Goal: Task Accomplishment & Management: Manage account settings

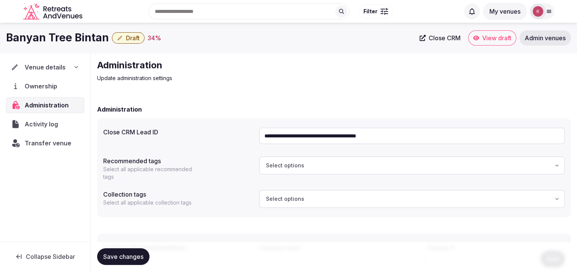
click at [132, 35] on span "Draft" at bounding box center [133, 38] width 14 height 8
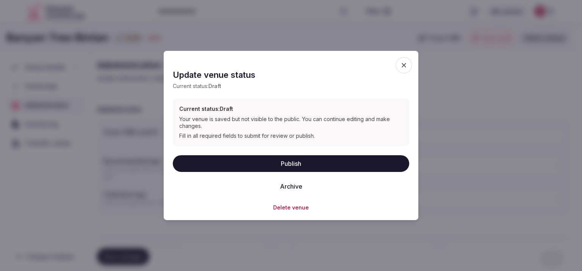
click at [402, 66] on icon "button" at bounding box center [404, 65] width 8 height 8
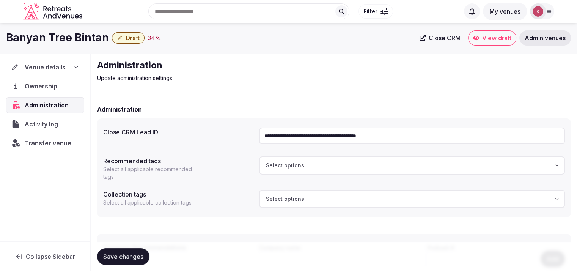
click at [39, 65] on span "Venue details" at bounding box center [45, 67] width 41 height 9
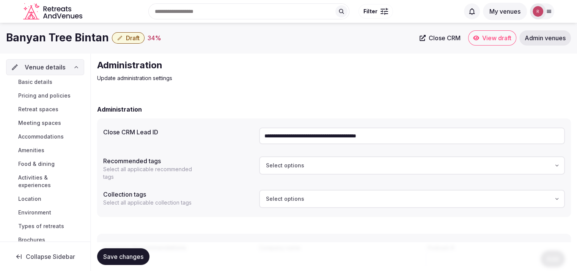
click at [39, 80] on span "Basic details" at bounding box center [35, 82] width 34 height 8
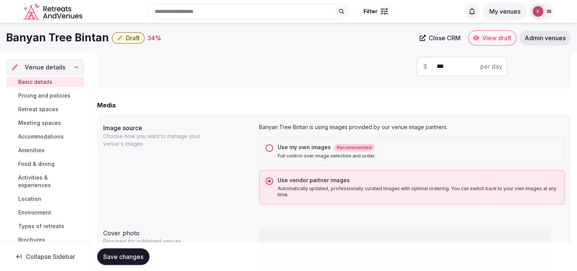
scroll to position [473, 0]
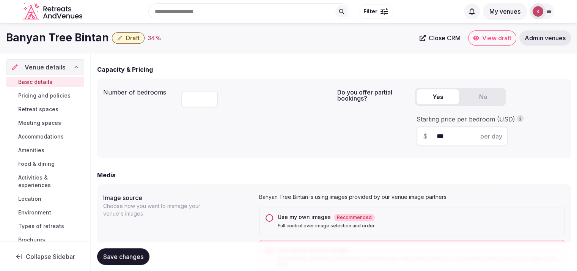
click at [133, 38] on span "Draft" at bounding box center [133, 38] width 14 height 8
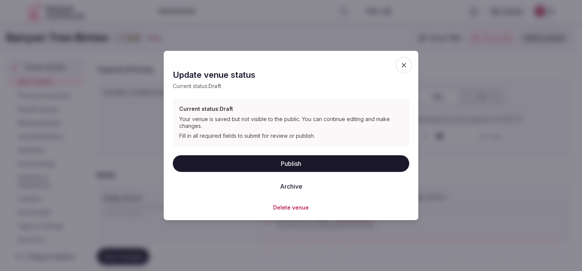
click at [295, 157] on button "Publish" at bounding box center [291, 163] width 237 height 17
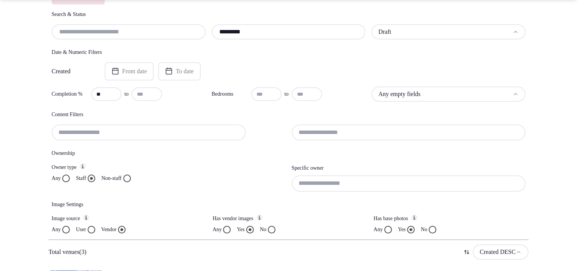
scroll to position [135, 0]
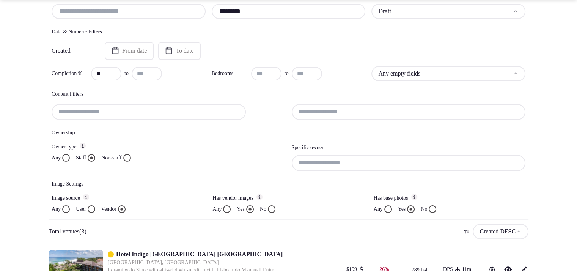
click at [329, 160] on input at bounding box center [409, 163] width 234 height 16
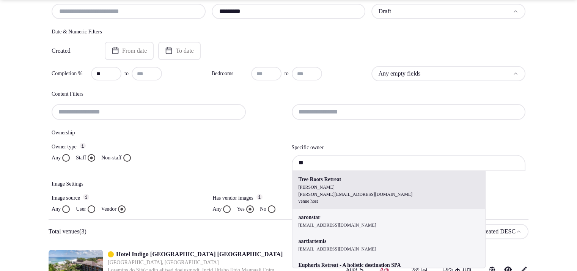
type input "*"
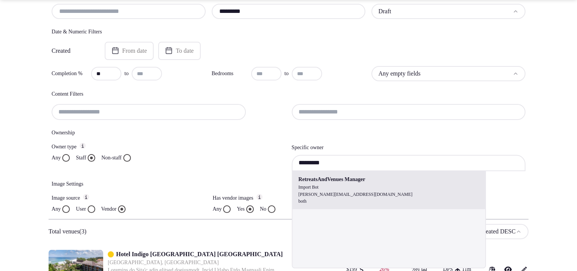
type input "**********"
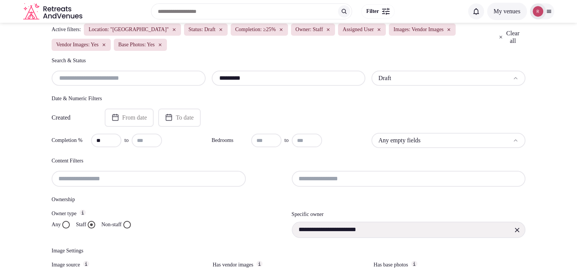
scroll to position [64, 0]
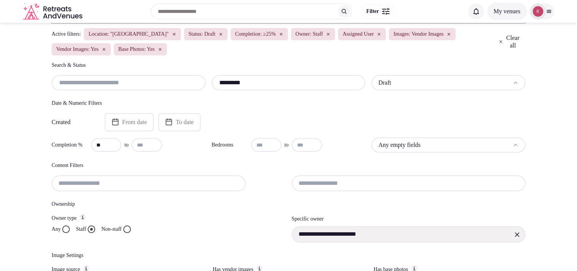
drag, startPoint x: 276, startPoint y: 88, endPoint x: 210, endPoint y: 88, distance: 66.4
click at [210, 88] on div "********* Draft" at bounding box center [289, 82] width 474 height 15
paste input "text"
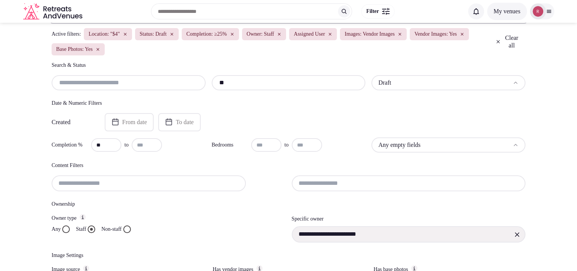
type input "*"
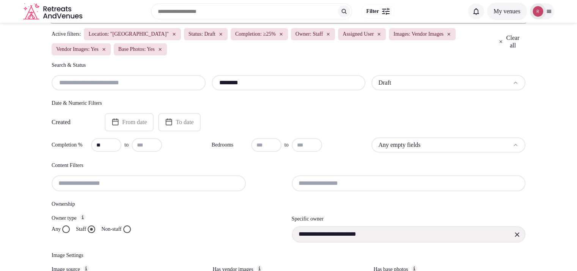
type input "********"
click at [0, 122] on section "**********" at bounding box center [288, 220] width 577 height 522
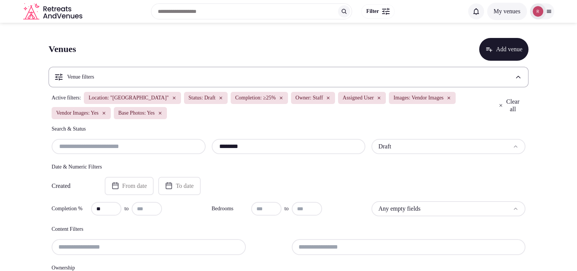
click at [104, 209] on input "**" at bounding box center [106, 209] width 30 height 14
type input "*"
type input "**"
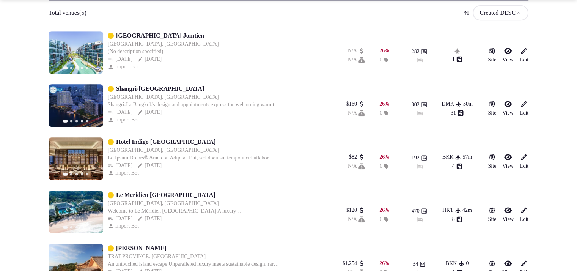
scroll to position [378, 0]
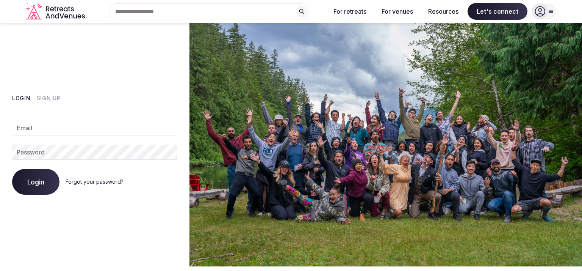
type input "**********"
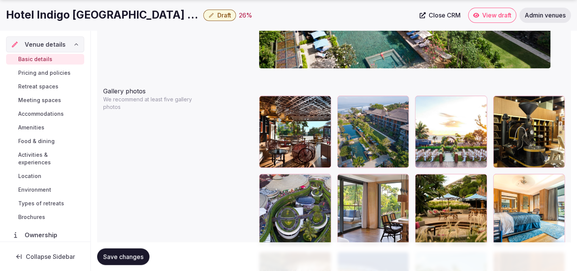
scroll to position [874, 0]
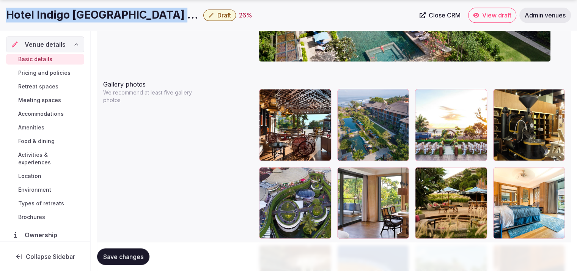
drag, startPoint x: 179, startPoint y: 12, endPoint x: 0, endPoint y: 16, distance: 179.0
click at [0, 16] on div "Hotel Indigo Bali Seminyak Beach Draft 26 % Close CRM View draft Admin venues" at bounding box center [288, 15] width 577 height 15
copy h1 "Hotel Indigo [GEOGRAPHIC_DATA] [GEOGRAPHIC_DATA]"
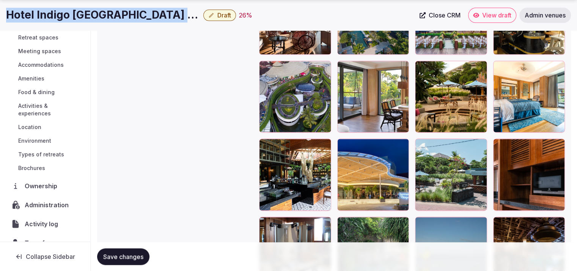
scroll to position [64, 0]
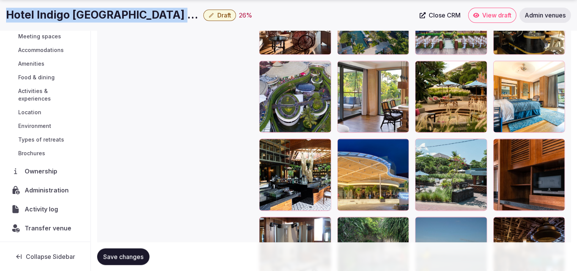
click at [428, 16] on span "Close CRM" at bounding box center [444, 15] width 32 height 8
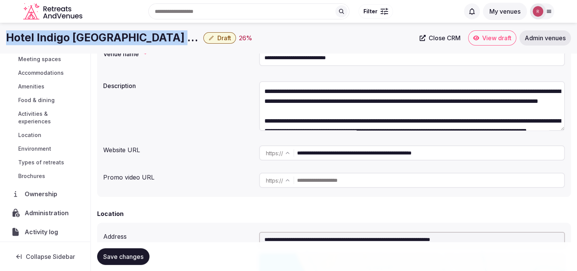
scroll to position [0, 0]
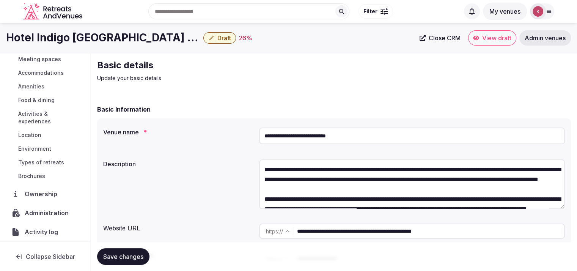
drag, startPoint x: 273, startPoint y: 131, endPoint x: 243, endPoint y: 127, distance: 30.2
click at [243, 127] on div "**********" at bounding box center [333, 137] width 461 height 26
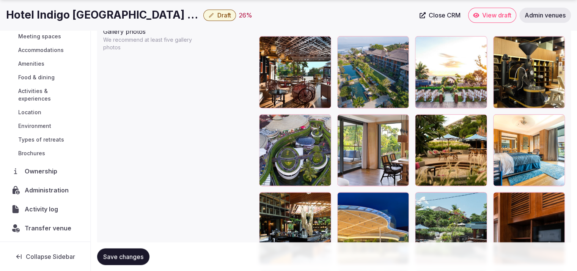
scroll to position [898, 0]
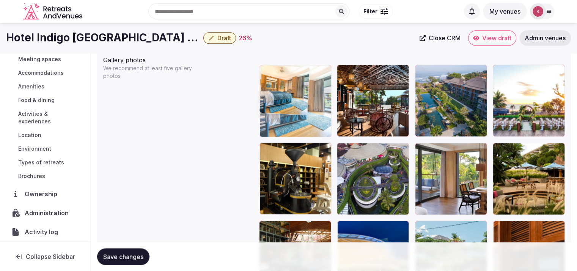
drag, startPoint x: 520, startPoint y: 172, endPoint x: 317, endPoint y: 126, distance: 208.3
click at [317, 126] on body "**********" at bounding box center [288, 114] width 577 height 2025
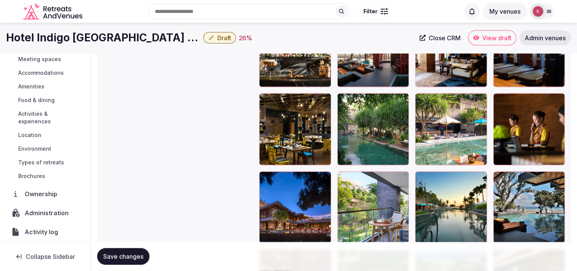
scroll to position [1485, 0]
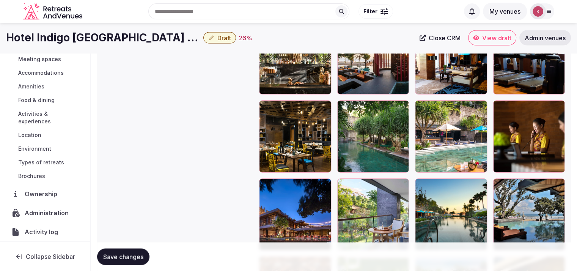
drag, startPoint x: 323, startPoint y: 164, endPoint x: 390, endPoint y: 113, distance: 83.3
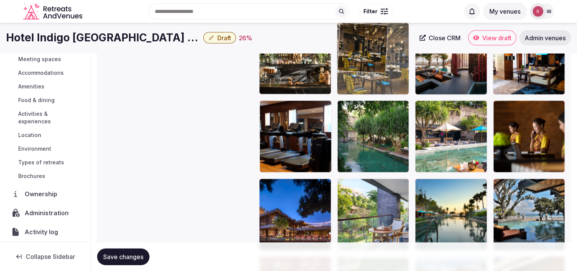
drag, startPoint x: 315, startPoint y: 130, endPoint x: 383, endPoint y: 75, distance: 87.6
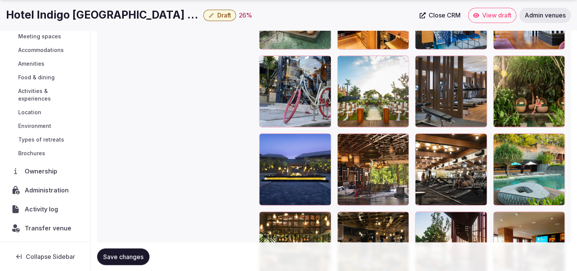
scroll to position [1340, 0]
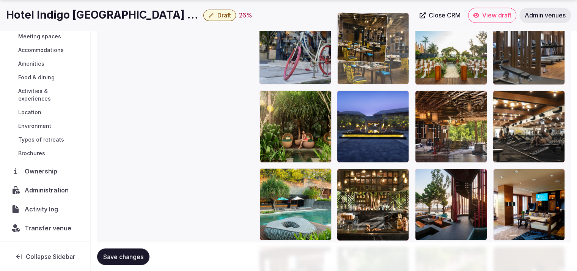
drag, startPoint x: 366, startPoint y: 186, endPoint x: 384, endPoint y: 52, distance: 135.1
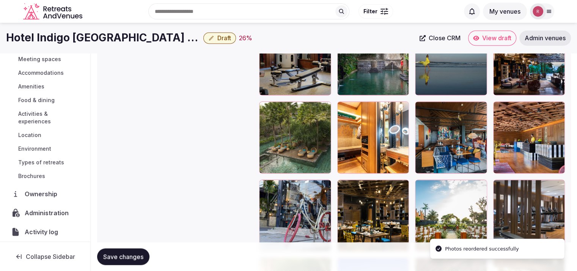
scroll to position [1156, 0]
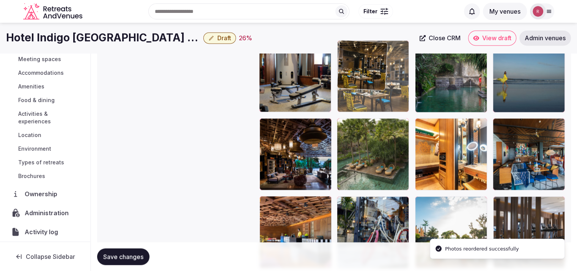
drag, startPoint x: 378, startPoint y: 224, endPoint x: 386, endPoint y: 96, distance: 128.4
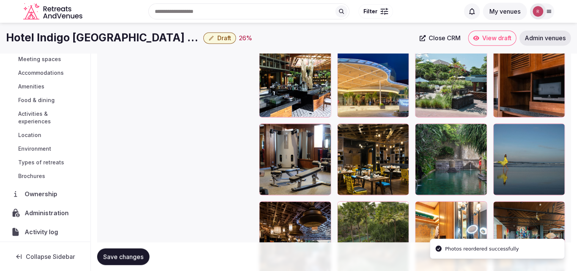
scroll to position [1054, 0]
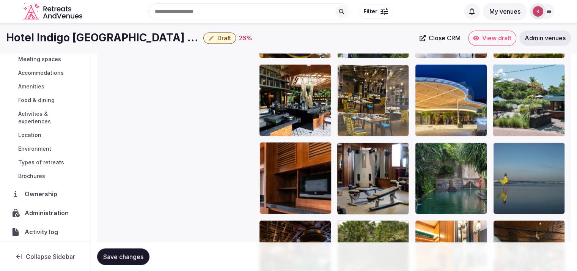
drag, startPoint x: 382, startPoint y: 193, endPoint x: 393, endPoint y: 121, distance: 72.4
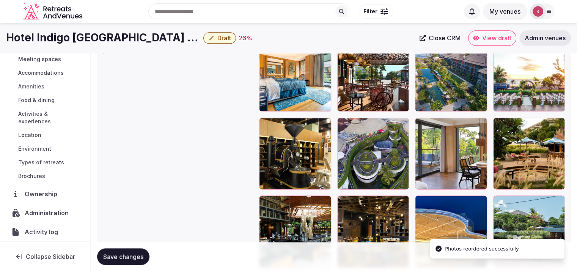
scroll to position [921, 0]
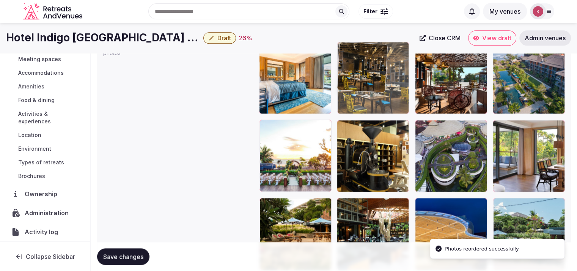
drag, startPoint x: 396, startPoint y: 179, endPoint x: 386, endPoint y: 107, distance: 72.3
click at [386, 107] on body "**********" at bounding box center [288, 91] width 577 height 2025
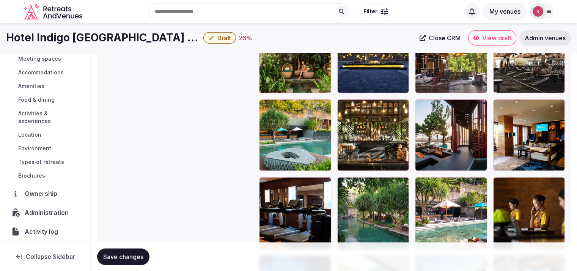
scroll to position [1402, 0]
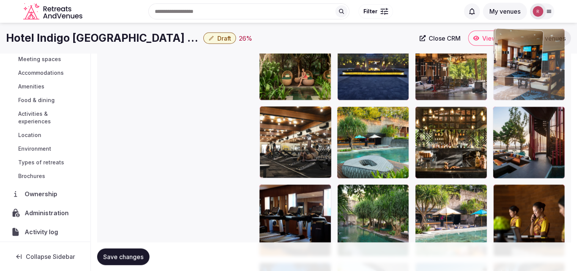
drag, startPoint x: 528, startPoint y: 156, endPoint x: 530, endPoint y: 71, distance: 84.9
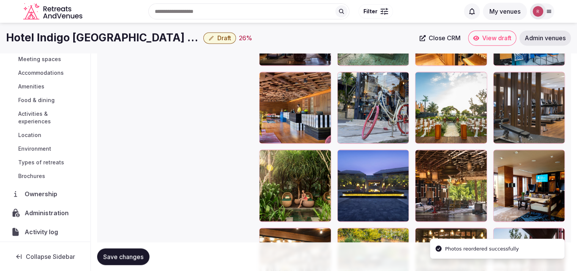
scroll to position [1273, 0]
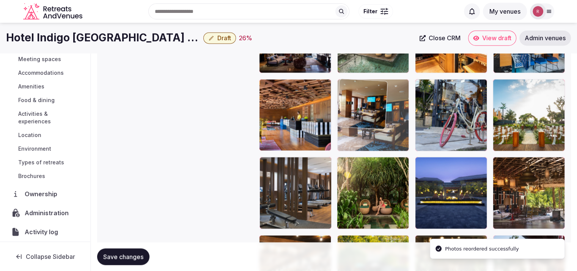
drag, startPoint x: 543, startPoint y: 175, endPoint x: 420, endPoint y: 89, distance: 150.0
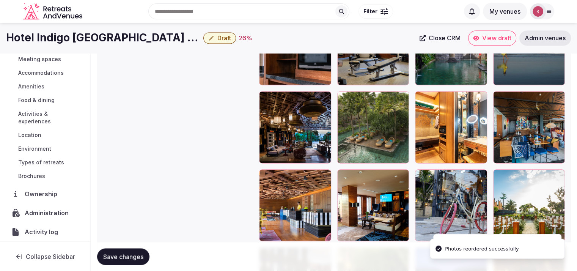
scroll to position [1164, 0]
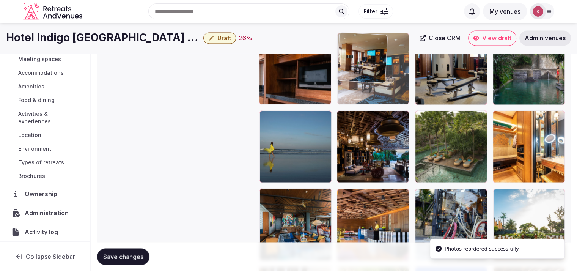
drag, startPoint x: 381, startPoint y: 206, endPoint x: 398, endPoint y: 85, distance: 122.5
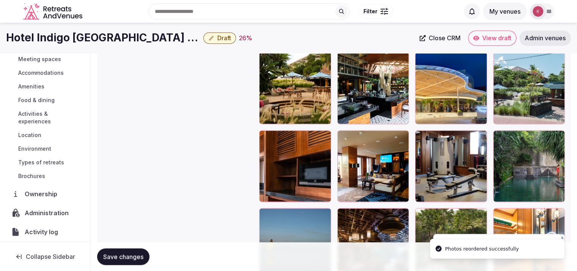
scroll to position [1049, 0]
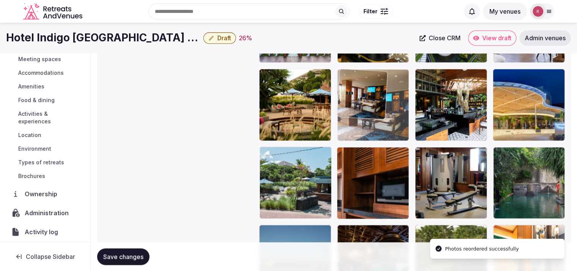
drag, startPoint x: 391, startPoint y: 197, endPoint x: 396, endPoint y: 122, distance: 74.9
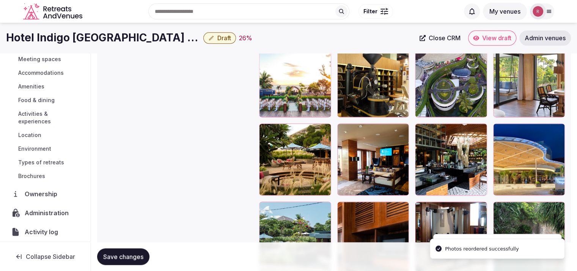
scroll to position [957, 0]
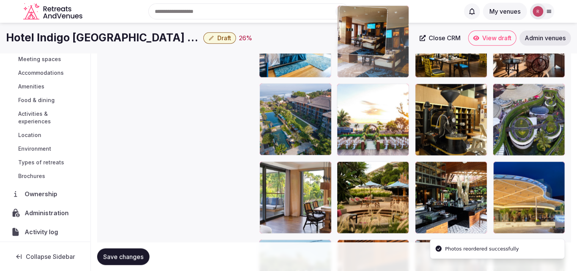
drag, startPoint x: 381, startPoint y: 138, endPoint x: 387, endPoint y: 85, distance: 53.8
click at [387, 85] on body "**********" at bounding box center [288, 55] width 577 height 2025
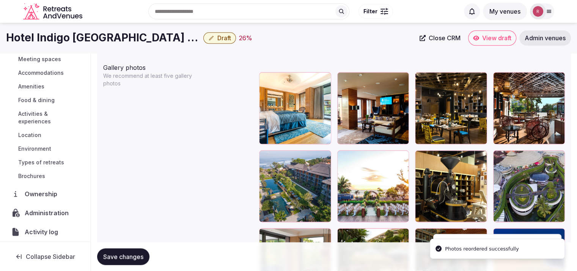
scroll to position [840, 0]
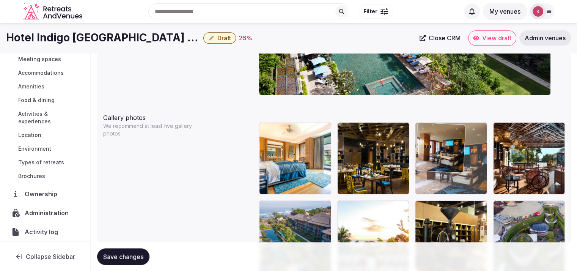
drag, startPoint x: 378, startPoint y: 179, endPoint x: 458, endPoint y: 186, distance: 80.7
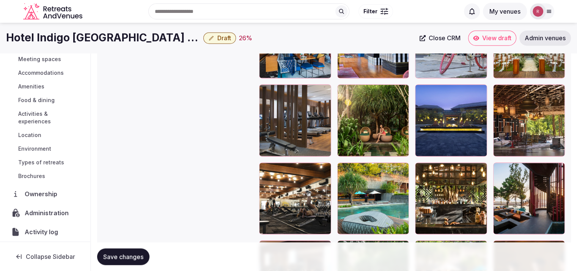
scroll to position [1338, 0]
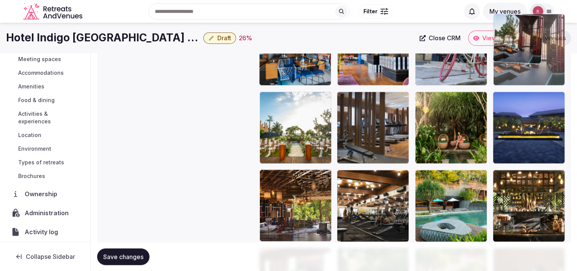
drag, startPoint x: 536, startPoint y: 215, endPoint x: 530, endPoint y: 104, distance: 111.3
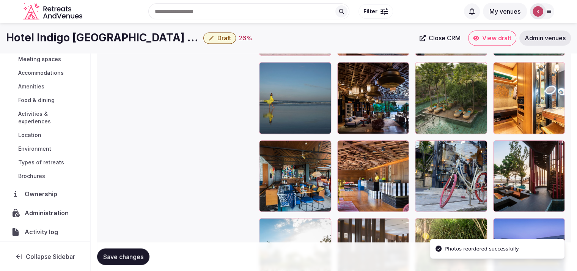
scroll to position [1195, 0]
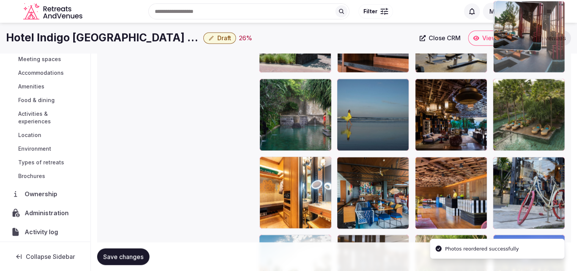
drag, startPoint x: 529, startPoint y: 110, endPoint x: 541, endPoint y: 77, distance: 35.3
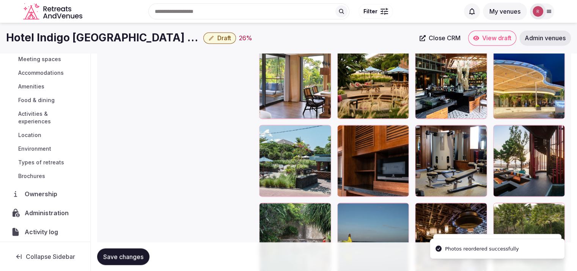
scroll to position [1028, 0]
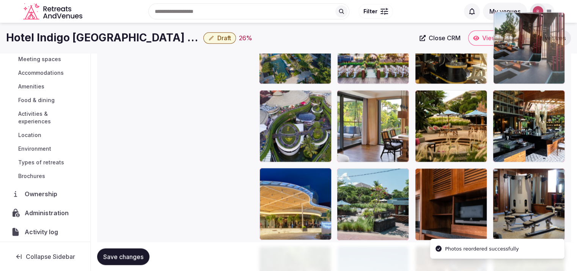
drag, startPoint x: 536, startPoint y: 180, endPoint x: 543, endPoint y: 66, distance: 113.6
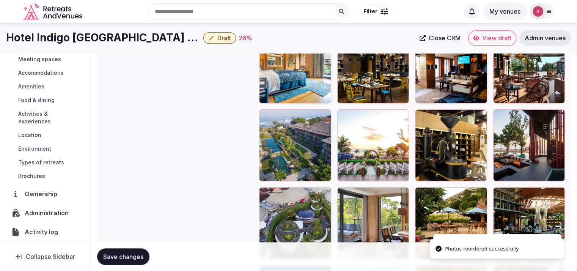
scroll to position [876, 0]
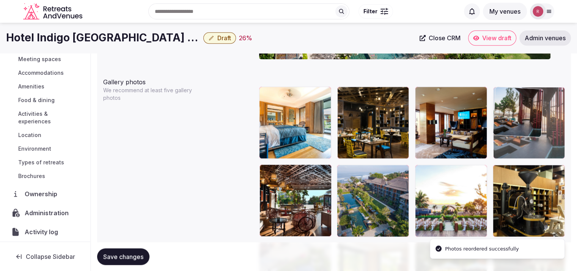
drag, startPoint x: 536, startPoint y: 177, endPoint x: 543, endPoint y: 143, distance: 34.9
click at [543, 143] on body "**********" at bounding box center [288, 136] width 577 height 2025
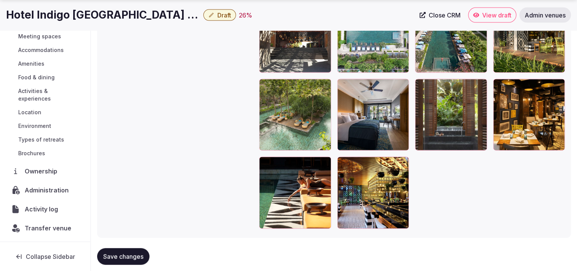
scroll to position [1743, 0]
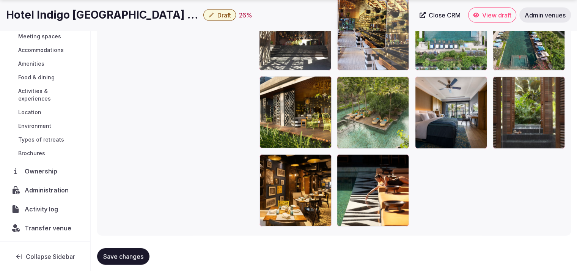
drag, startPoint x: 374, startPoint y: 209, endPoint x: 380, endPoint y: 89, distance: 119.6
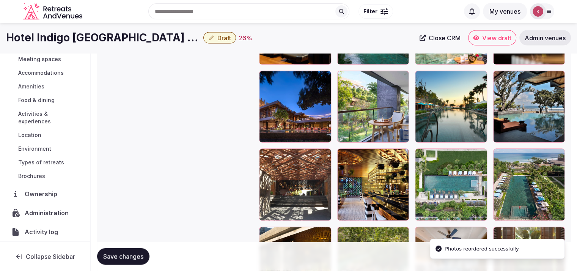
scroll to position [1545, 0]
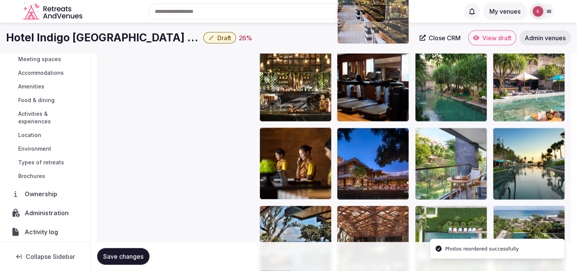
drag, startPoint x: 385, startPoint y: 232, endPoint x: 393, endPoint y: 62, distance: 170.8
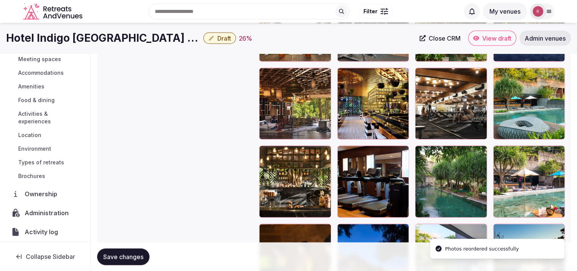
scroll to position [1388, 0]
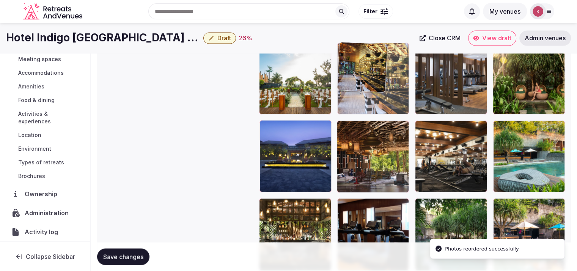
drag, startPoint x: 354, startPoint y: 177, endPoint x: 361, endPoint y: 108, distance: 69.0
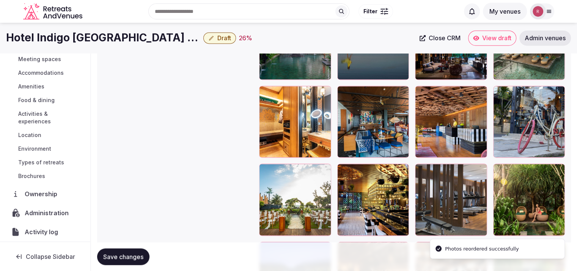
scroll to position [1230, 0]
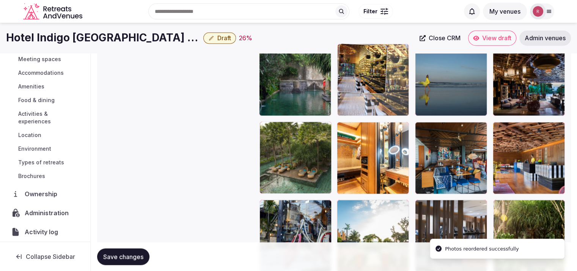
drag, startPoint x: 363, startPoint y: 235, endPoint x: 365, endPoint y: 109, distance: 126.3
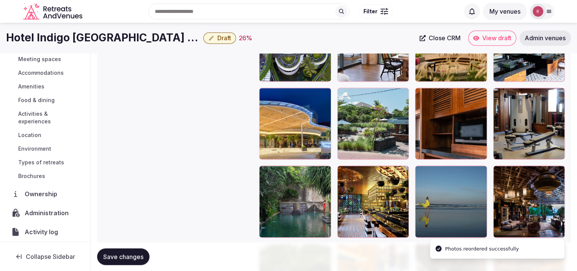
scroll to position [1095, 0]
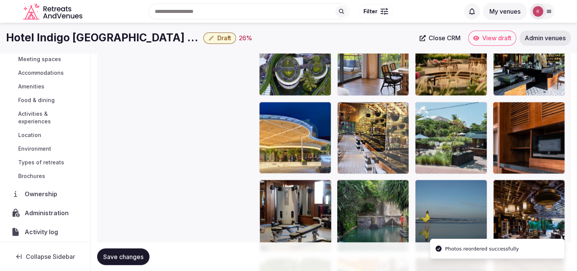
drag, startPoint x: 391, startPoint y: 207, endPoint x: 403, endPoint y: 136, distance: 72.0
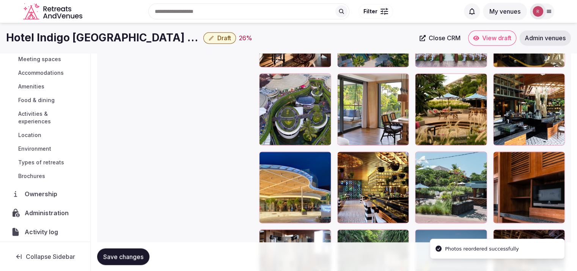
scroll to position [1023, 0]
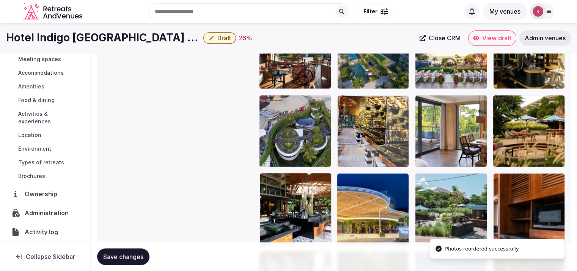
drag, startPoint x: 362, startPoint y: 215, endPoint x: 370, endPoint y: 160, distance: 55.2
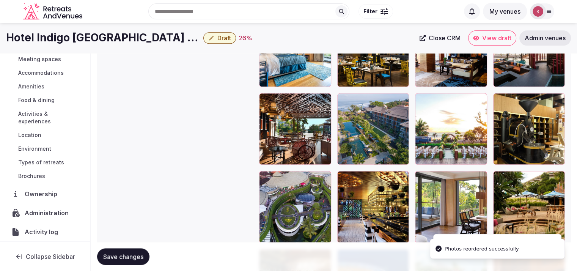
scroll to position [945, 0]
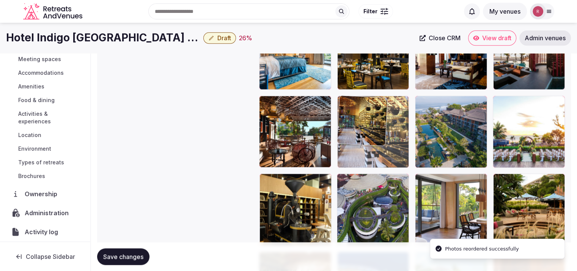
drag, startPoint x: 403, startPoint y: 209, endPoint x: 406, endPoint y: 154, distance: 54.7
click at [406, 154] on body "**********" at bounding box center [288, 67] width 577 height 2025
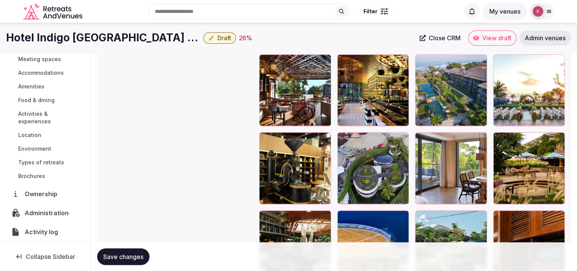
scroll to position [979, 0]
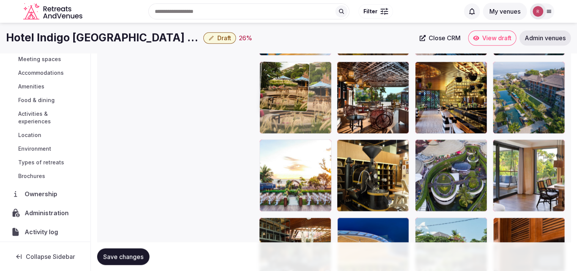
drag, startPoint x: 533, startPoint y: 197, endPoint x: 331, endPoint y: 148, distance: 208.6
click at [331, 148] on body "**********" at bounding box center [288, 33] width 577 height 2025
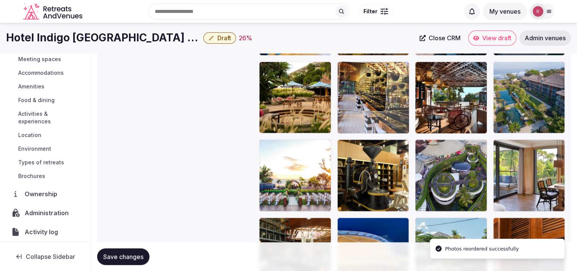
click at [408, 121] on body "**********" at bounding box center [288, 33] width 577 height 2025
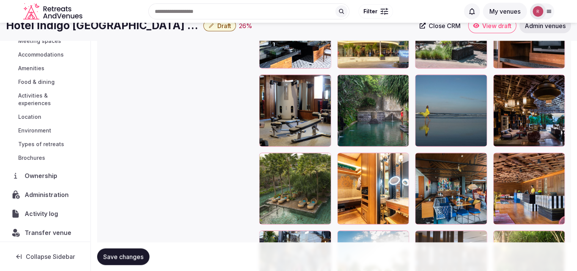
scroll to position [1176, 0]
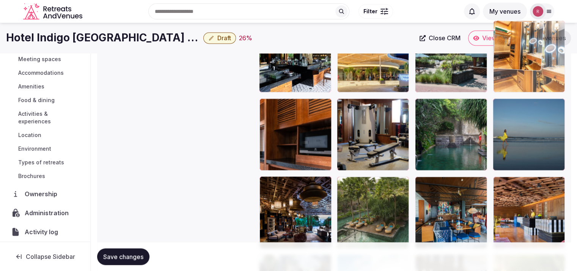
drag, startPoint x: 386, startPoint y: 220, endPoint x: 546, endPoint y: 103, distance: 198.2
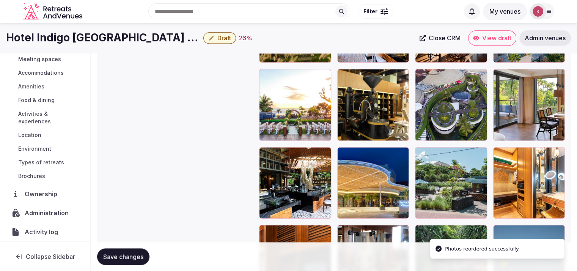
scroll to position [999, 0]
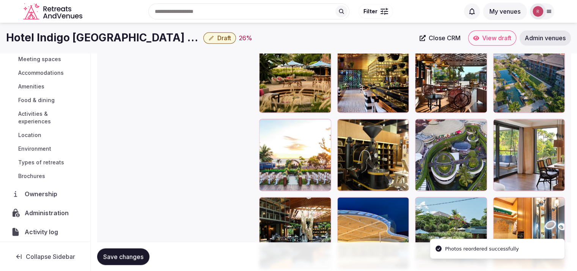
drag, startPoint x: 528, startPoint y: 233, endPoint x: 534, endPoint y: 122, distance: 110.9
click at [534, 238] on li "Photos reordered successfully" at bounding box center [497, 248] width 135 height 20
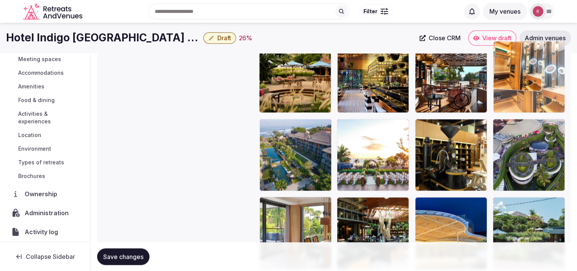
drag, startPoint x: 513, startPoint y: 221, endPoint x: 530, endPoint y: 101, distance: 120.5
click at [530, 101] on body "**********" at bounding box center [288, 13] width 577 height 2025
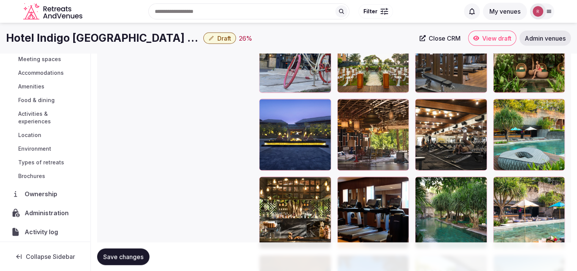
scroll to position [1368, 0]
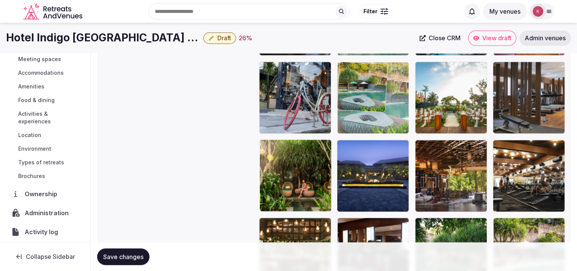
drag, startPoint x: 535, startPoint y: 197, endPoint x: 412, endPoint y: 127, distance: 141.5
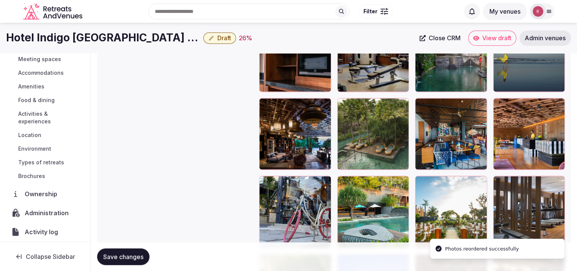
scroll to position [1245, 0]
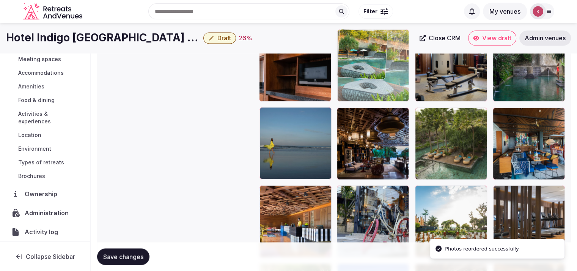
drag, startPoint x: 370, startPoint y: 218, endPoint x: 375, endPoint y: 108, distance: 110.4
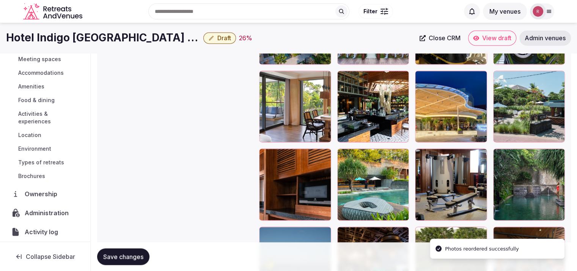
scroll to position [1111, 0]
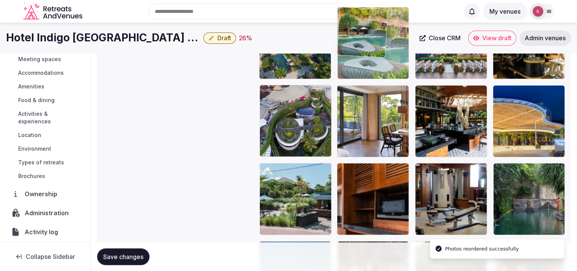
drag, startPoint x: 380, startPoint y: 207, endPoint x: 394, endPoint y: 96, distance: 111.6
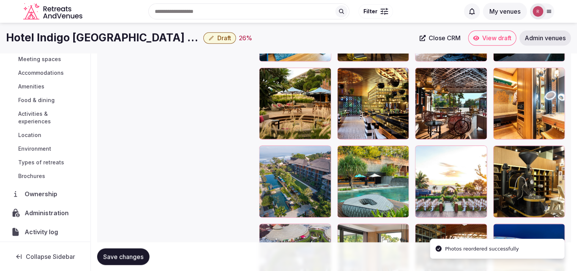
scroll to position [925, 0]
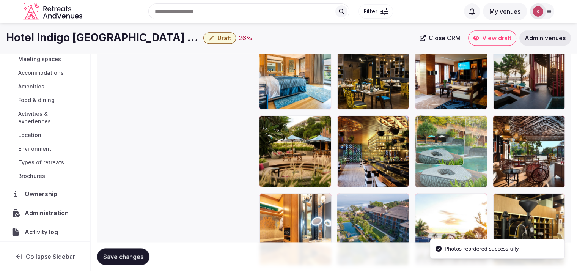
drag, startPoint x: 379, startPoint y: 233, endPoint x: 447, endPoint y: 184, distance: 84.0
click at [447, 184] on body "**********" at bounding box center [288, 87] width 577 height 2025
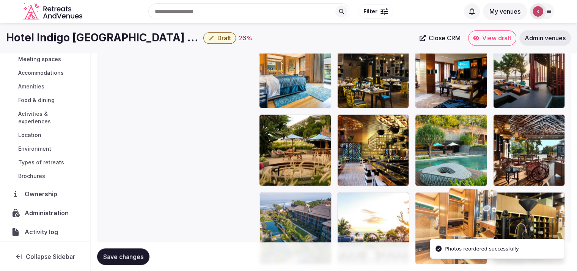
scroll to position [927, 0]
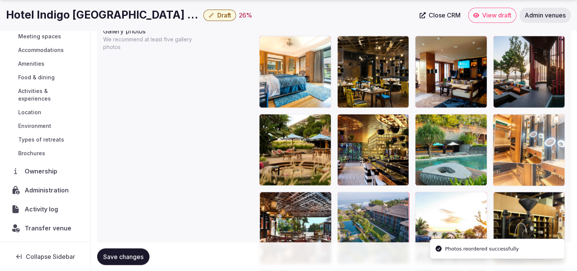
drag, startPoint x: 314, startPoint y: 229, endPoint x: 567, endPoint y: 171, distance: 259.7
click at [567, 171] on body "**********" at bounding box center [288, 85] width 577 height 2025
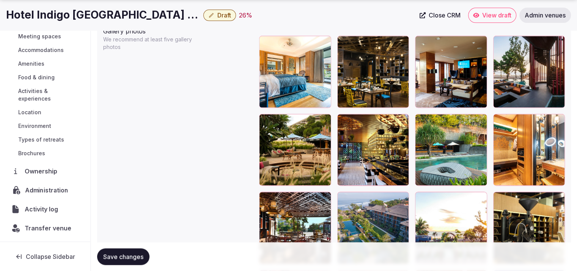
click at [40, 191] on span "Administration" at bounding box center [48, 189] width 46 height 9
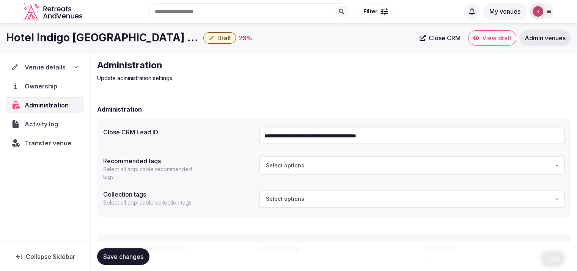
click at [288, 132] on input "**********" at bounding box center [412, 135] width 306 height 17
click at [37, 69] on span "Venue details" at bounding box center [45, 67] width 41 height 9
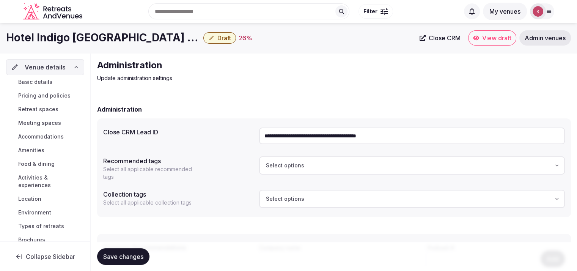
click at [40, 85] on span "Basic details" at bounding box center [35, 82] width 34 height 8
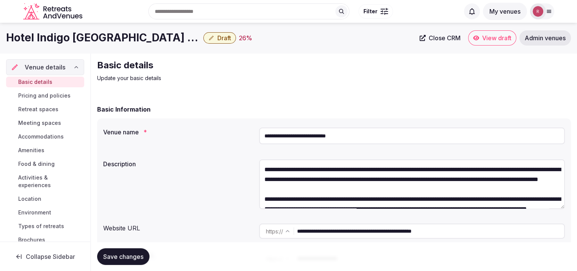
scroll to position [180, 0]
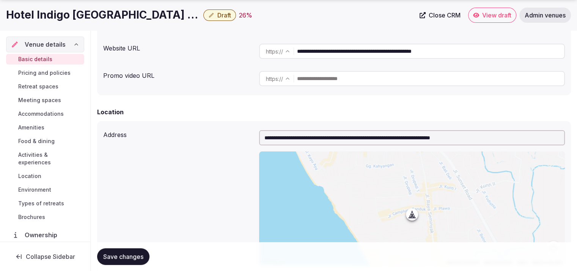
click at [118, 251] on button "Save changes" at bounding box center [123, 256] width 52 height 17
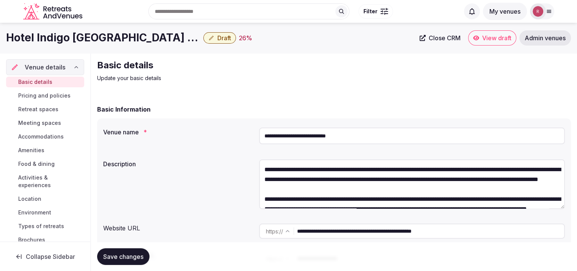
click at [217, 36] on span "Draft" at bounding box center [224, 38] width 14 height 8
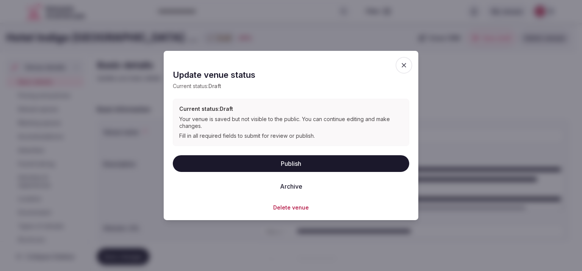
click at [282, 162] on button "Publish" at bounding box center [291, 163] width 237 height 17
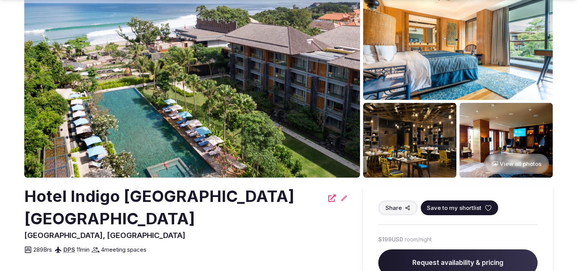
scroll to position [281, 0]
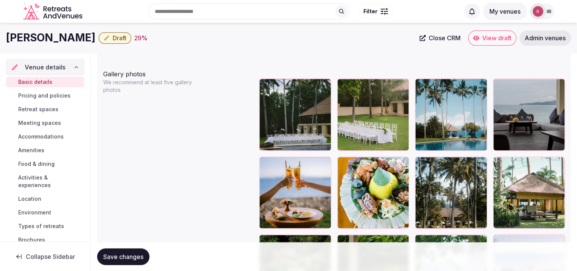
scroll to position [835, 0]
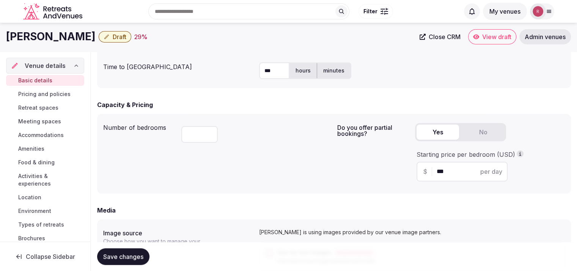
scroll to position [408, 0]
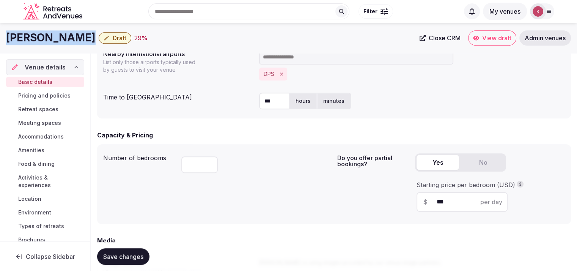
drag, startPoint x: 61, startPoint y: 37, endPoint x: 5, endPoint y: 44, distance: 56.2
click at [5, 44] on div "Alila Ubud Draft 29 % Close CRM View draft Admin venues" at bounding box center [288, 37] width 577 height 15
copy div "[PERSON_NAME]"
click at [421, 40] on icon at bounding box center [422, 38] width 6 height 6
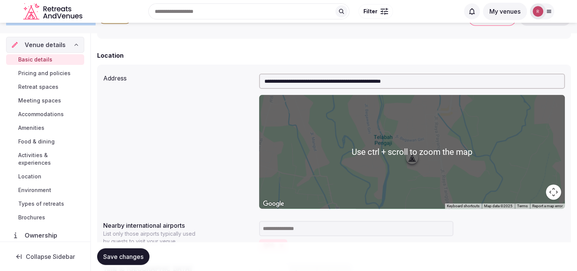
scroll to position [0, 0]
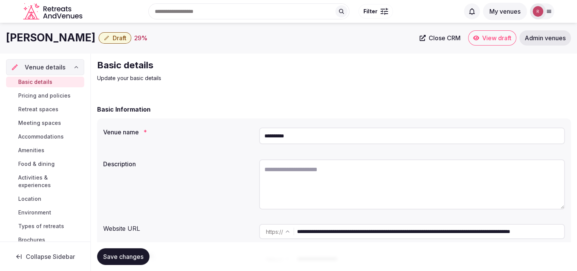
click at [364, 230] on input "**********" at bounding box center [430, 231] width 267 height 15
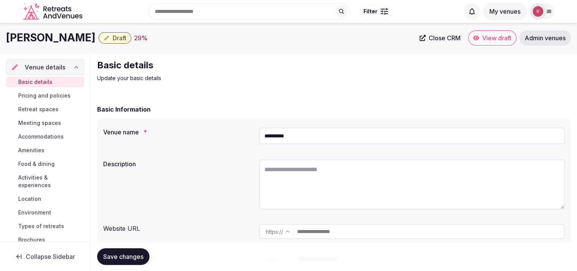
paste input "**********"
type input "**********"
click at [382, 69] on div "Basic details Update your basic details" at bounding box center [334, 70] width 474 height 23
click at [135, 250] on button "Save changes" at bounding box center [123, 256] width 52 height 17
click at [299, 170] on textarea at bounding box center [412, 184] width 306 height 50
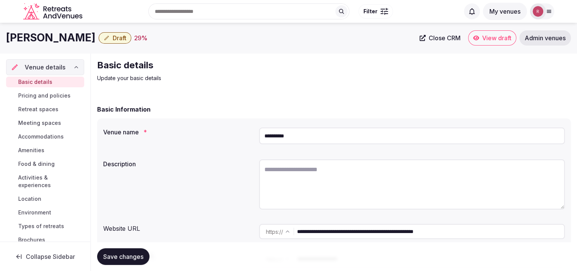
paste textarea "**********"
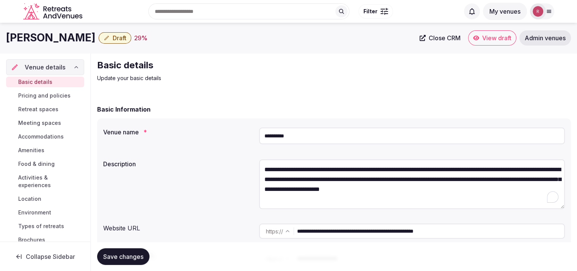
type textarea "**********"
click at [111, 254] on span "Save changes" at bounding box center [123, 257] width 40 height 8
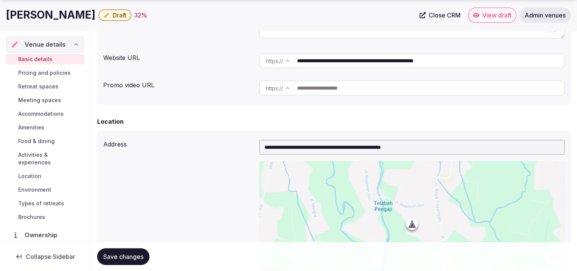
scroll to position [177, 0]
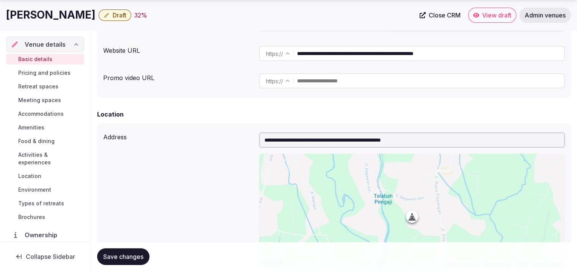
click at [403, 56] on input "**********" at bounding box center [430, 53] width 267 height 15
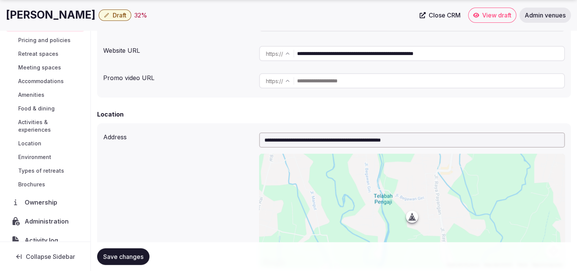
scroll to position [64, 0]
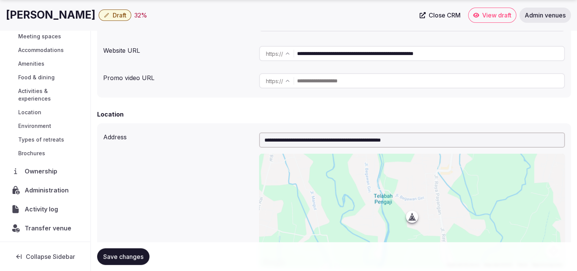
click at [45, 190] on span "Administration" at bounding box center [48, 189] width 47 height 9
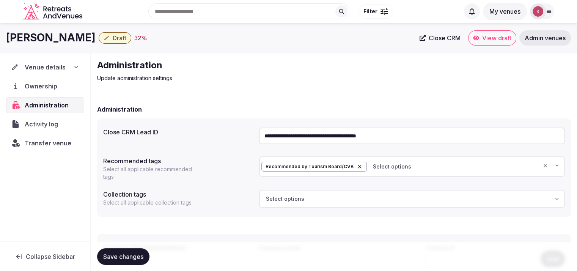
click at [149, 43] on div "Alila Ubud Draft 32 %" at bounding box center [210, 37] width 409 height 15
click at [308, 134] on input "**********" at bounding box center [412, 135] width 306 height 17
click at [37, 68] on span "Venue details" at bounding box center [45, 67] width 41 height 9
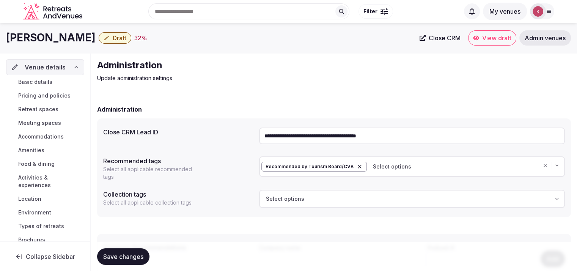
click at [32, 79] on span "Basic details" at bounding box center [35, 82] width 34 height 8
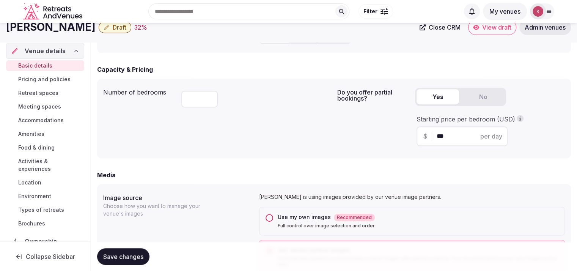
scroll to position [342, 0]
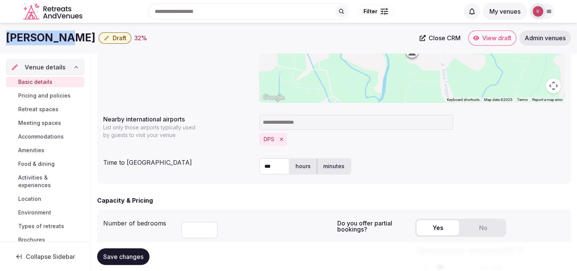
drag, startPoint x: 59, startPoint y: 38, endPoint x: 6, endPoint y: 39, distance: 53.1
click at [6, 39] on div "Alila Ubud Draft 32 %" at bounding box center [210, 37] width 409 height 15
copy h1 "[PERSON_NAME]"
click at [328, 162] on label "minutes" at bounding box center [333, 166] width 33 height 20
drag, startPoint x: 274, startPoint y: 167, endPoint x: 262, endPoint y: 170, distance: 12.5
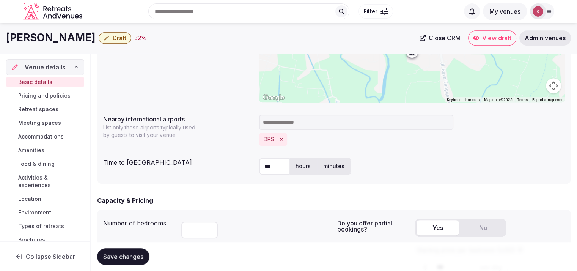
click at [262, 169] on input "***" at bounding box center [274, 166] width 30 height 17
type input "**"
click at [246, 209] on div "Capacity & Pricing Number of bedrooms ** Do you offer partial bookings? Yes No …" at bounding box center [334, 242] width 474 height 93
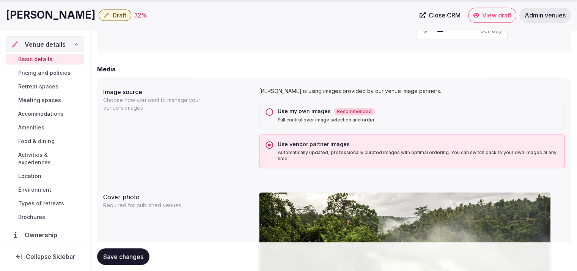
scroll to position [816, 0]
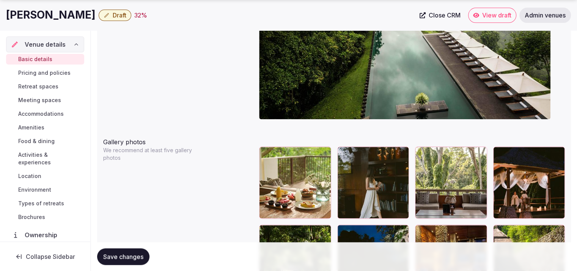
click at [123, 252] on button "Save changes" at bounding box center [123, 256] width 52 height 17
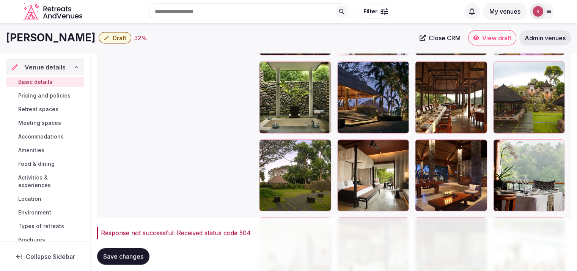
scroll to position [1623, 0]
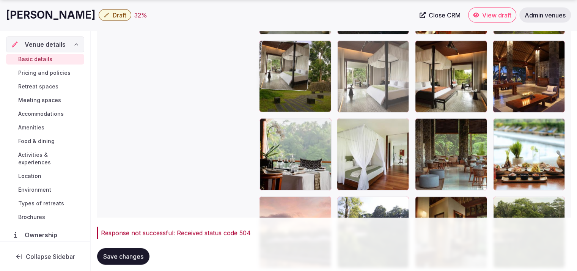
drag, startPoint x: 376, startPoint y: 168, endPoint x: 347, endPoint y: 70, distance: 102.1
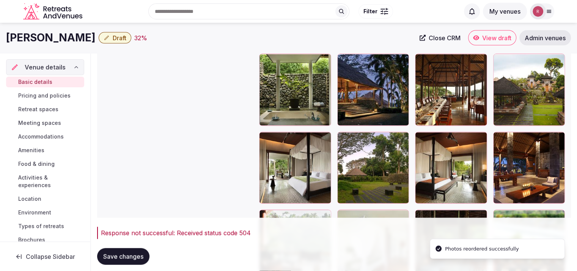
scroll to position [1483, 0]
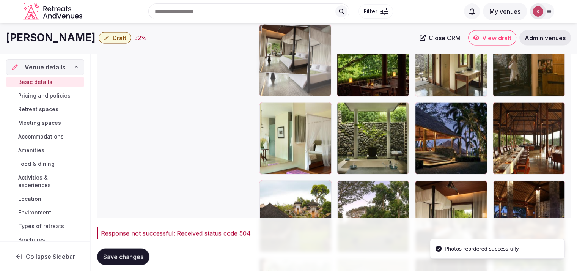
drag, startPoint x: 313, startPoint y: 201, endPoint x: 321, endPoint y: 73, distance: 128.4
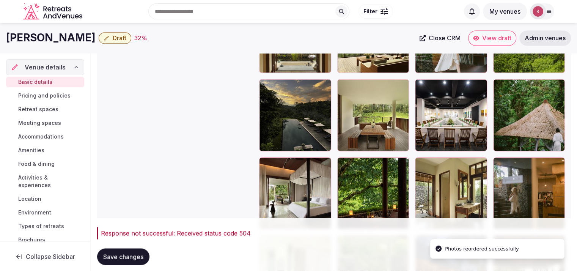
scroll to position [1329, 0]
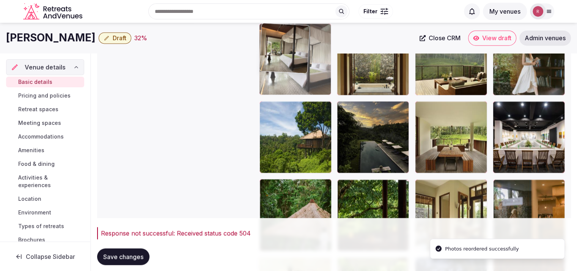
drag, startPoint x: 276, startPoint y: 212, endPoint x: 312, endPoint y: 85, distance: 131.8
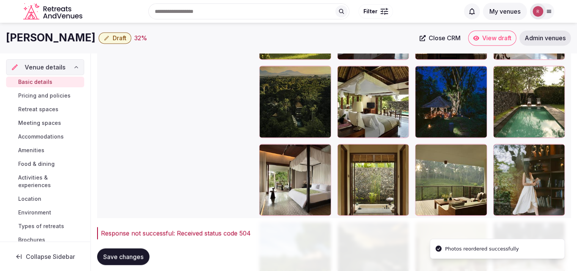
scroll to position [1194, 0]
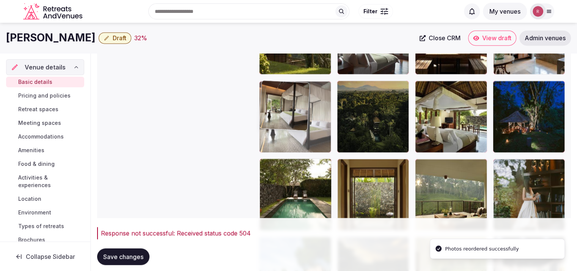
drag, startPoint x: 287, startPoint y: 183, endPoint x: 331, endPoint y: 149, distance: 55.9
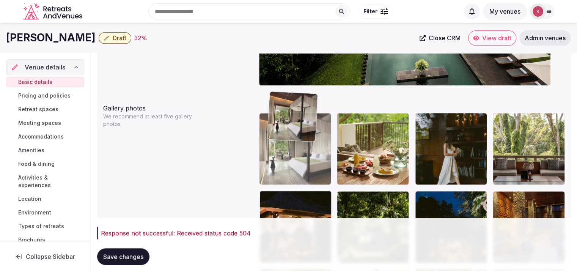
scroll to position [849, 0]
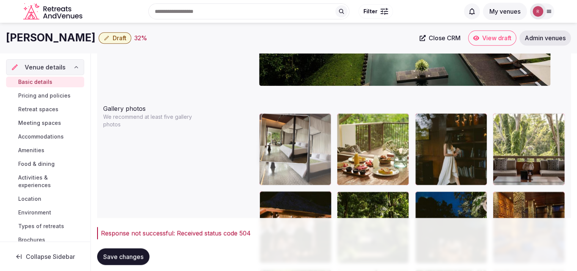
drag, startPoint x: 298, startPoint y: 197, endPoint x: 306, endPoint y: 166, distance: 31.8
click at [306, 166] on body "**********" at bounding box center [288, 176] width 577 height 2050
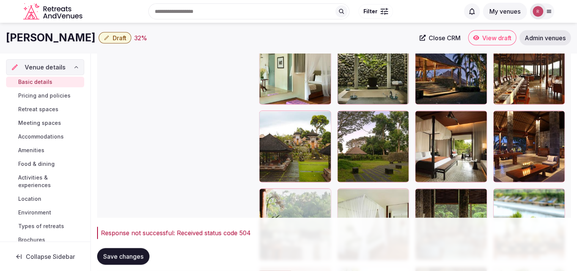
scroll to position [1502, 0]
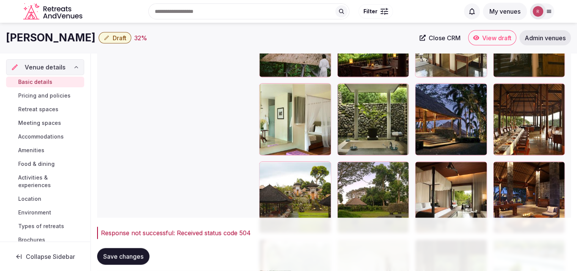
click at [529, 201] on div at bounding box center [529, 198] width 72 height 72
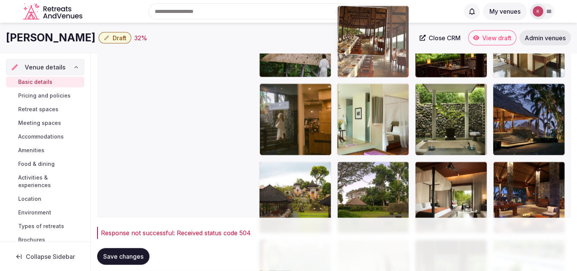
drag, startPoint x: 536, startPoint y: 140, endPoint x: 398, endPoint y: 71, distance: 153.5
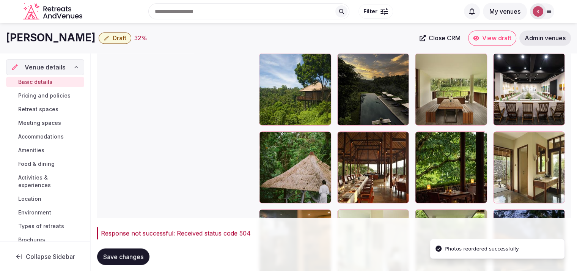
scroll to position [1350, 0]
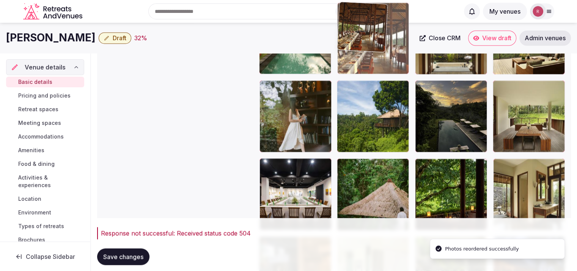
drag, startPoint x: 387, startPoint y: 185, endPoint x: 385, endPoint y: 70, distance: 114.5
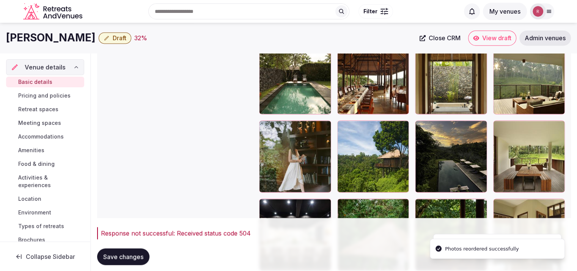
scroll to position [1215, 0]
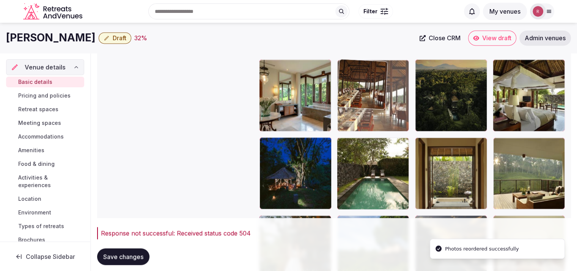
drag, startPoint x: 380, startPoint y: 173, endPoint x: 388, endPoint y: 108, distance: 65.4
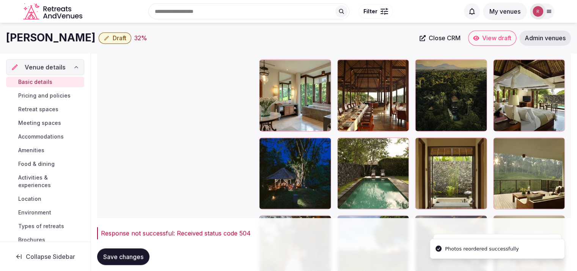
scroll to position [1118, 0]
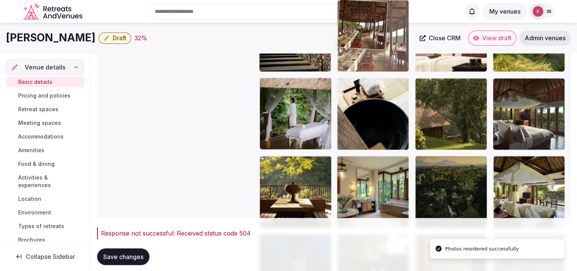
drag, startPoint x: 385, startPoint y: 96, endPoint x: 391, endPoint y: 74, distance: 22.6
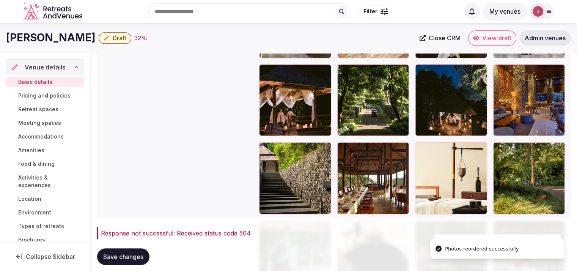
scroll to position [952, 0]
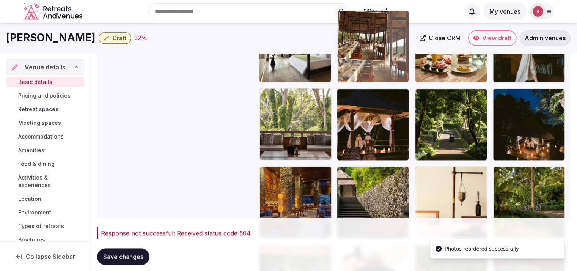
drag, startPoint x: 372, startPoint y: 131, endPoint x: 380, endPoint y: 77, distance: 54.5
click at [380, 77] on body "**********" at bounding box center [288, 73] width 577 height 2050
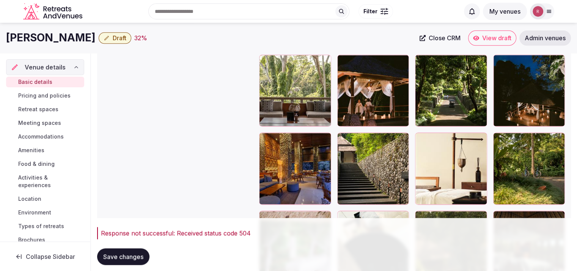
scroll to position [971, 0]
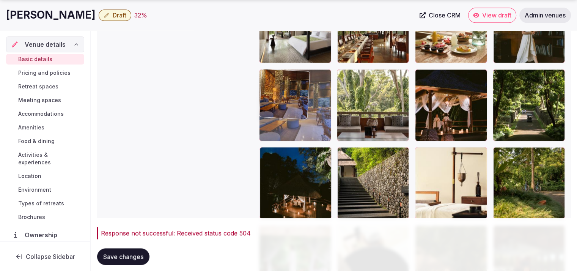
drag, startPoint x: 303, startPoint y: 192, endPoint x: 311, endPoint y: 122, distance: 70.3
click at [311, 122] on body "**********" at bounding box center [288, 54] width 577 height 2050
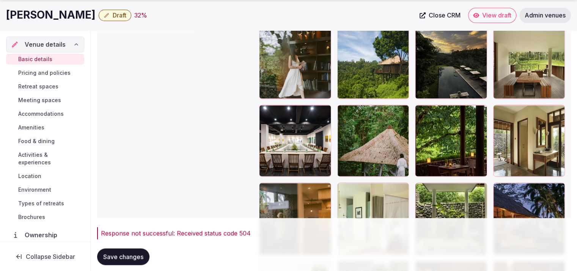
scroll to position [1418, 0]
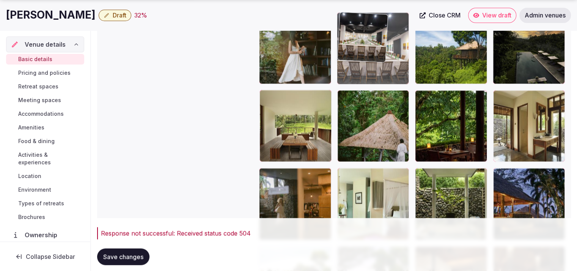
drag, startPoint x: 280, startPoint y: 146, endPoint x: 390, endPoint y: 81, distance: 127.6
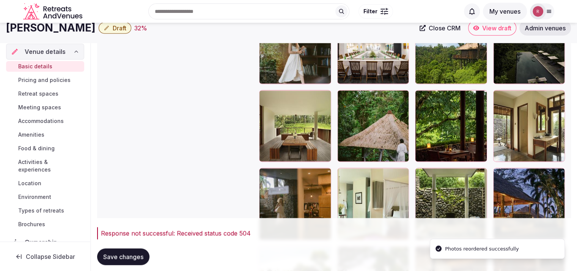
scroll to position [1312, 0]
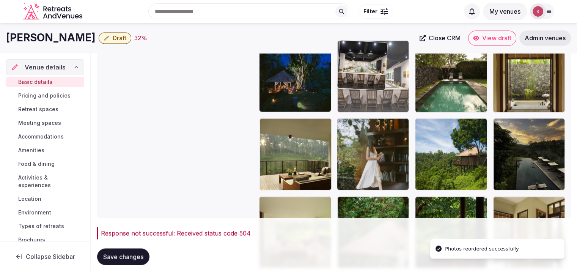
drag, startPoint x: 393, startPoint y: 165, endPoint x: 412, endPoint y: 87, distance: 80.1
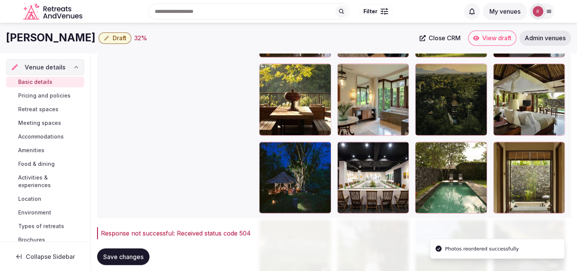
scroll to position [1191, 0]
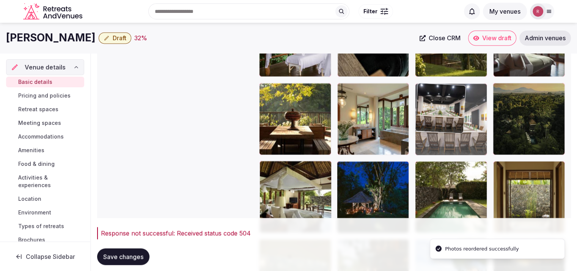
drag, startPoint x: 375, startPoint y: 206, endPoint x: 466, endPoint y: 134, distance: 116.0
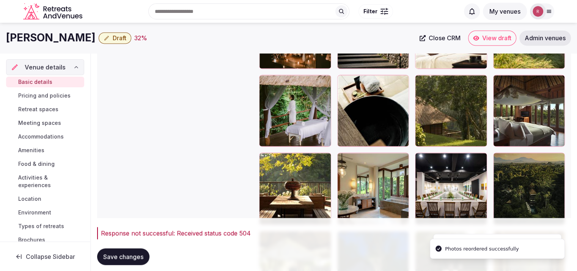
scroll to position [1117, 0]
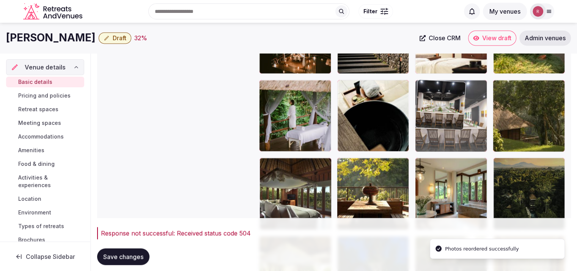
drag, startPoint x: 478, startPoint y: 205, endPoint x: 489, endPoint y: 136, distance: 69.3
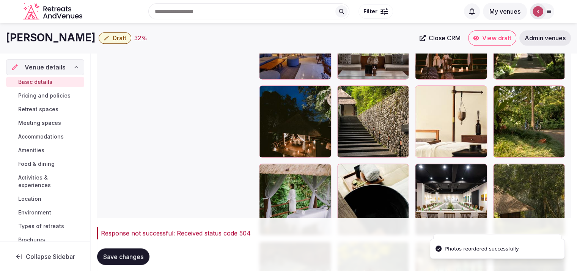
scroll to position [1021, 0]
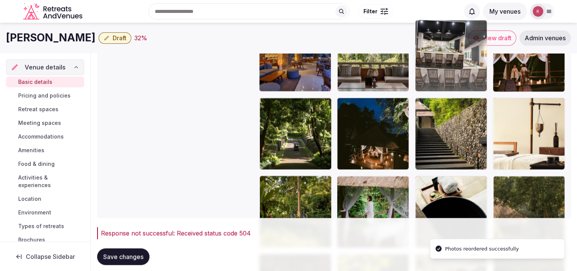
drag, startPoint x: 464, startPoint y: 205, endPoint x: 485, endPoint y: 84, distance: 123.2
click at [485, 84] on body "**********" at bounding box center [288, 4] width 577 height 2050
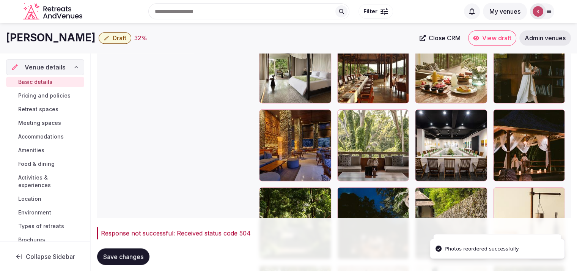
scroll to position [886, 0]
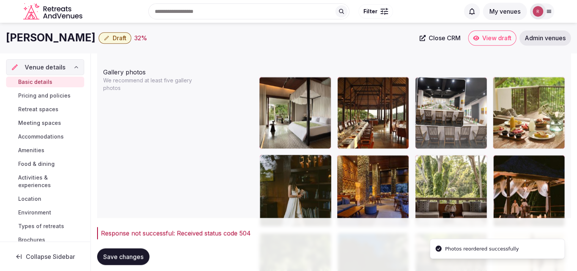
drag, startPoint x: 450, startPoint y: 198, endPoint x: 468, endPoint y: 143, distance: 58.3
click at [468, 143] on body "**********" at bounding box center [288, 139] width 577 height 2050
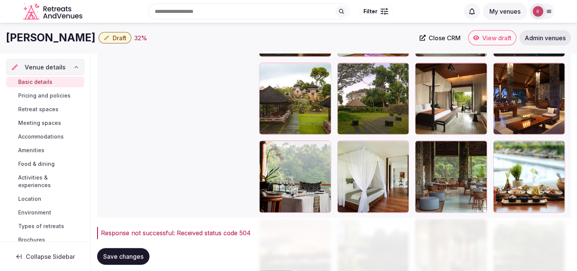
scroll to position [1567, 0]
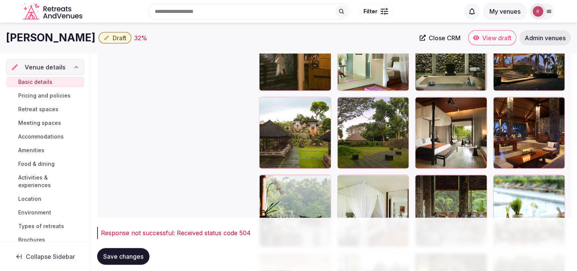
click at [559, 109] on div at bounding box center [529, 133] width 72 height 72
click at [560, 104] on icon "button" at bounding box center [557, 105] width 6 height 6
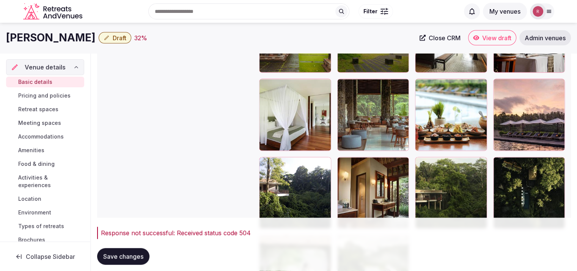
scroll to position [1660, 0]
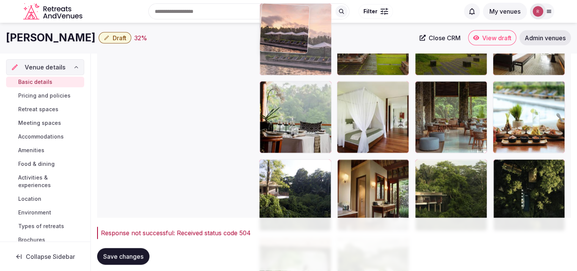
drag, startPoint x: 515, startPoint y: 129, endPoint x: 337, endPoint y: 91, distance: 182.3
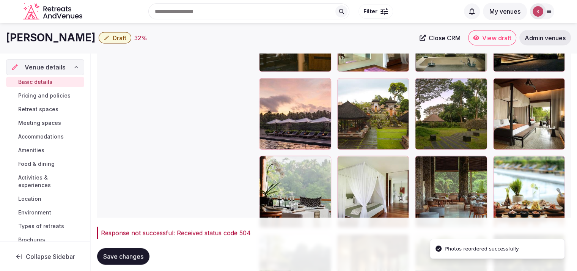
scroll to position [1535, 0]
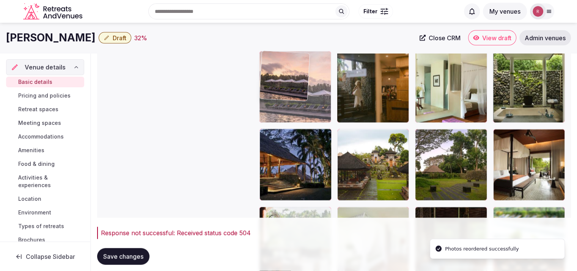
drag, startPoint x: 275, startPoint y: 171, endPoint x: 300, endPoint y: 118, distance: 58.3
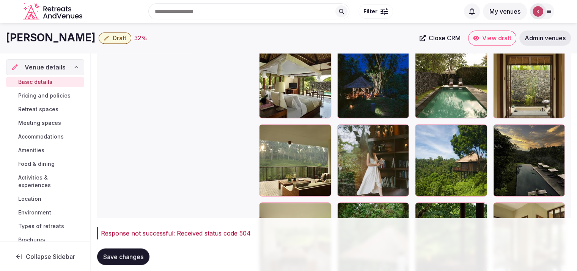
scroll to position [1291, 0]
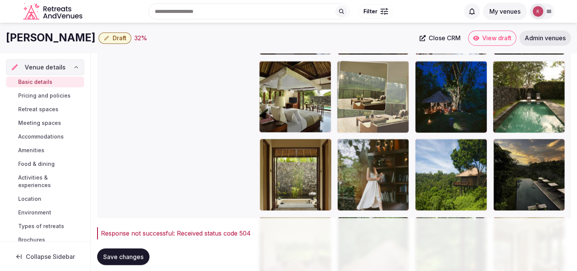
drag, startPoint x: 315, startPoint y: 194, endPoint x: 431, endPoint y: 140, distance: 128.1
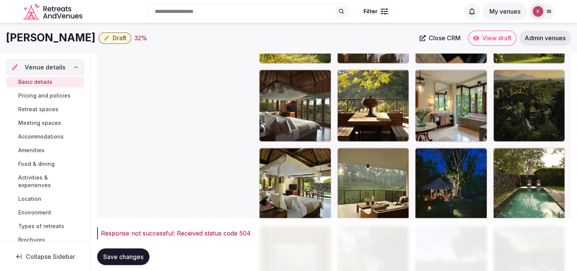
scroll to position [1202, 0]
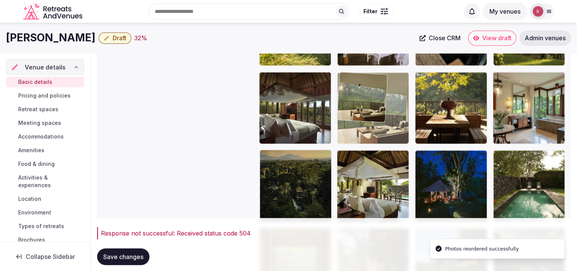
drag, startPoint x: 379, startPoint y: 203, endPoint x: 398, endPoint y: 154, distance: 52.6
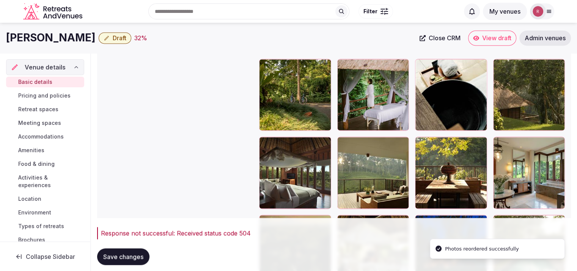
scroll to position [1128, 0]
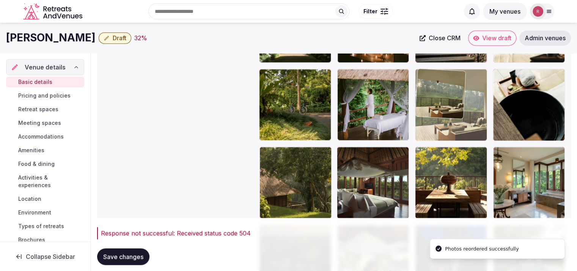
drag, startPoint x: 365, startPoint y: 199, endPoint x: 446, endPoint y: 147, distance: 96.3
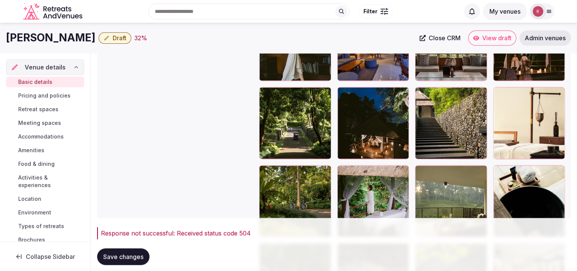
scroll to position [1017, 0]
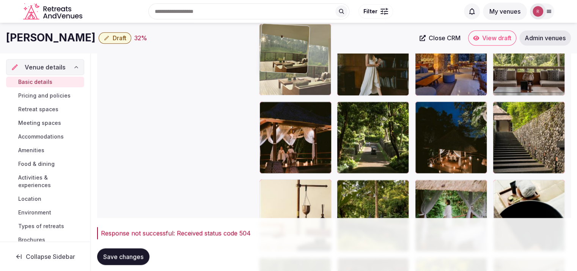
drag, startPoint x: 442, startPoint y: 195, endPoint x: 311, endPoint y: 78, distance: 175.1
click at [311, 80] on body "**********" at bounding box center [288, 8] width 577 height 2050
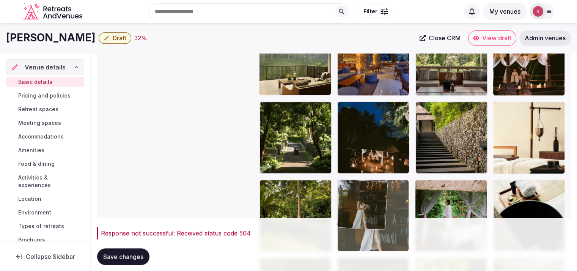
drag, startPoint x: 347, startPoint y: 74, endPoint x: 361, endPoint y: 213, distance: 139.5
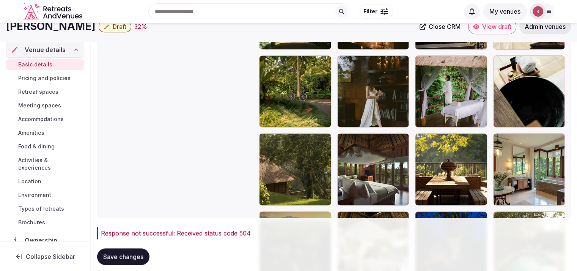
scroll to position [1119, 0]
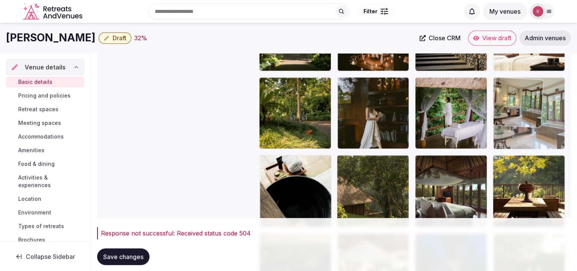
drag, startPoint x: 544, startPoint y: 179, endPoint x: 552, endPoint y: 127, distance: 52.1
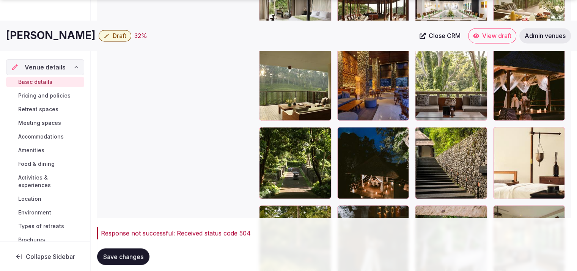
scroll to position [1074, 0]
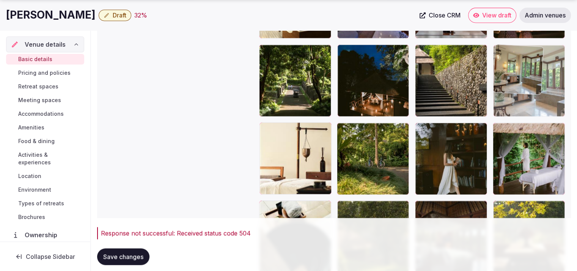
drag, startPoint x: 542, startPoint y: 168, endPoint x: 547, endPoint y: 110, distance: 58.6
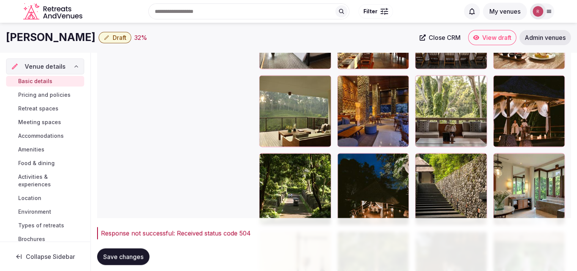
scroll to position [958, 0]
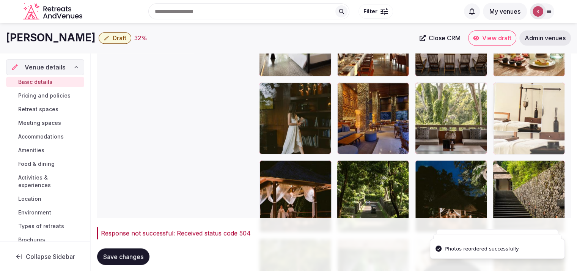
drag, startPoint x: 537, startPoint y: 180, endPoint x: 544, endPoint y: 138, distance: 43.5
click at [544, 138] on body "**********" at bounding box center [288, 67] width 577 height 2050
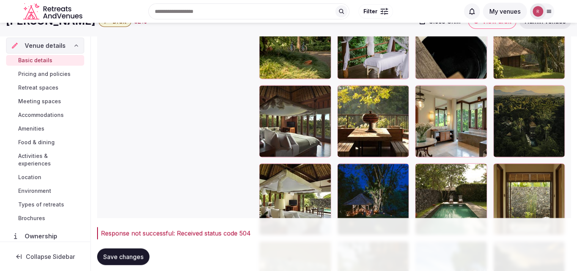
scroll to position [1155, 0]
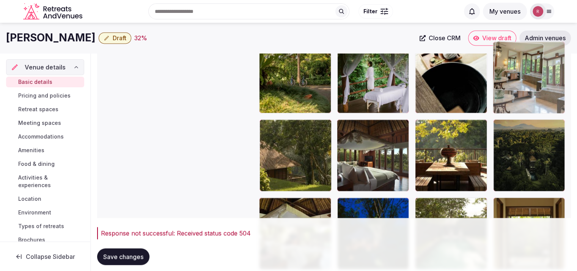
drag, startPoint x: 453, startPoint y: 162, endPoint x: 523, endPoint y: 115, distance: 83.9
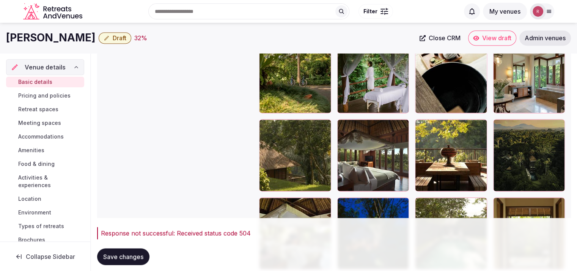
scroll to position [1073, 0]
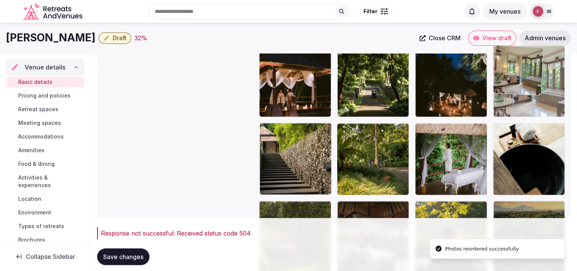
drag, startPoint x: 534, startPoint y: 164, endPoint x: 542, endPoint y: 116, distance: 48.8
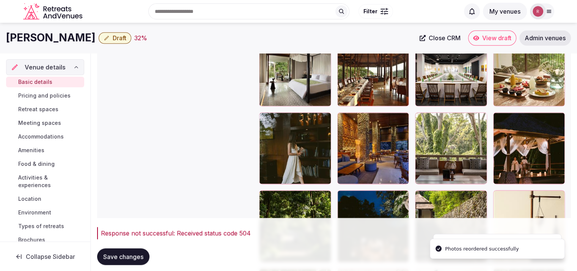
scroll to position [936, 0]
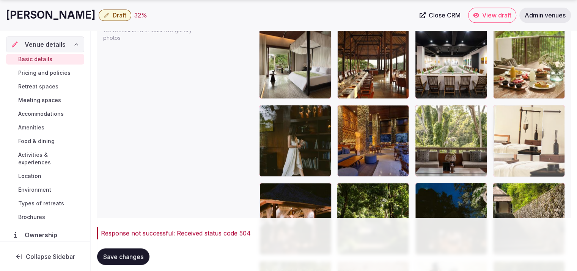
drag, startPoint x: 535, startPoint y: 209, endPoint x: 553, endPoint y: 155, distance: 56.0
click at [553, 155] on body "**********" at bounding box center [288, 89] width 577 height 2050
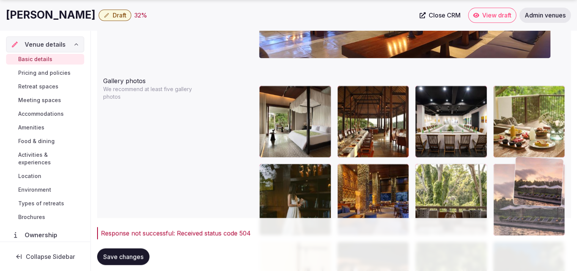
scroll to position [880, 0]
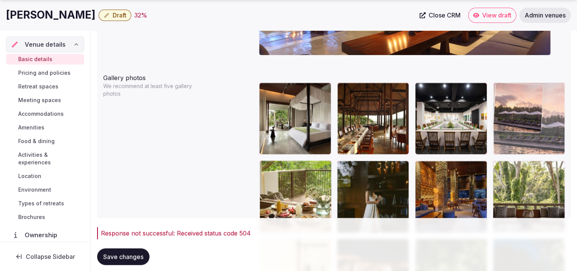
drag, startPoint x: 531, startPoint y: 209, endPoint x: 551, endPoint y: 166, distance: 47.4
click at [551, 166] on body "**********" at bounding box center [288, 145] width 577 height 2050
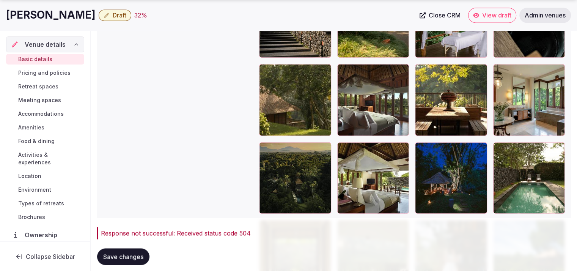
scroll to position [1140, 0]
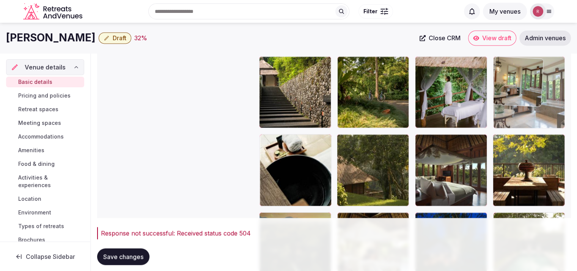
drag, startPoint x: 545, startPoint y: 179, endPoint x: 552, endPoint y: 126, distance: 53.9
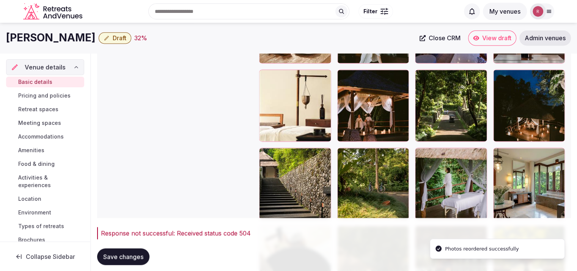
scroll to position [1042, 0]
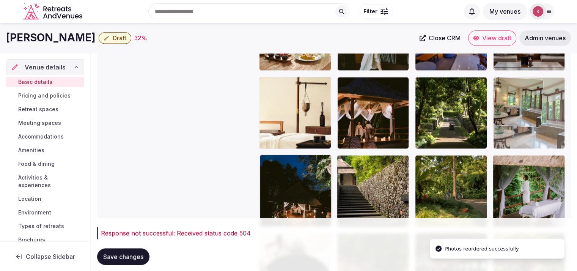
drag, startPoint x: 551, startPoint y: 174, endPoint x: 554, endPoint y: 126, distance: 47.8
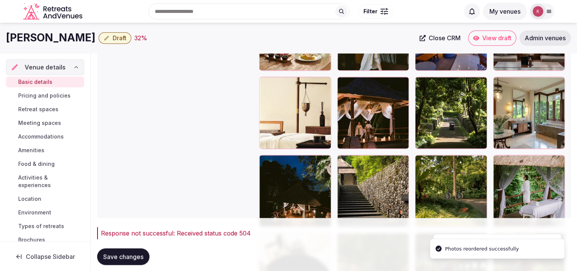
scroll to position [969, 0]
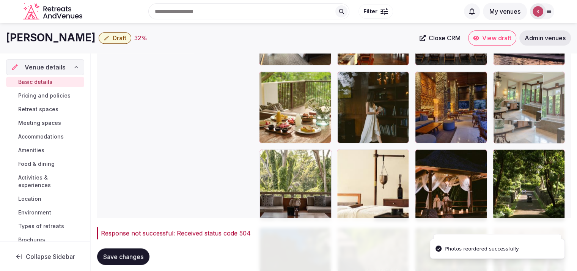
drag, startPoint x: 537, startPoint y: 182, endPoint x: 552, endPoint y: 124, distance: 59.4
click at [552, 124] on body "**********" at bounding box center [288, 56] width 577 height 2050
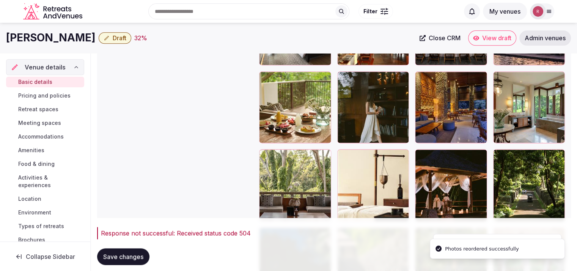
scroll to position [916, 0]
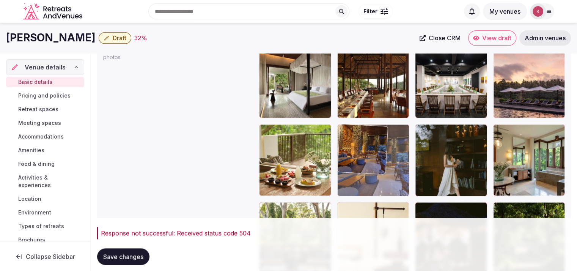
drag, startPoint x: 453, startPoint y: 168, endPoint x: 405, endPoint y: 174, distance: 48.9
click at [405, 174] on body "**********" at bounding box center [288, 109] width 577 height 2050
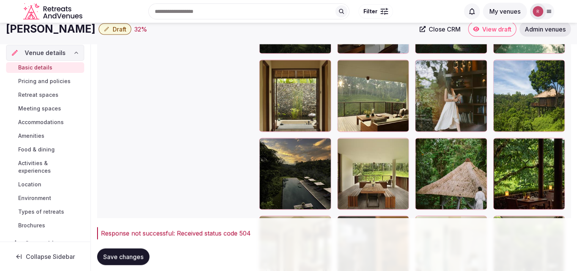
scroll to position [1295, 0]
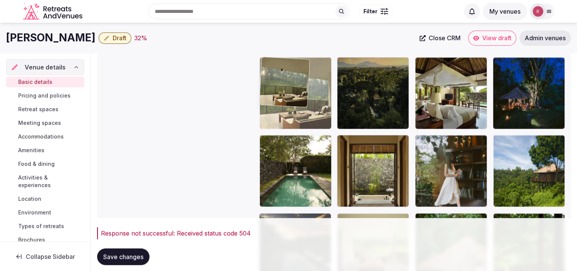
drag, startPoint x: 382, startPoint y: 189, endPoint x: 291, endPoint y: 107, distance: 122.4
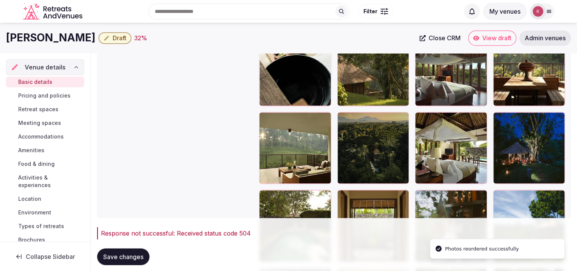
scroll to position [1235, 0]
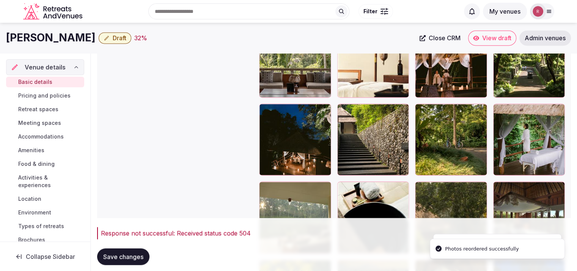
scroll to position [1081, 0]
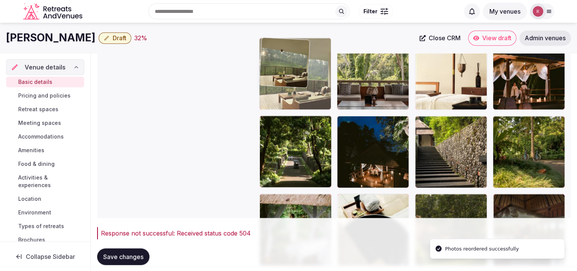
drag, startPoint x: 300, startPoint y: 209, endPoint x: 325, endPoint y: 97, distance: 114.6
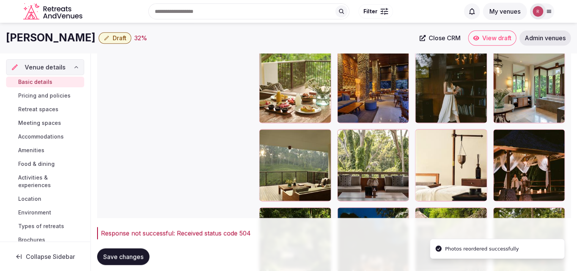
scroll to position [953, 0]
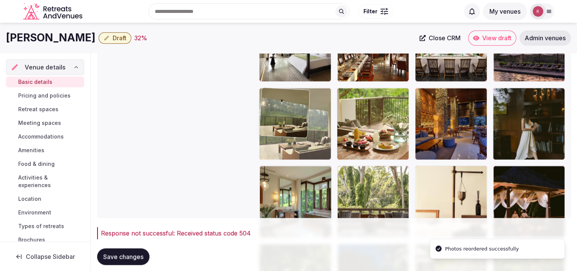
drag, startPoint x: 304, startPoint y: 195, endPoint x: 313, endPoint y: 156, distance: 39.6
click at [313, 156] on body "**********" at bounding box center [288, 72] width 577 height 2050
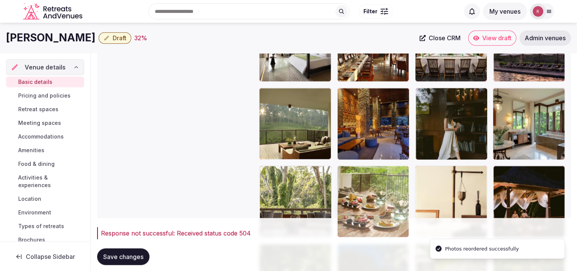
drag, startPoint x: 381, startPoint y: 175, endPoint x: 382, endPoint y: 199, distance: 24.7
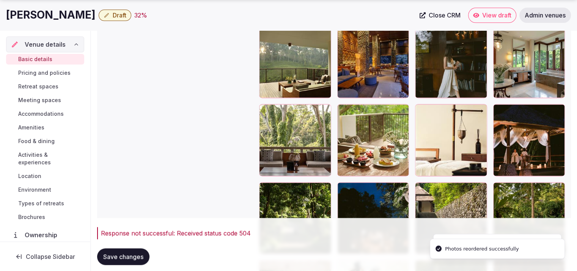
scroll to position [1021, 0]
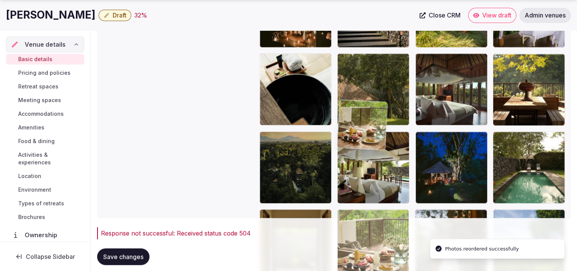
drag, startPoint x: 361, startPoint y: 186, endPoint x: 360, endPoint y: 238, distance: 52.3
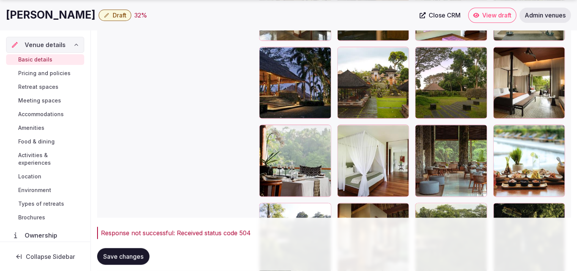
scroll to position [1624, 0]
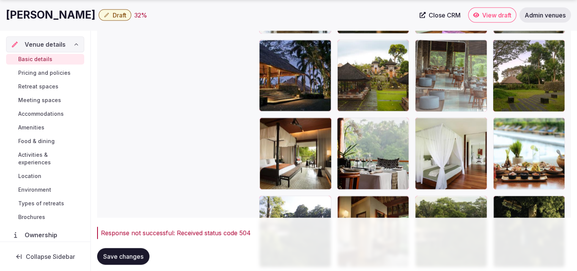
drag, startPoint x: 451, startPoint y: 179, endPoint x: 458, endPoint y: 105, distance: 73.5
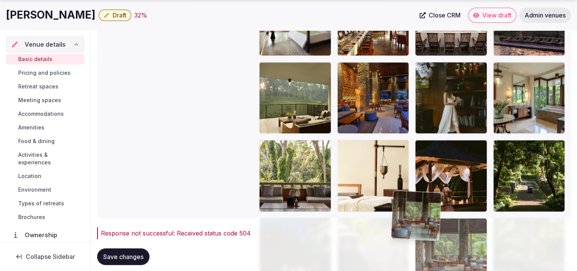
scroll to position [990, 0]
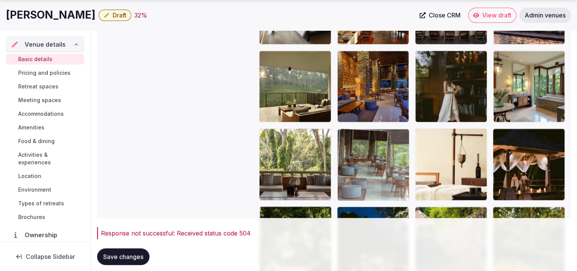
drag, startPoint x: 456, startPoint y: 120, endPoint x: 408, endPoint y: 198, distance: 91.8
click at [408, 198] on body "**********" at bounding box center [288, 35] width 577 height 2050
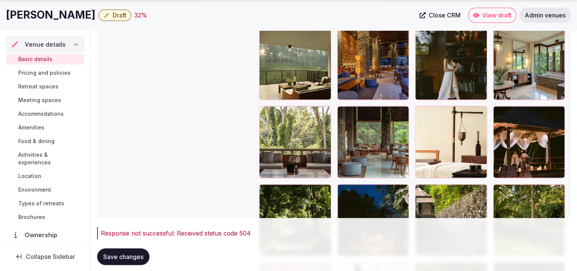
scroll to position [1017, 0]
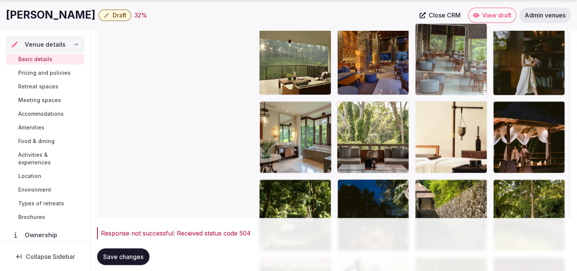
drag, startPoint x: 350, startPoint y: 124, endPoint x: 438, endPoint y: 65, distance: 105.4
click at [438, 65] on body "**********" at bounding box center [288, 8] width 577 height 2050
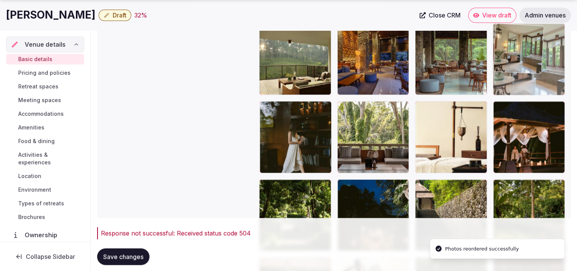
drag, startPoint x: 290, startPoint y: 133, endPoint x: 563, endPoint y: 85, distance: 276.4
click at [567, 85] on body "**********" at bounding box center [288, 8] width 577 height 2050
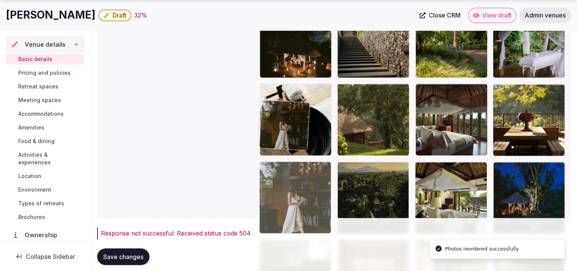
drag, startPoint x: 303, startPoint y: 166, endPoint x: 288, endPoint y: 242, distance: 77.0
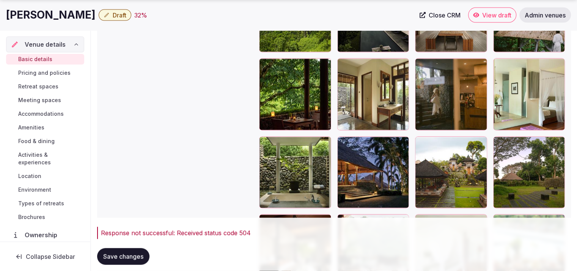
scroll to position [1532, 0]
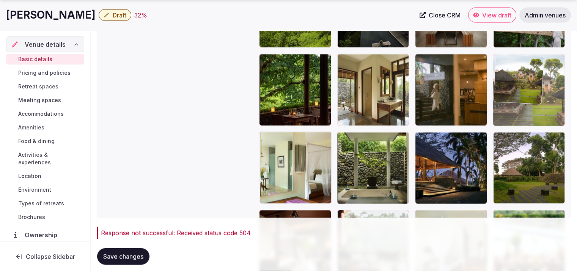
drag, startPoint x: 497, startPoint y: 152, endPoint x: 543, endPoint y: 104, distance: 66.0
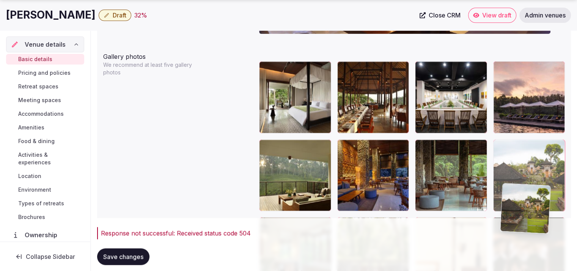
scroll to position [902, 0]
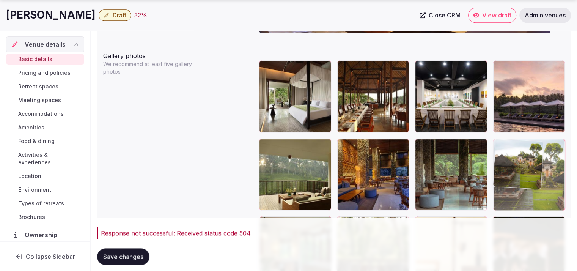
drag, startPoint x: 551, startPoint y: 135, endPoint x: 550, endPoint y: 179, distance: 44.4
click at [550, 179] on body "**********" at bounding box center [288, 123] width 577 height 2050
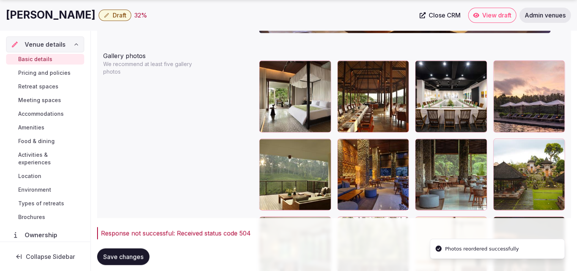
scroll to position [985, 0]
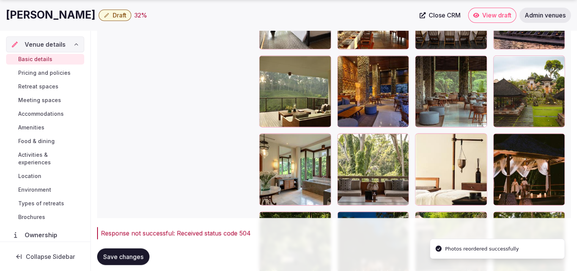
click at [107, 256] on span "Save changes" at bounding box center [123, 257] width 40 height 8
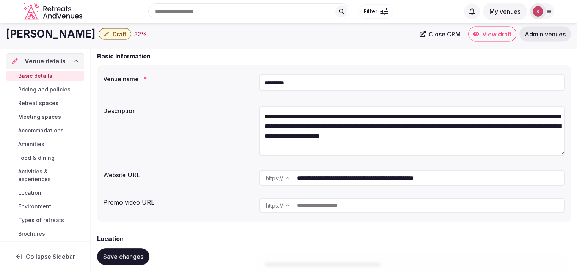
scroll to position [38, 0]
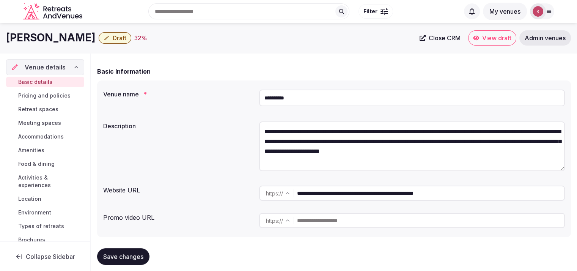
click at [104, 35] on icon "button" at bounding box center [107, 38] width 6 height 6
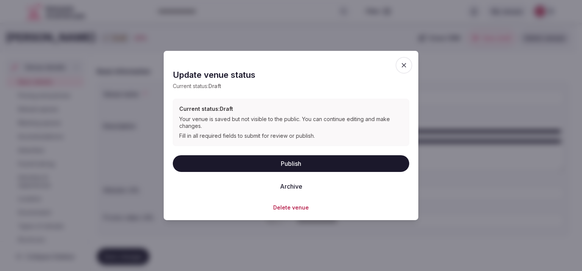
click at [228, 160] on button "Publish" at bounding box center [291, 163] width 237 height 17
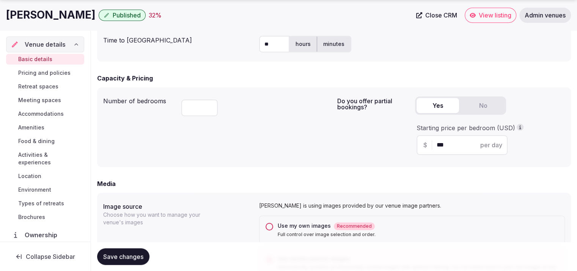
scroll to position [0, 0]
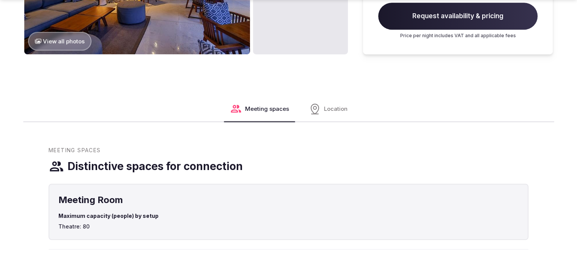
scroll to position [578, 0]
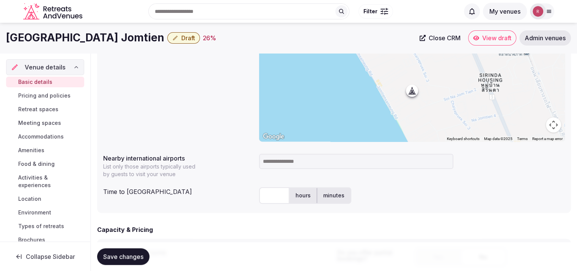
scroll to position [67, 0]
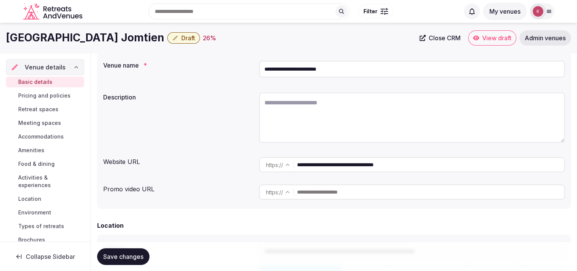
click at [349, 71] on input "**********" at bounding box center [412, 69] width 306 height 17
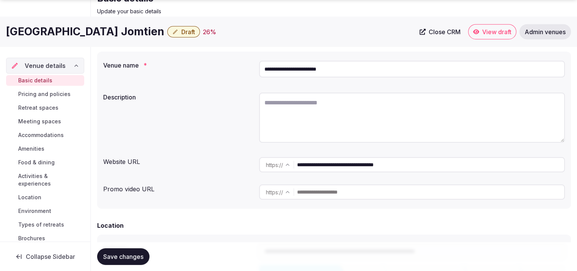
scroll to position [304, 0]
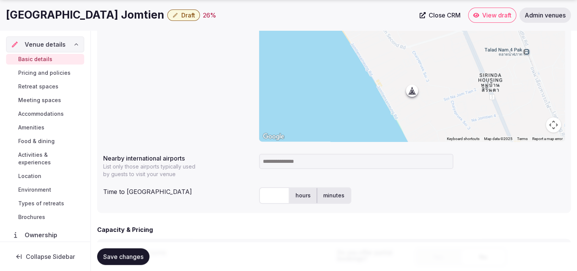
click at [292, 165] on input at bounding box center [356, 161] width 194 height 15
type input "***"
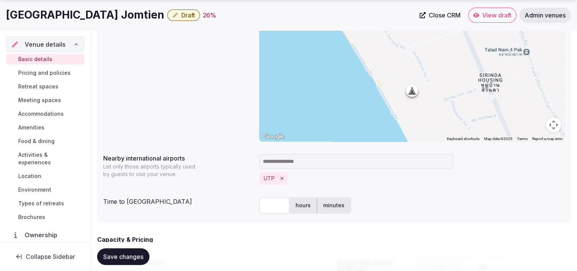
click at [268, 213] on div "hours minutes" at bounding box center [412, 205] width 306 height 23
click at [269, 206] on input "text" at bounding box center [274, 205] width 30 height 17
type input "**"
click at [196, 98] on div "**********" at bounding box center [333, 73] width 461 height 141
click at [139, 251] on button "Save changes" at bounding box center [123, 256] width 52 height 17
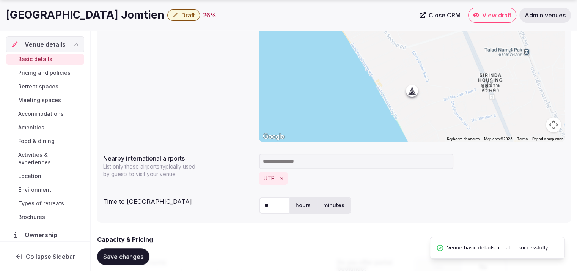
drag, startPoint x: 153, startPoint y: 14, endPoint x: 2, endPoint y: 25, distance: 151.3
click at [2, 25] on div "[GEOGRAPHIC_DATA] Jomtien Draft 26 % Close CRM View draft Admin venues" at bounding box center [288, 15] width 577 height 30
copy h1 "[GEOGRAPHIC_DATA] Jomtien"
click at [180, 81] on div "**********" at bounding box center [333, 73] width 461 height 141
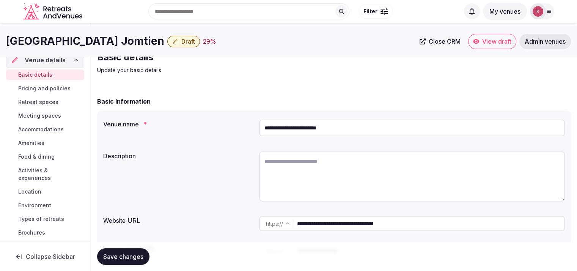
scroll to position [0, 0]
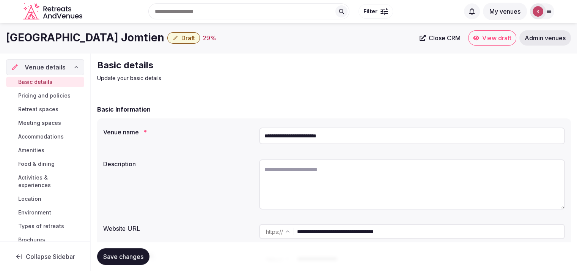
click at [162, 197] on div "Description" at bounding box center [333, 185] width 461 height 58
click at [453, 42] on link "Close CRM" at bounding box center [440, 37] width 50 height 15
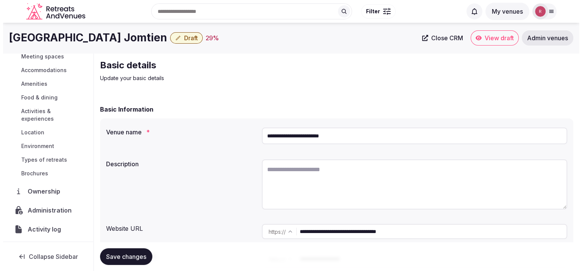
scroll to position [86, 0]
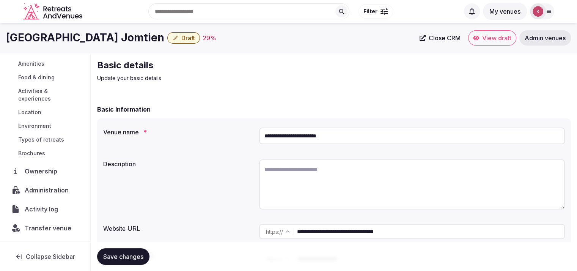
click at [49, 186] on span "Administration" at bounding box center [48, 189] width 47 height 9
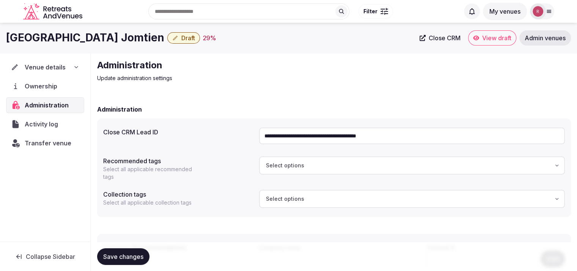
click at [324, 138] on input "**********" at bounding box center [412, 135] width 306 height 17
click at [352, 88] on div "**********" at bounding box center [334, 192] width 486 height 279
click at [44, 67] on span "Venue details" at bounding box center [45, 67] width 41 height 9
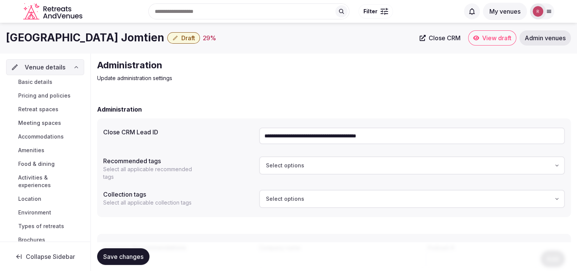
click at [45, 82] on span "Basic details" at bounding box center [35, 82] width 34 height 8
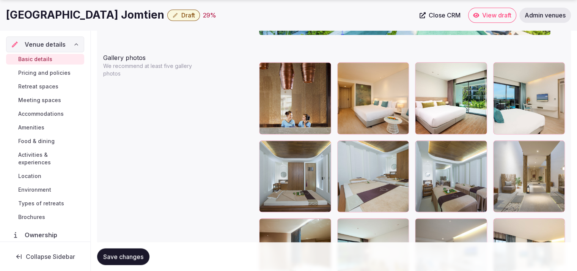
scroll to position [871, 0]
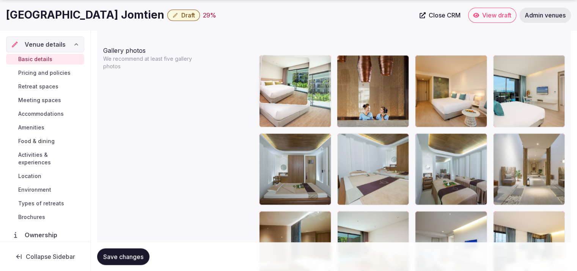
drag, startPoint x: 433, startPoint y: 104, endPoint x: 322, endPoint y: 117, distance: 112.3
click at [322, 117] on body "**********" at bounding box center [288, 123] width 577 height 1989
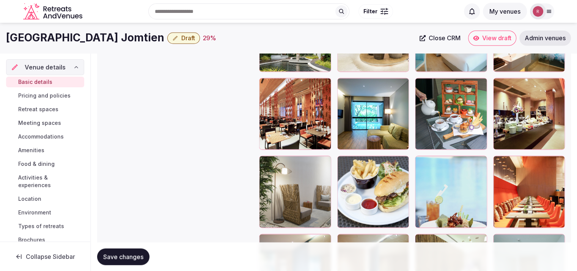
scroll to position [1351, 0]
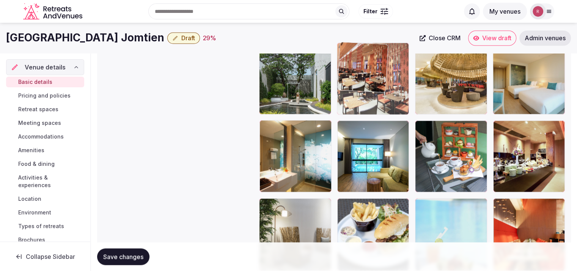
drag, startPoint x: 277, startPoint y: 175, endPoint x: 376, endPoint y: 111, distance: 118.5
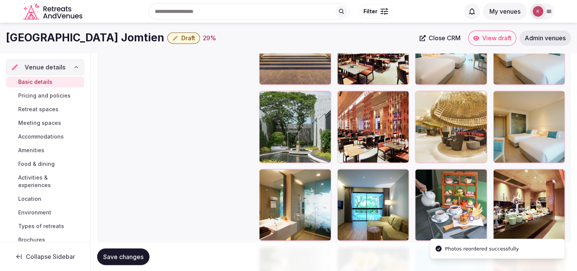
scroll to position [1265, 0]
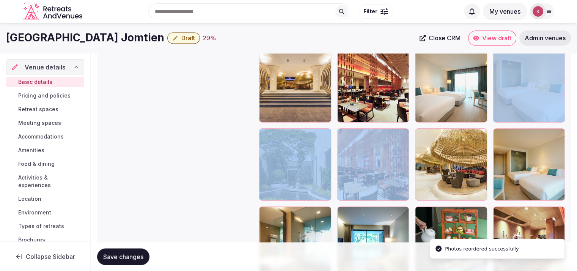
drag, startPoint x: 409, startPoint y: 166, endPoint x: 416, endPoint y: 115, distance: 51.2
click at [416, 115] on div at bounding box center [412, 164] width 306 height 1007
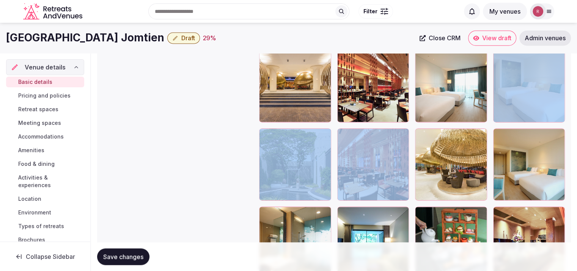
click at [233, 128] on div "Gallery photos We recommend at least five gallery photos To pick up a draggable…" at bounding box center [333, 160] width 461 height 1022
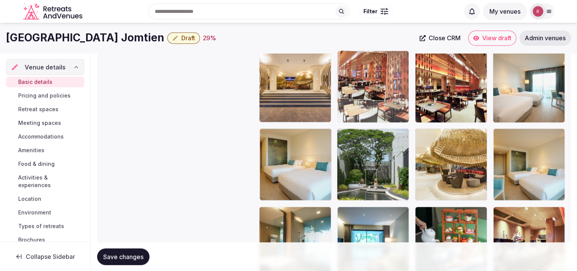
drag, startPoint x: 355, startPoint y: 153, endPoint x: 370, endPoint y: 102, distance: 53.0
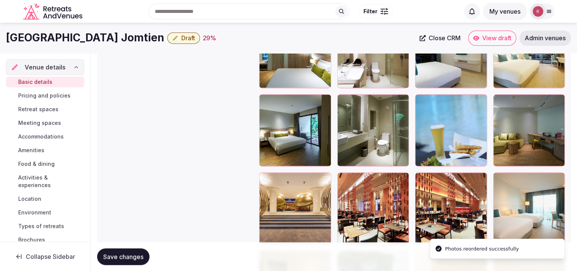
scroll to position [1103, 0]
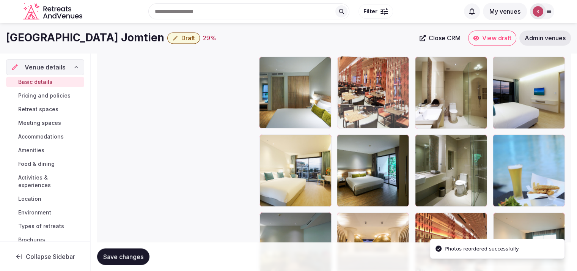
drag, startPoint x: 373, startPoint y: 237, endPoint x: 371, endPoint y: 87, distance: 149.4
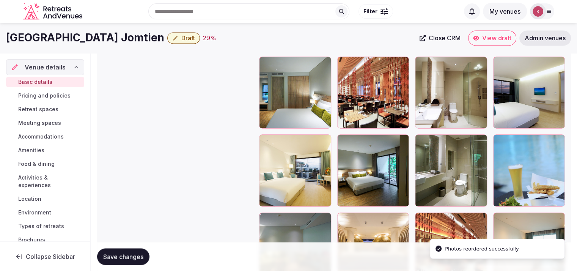
scroll to position [996, 0]
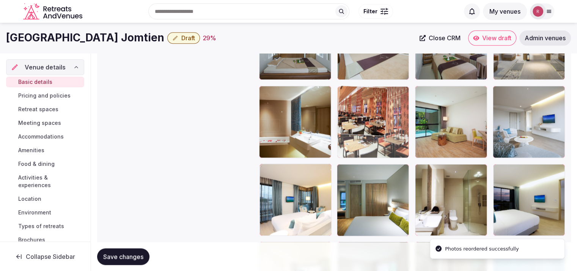
drag, startPoint x: 366, startPoint y: 205, endPoint x: 376, endPoint y: 143, distance: 63.0
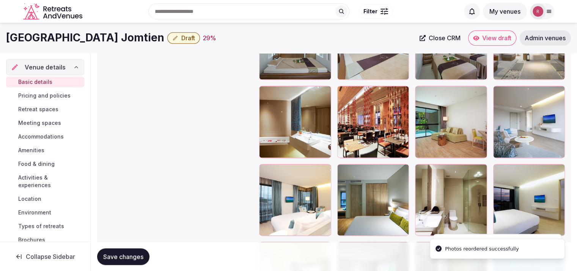
scroll to position [916, 0]
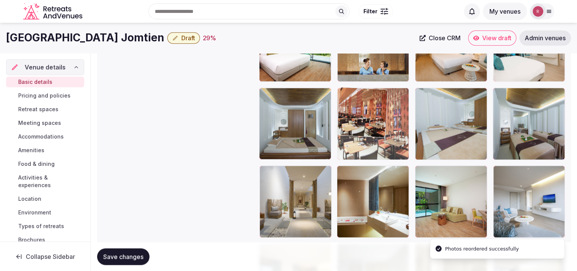
drag, startPoint x: 382, startPoint y: 212, endPoint x: 391, endPoint y: 159, distance: 53.9
click at [391, 159] on body "**********" at bounding box center [288, 78] width 577 height 1989
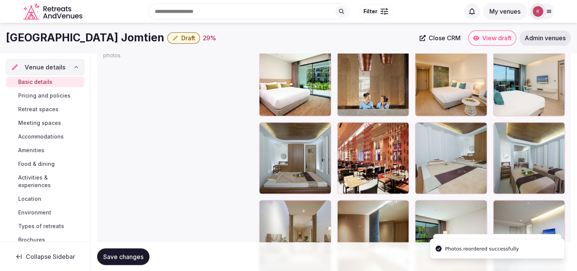
scroll to position [832, 0]
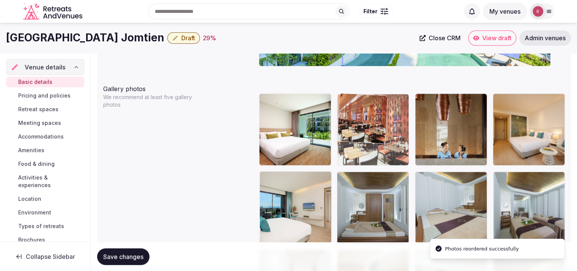
drag, startPoint x: 367, startPoint y: 166, endPoint x: 367, endPoint y: 160, distance: 5.3
click at [367, 160] on body "**********" at bounding box center [288, 162] width 577 height 1989
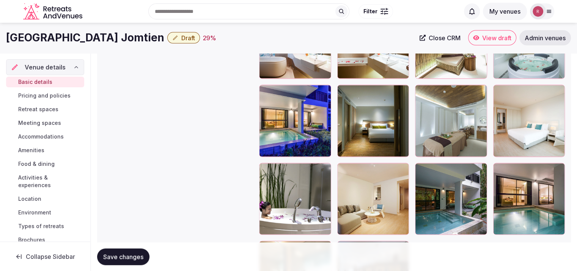
scroll to position [1580, 0]
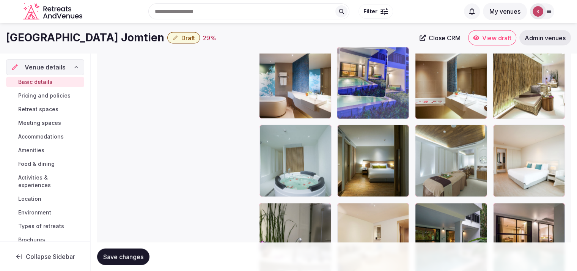
drag, startPoint x: 317, startPoint y: 166, endPoint x: 404, endPoint y: 100, distance: 109.3
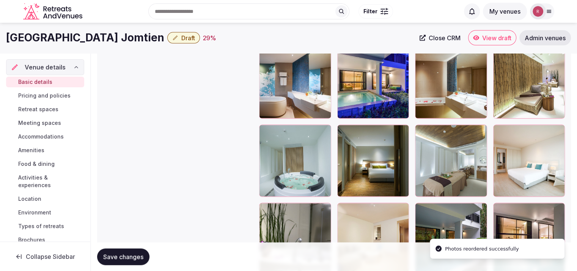
scroll to position [1506, 0]
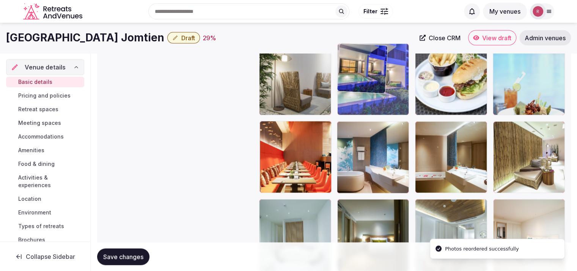
drag, startPoint x: 351, startPoint y: 179, endPoint x: 382, endPoint y: 93, distance: 91.4
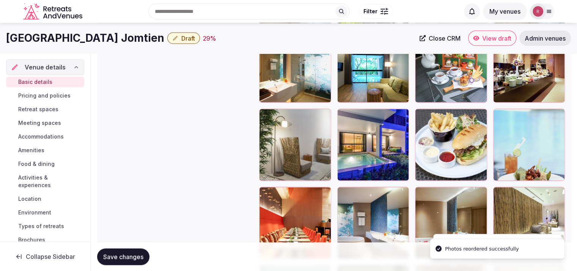
scroll to position [1398, 0]
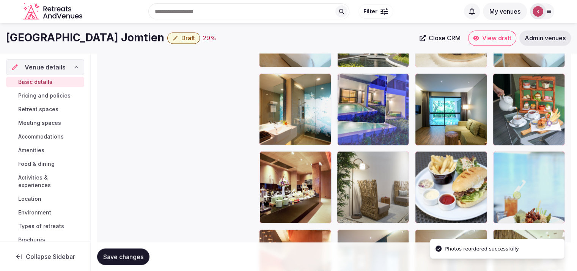
drag, startPoint x: 379, startPoint y: 193, endPoint x: 394, endPoint y: 138, distance: 57.0
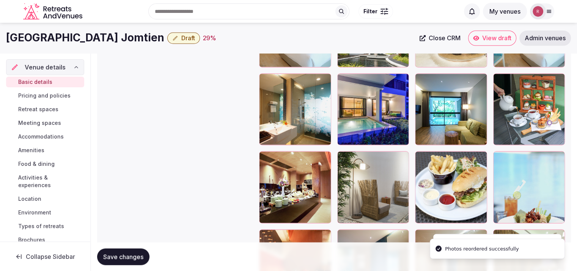
scroll to position [1295, 0]
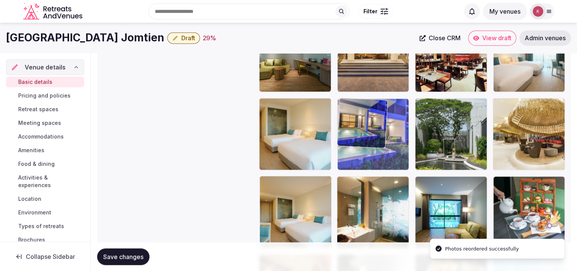
drag, startPoint x: 384, startPoint y: 210, endPoint x: 397, endPoint y: 158, distance: 53.5
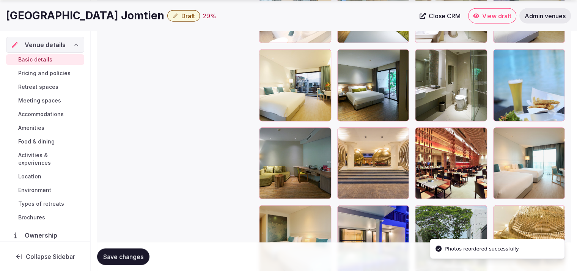
scroll to position [1242, 0]
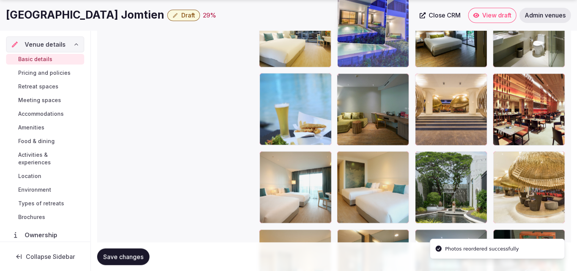
drag, startPoint x: 380, startPoint y: 184, endPoint x: 378, endPoint y: 69, distance: 114.1
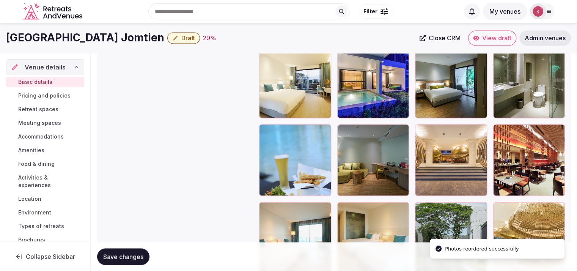
scroll to position [1083, 0]
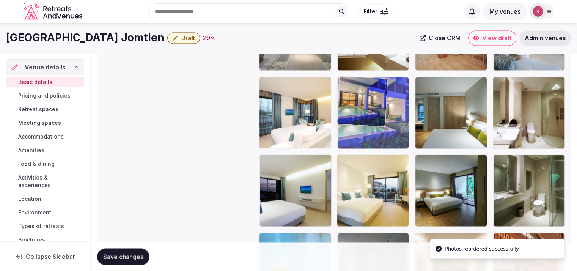
drag, startPoint x: 384, startPoint y: 181, endPoint x: 397, endPoint y: 129, distance: 54.0
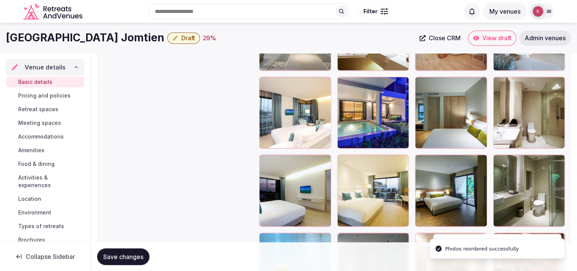
scroll to position [997, 0]
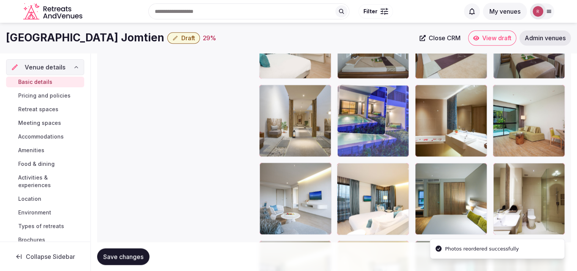
drag, startPoint x: 387, startPoint y: 197, endPoint x: 392, endPoint y: 154, distance: 43.1
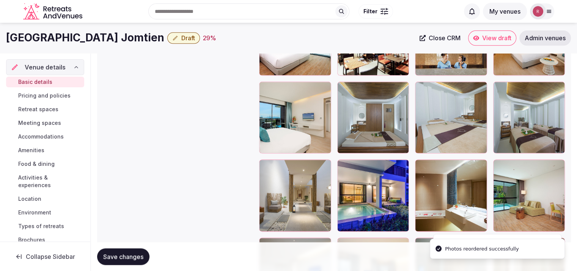
scroll to position [920, 0]
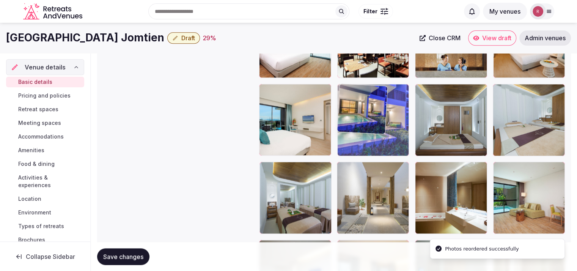
drag, startPoint x: 360, startPoint y: 197, endPoint x: 383, endPoint y: 140, distance: 61.0
click at [383, 140] on body "**********" at bounding box center [288, 74] width 577 height 1989
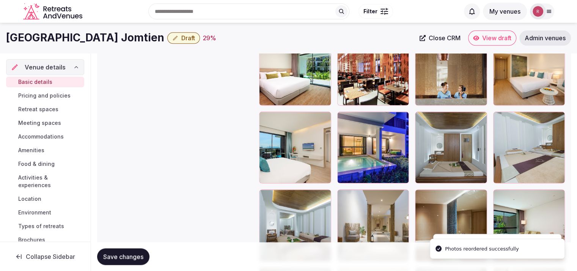
scroll to position [841, 0]
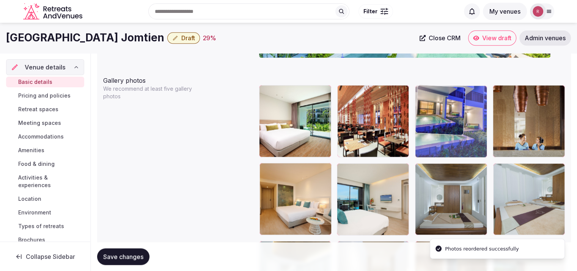
drag, startPoint x: 384, startPoint y: 212, endPoint x: 461, endPoint y: 150, distance: 98.7
click at [461, 150] on body "**********" at bounding box center [288, 153] width 577 height 1989
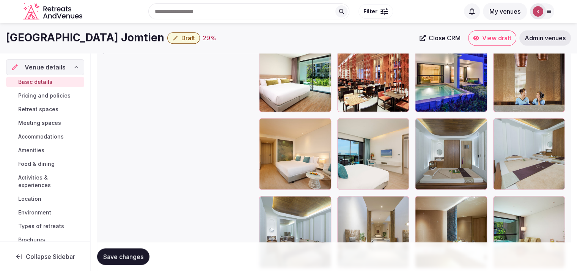
scroll to position [877, 0]
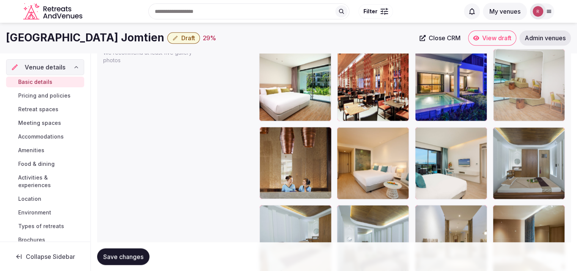
drag, startPoint x: 536, startPoint y: 221, endPoint x: 556, endPoint y: 101, distance: 121.9
click at [556, 101] on body "**********" at bounding box center [288, 117] width 577 height 1989
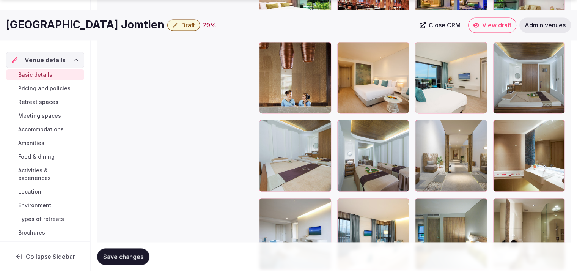
scroll to position [969, 0]
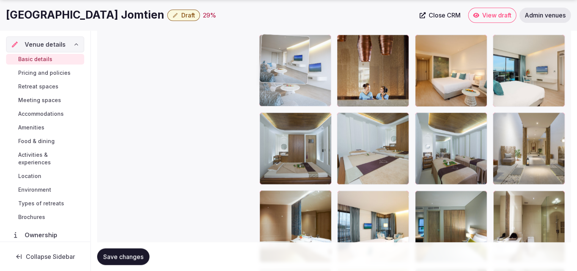
drag, startPoint x: 296, startPoint y: 216, endPoint x: 324, endPoint y: 79, distance: 139.3
click at [324, 79] on body "**********" at bounding box center [288, 25] width 577 height 1989
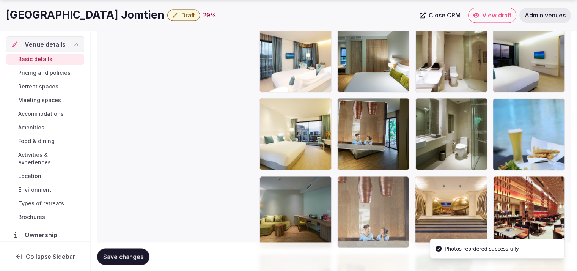
drag, startPoint x: 373, startPoint y: 94, endPoint x: 386, endPoint y: 235, distance: 141.7
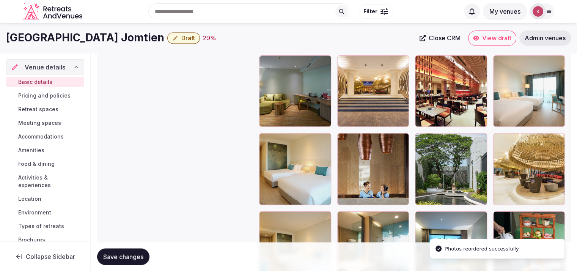
scroll to position [1256, 0]
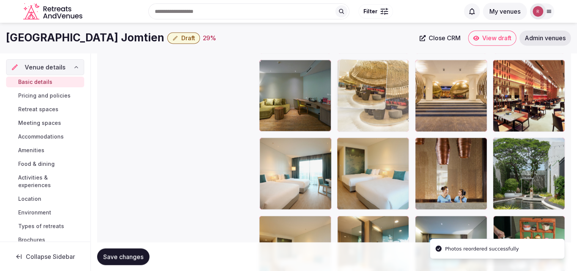
drag, startPoint x: 537, startPoint y: 160, endPoint x: 428, endPoint y: 116, distance: 118.1
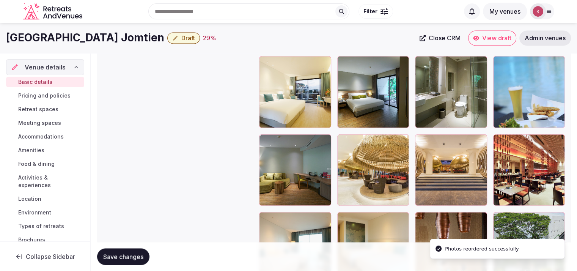
scroll to position [1162, 0]
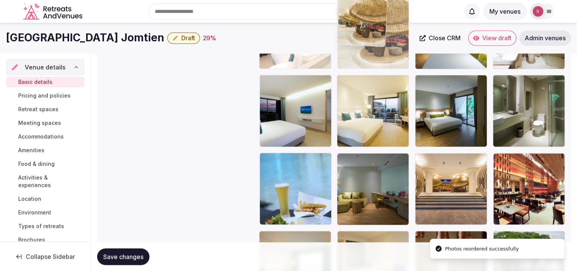
drag, startPoint x: 361, startPoint y: 183, endPoint x: 382, endPoint y: 65, distance: 120.3
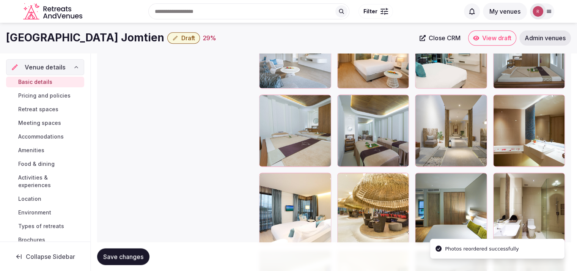
scroll to position [971, 0]
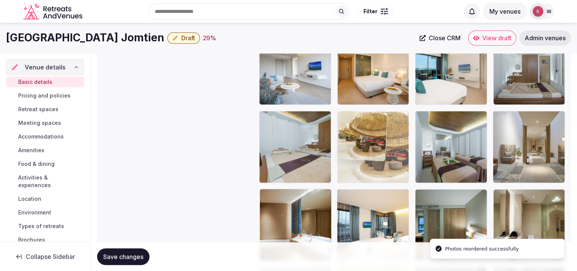
drag, startPoint x: 378, startPoint y: 223, endPoint x: 388, endPoint y: 165, distance: 59.2
click at [388, 165] on body "**********" at bounding box center [288, 23] width 577 height 1989
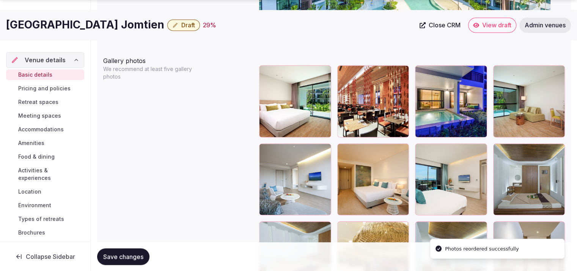
scroll to position [891, 0]
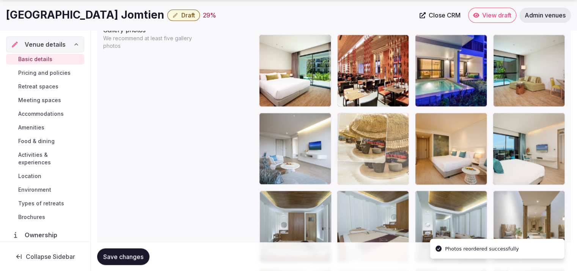
drag, startPoint x: 375, startPoint y: 215, endPoint x: 385, endPoint y: 174, distance: 42.5
click at [385, 174] on body "**********" at bounding box center [288, 103] width 577 height 1989
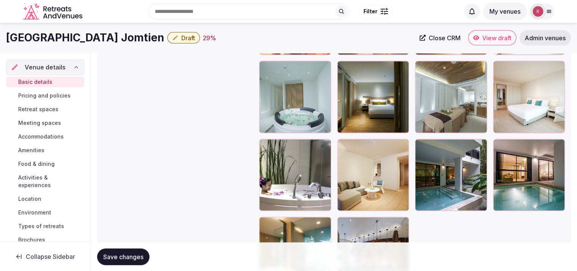
scroll to position [1641, 0]
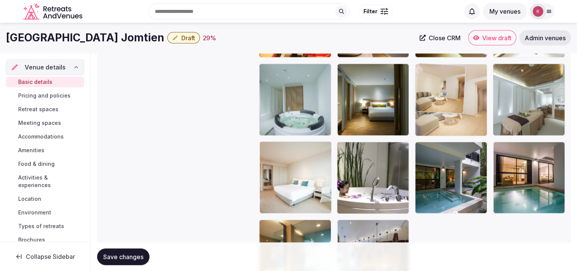
drag, startPoint x: 366, startPoint y: 180, endPoint x: 456, endPoint y: 118, distance: 109.1
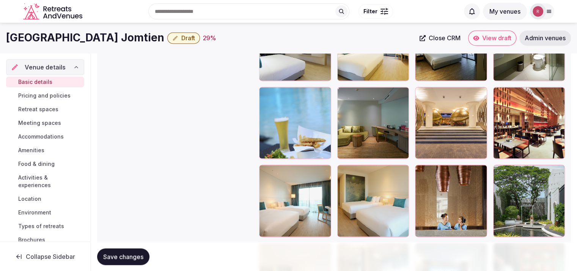
scroll to position [1195, 0]
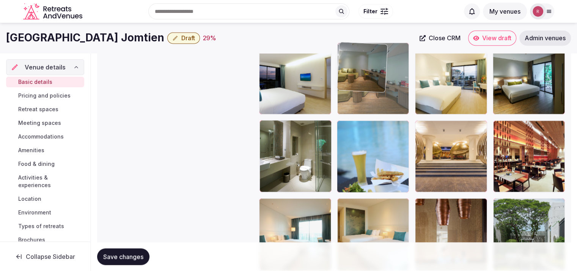
drag, startPoint x: 359, startPoint y: 160, endPoint x: 384, endPoint y: 108, distance: 57.7
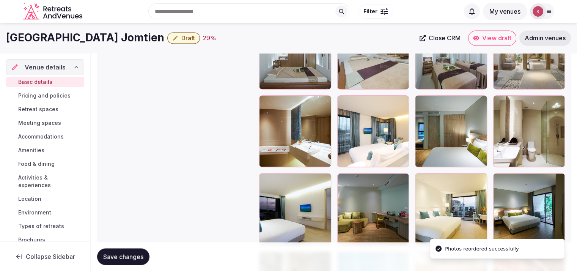
scroll to position [1048, 0]
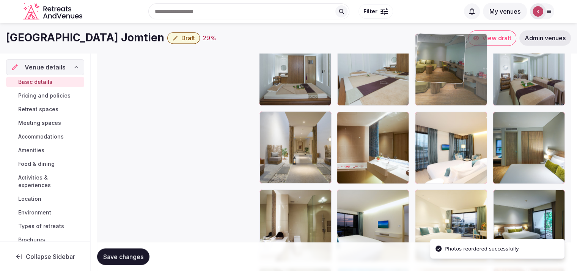
drag, startPoint x: 373, startPoint y: 213, endPoint x: 437, endPoint y: 82, distance: 145.1
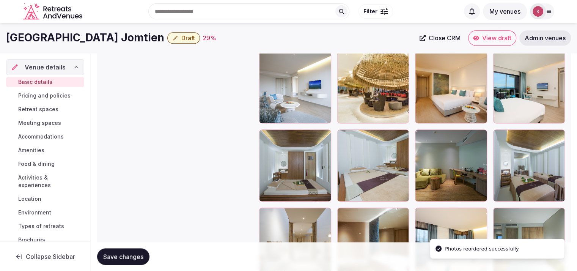
scroll to position [912, 0]
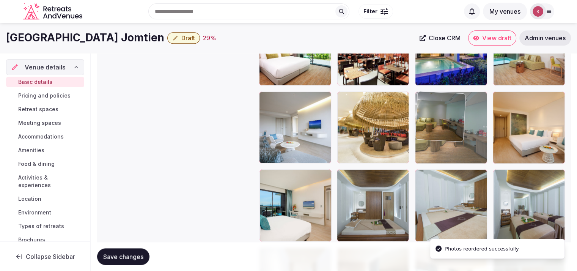
drag, startPoint x: 448, startPoint y: 204, endPoint x: 465, endPoint y: 157, distance: 49.5
click at [465, 157] on body "**********" at bounding box center [288, 82] width 577 height 1989
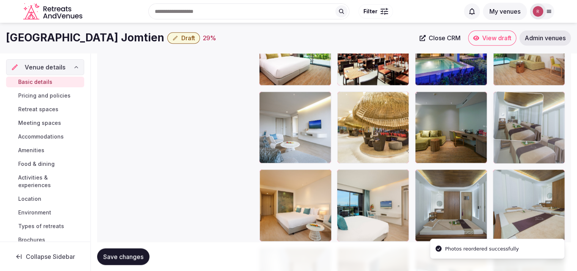
drag, startPoint x: 525, startPoint y: 200, endPoint x: 538, endPoint y: 148, distance: 53.3
click at [538, 148] on body "**********" at bounding box center [288, 82] width 577 height 1989
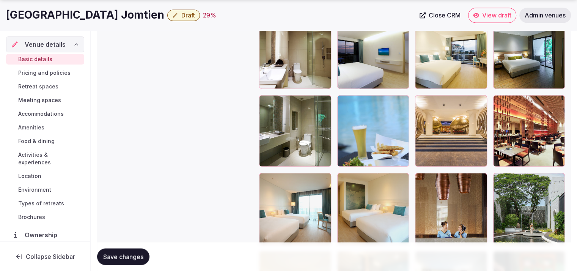
scroll to position [1247, 0]
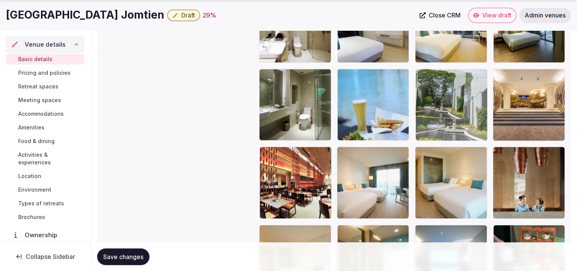
drag, startPoint x: 536, startPoint y: 193, endPoint x: 478, endPoint y: 113, distance: 99.0
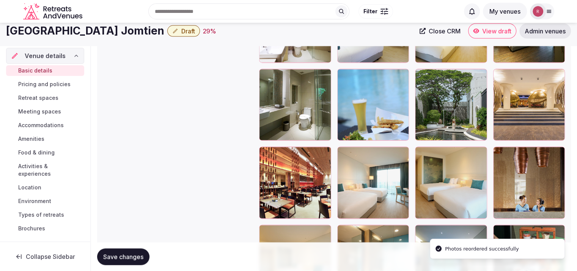
scroll to position [1174, 0]
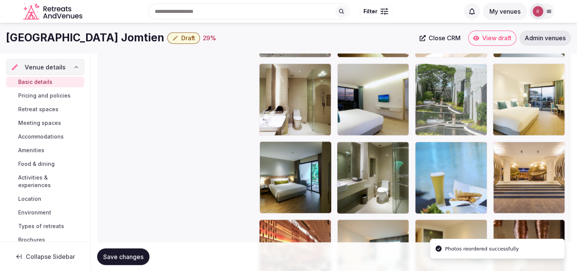
drag, startPoint x: 447, startPoint y: 180, endPoint x: 454, endPoint y: 123, distance: 57.7
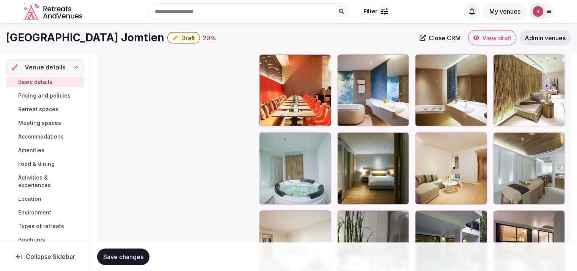
scroll to position [1556, 0]
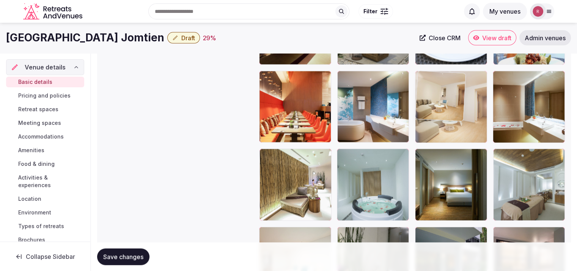
drag, startPoint x: 470, startPoint y: 202, endPoint x: 472, endPoint y: 119, distance: 83.1
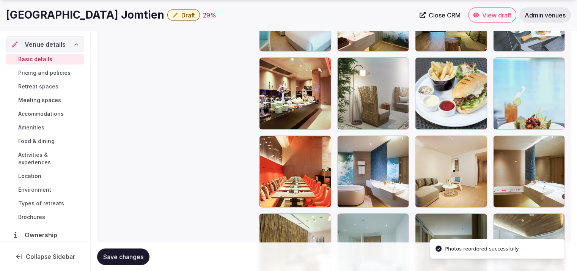
scroll to position [1494, 0]
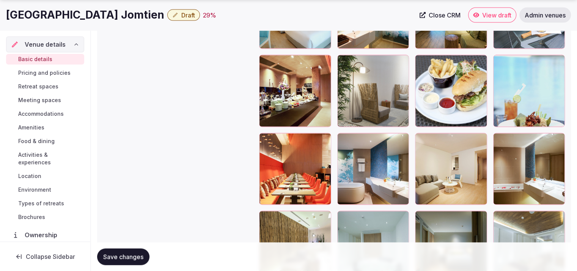
click at [444, 174] on div at bounding box center [451, 169] width 72 height 72
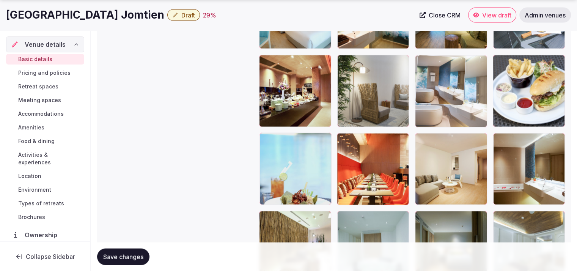
drag, startPoint x: 388, startPoint y: 175, endPoint x: 468, endPoint y: 87, distance: 118.6
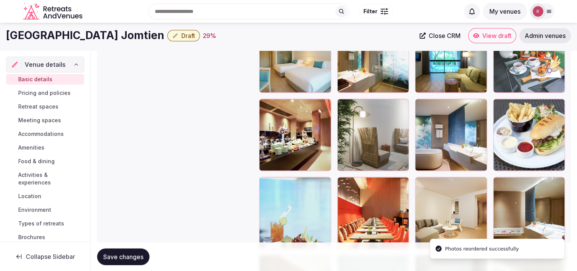
scroll to position [1435, 0]
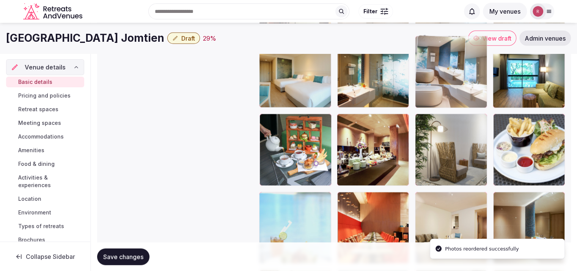
drag, startPoint x: 459, startPoint y: 162, endPoint x: 470, endPoint y: 112, distance: 51.3
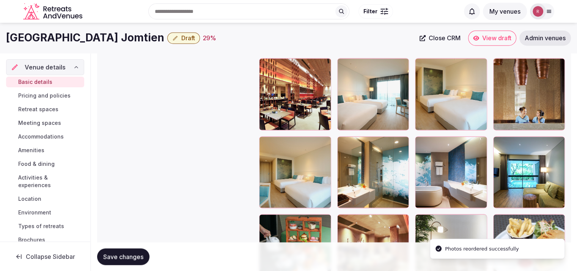
scroll to position [1307, 0]
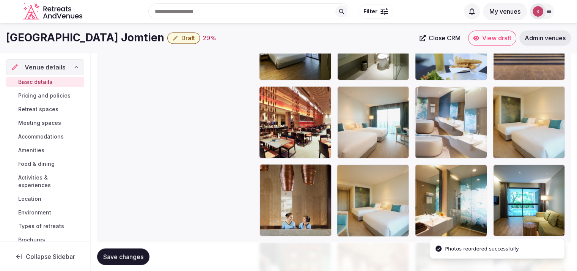
drag, startPoint x: 437, startPoint y: 199, endPoint x: 460, endPoint y: 144, distance: 59.8
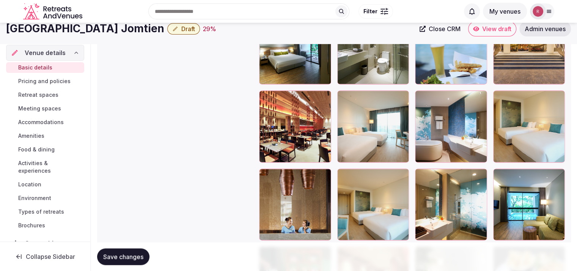
scroll to position [1296, 0]
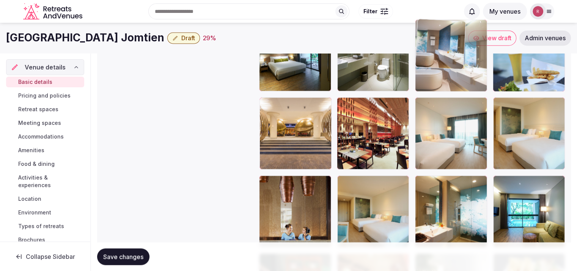
drag, startPoint x: 465, startPoint y: 138, endPoint x: 473, endPoint y: 89, distance: 48.9
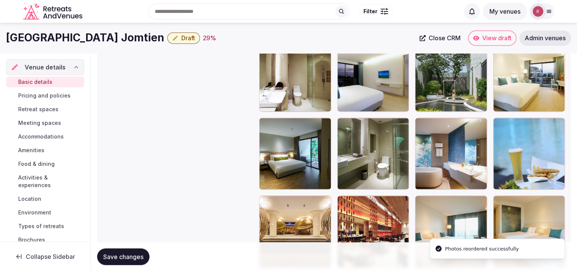
scroll to position [1186, 0]
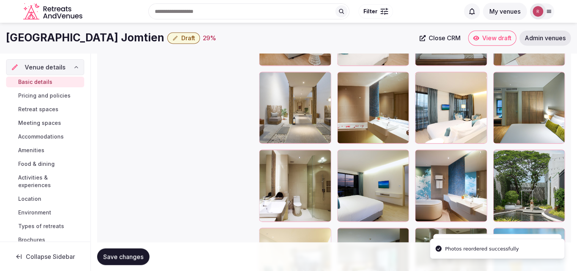
scroll to position [1067, 0]
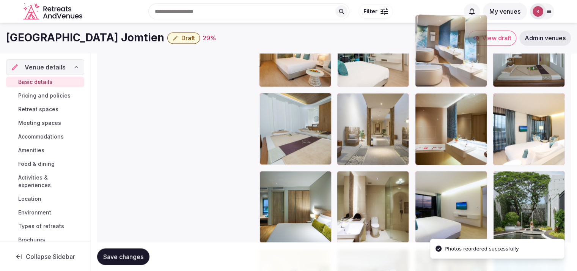
drag, startPoint x: 456, startPoint y: 193, endPoint x: 475, endPoint y: 79, distance: 115.7
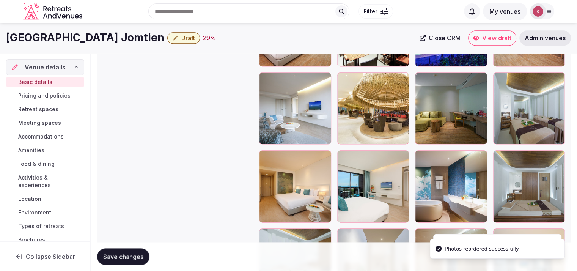
scroll to position [927, 0]
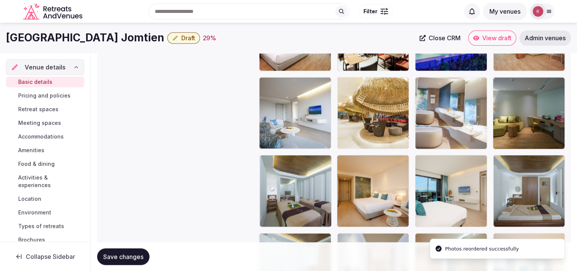
drag, startPoint x: 455, startPoint y: 182, endPoint x: 461, endPoint y: 142, distance: 40.3
click at [461, 142] on body "**********" at bounding box center [288, 67] width 577 height 1989
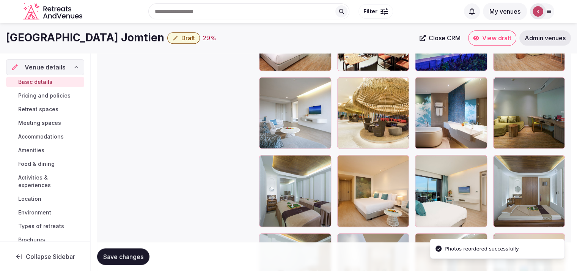
click at [112, 253] on span "Save changes" at bounding box center [123, 257] width 40 height 8
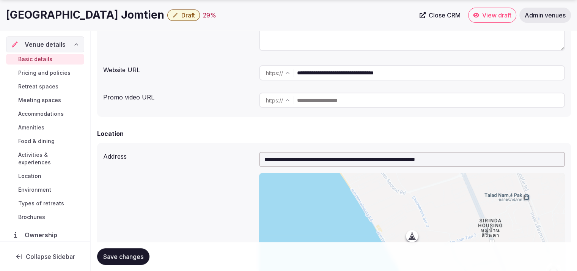
scroll to position [0, 0]
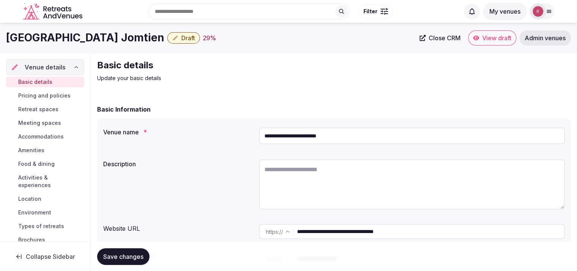
click at [324, 230] on input "**********" at bounding box center [430, 231] width 267 height 15
click at [333, 166] on textarea at bounding box center [412, 184] width 306 height 50
paste textarea "**********"
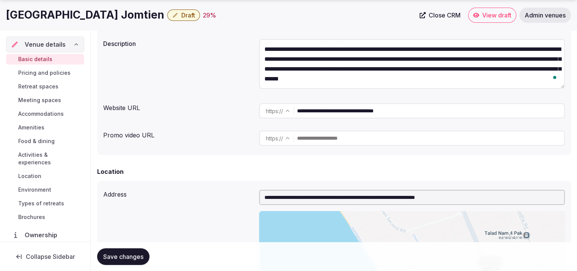
scroll to position [238, 0]
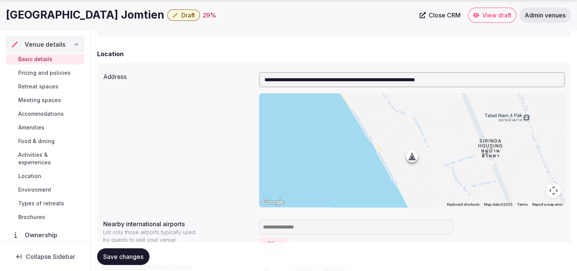
type textarea "**********"
click at [142, 254] on span "Save changes" at bounding box center [123, 257] width 40 height 8
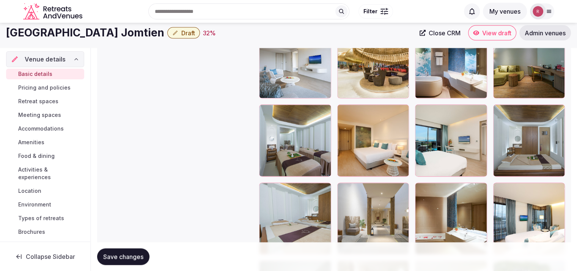
scroll to position [965, 0]
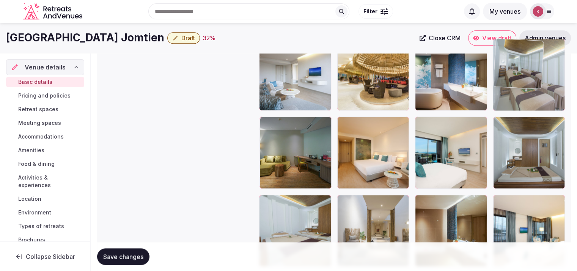
drag, startPoint x: 294, startPoint y: 147, endPoint x: 539, endPoint y: 99, distance: 249.6
click at [539, 99] on body "**********" at bounding box center [288, 29] width 577 height 1988
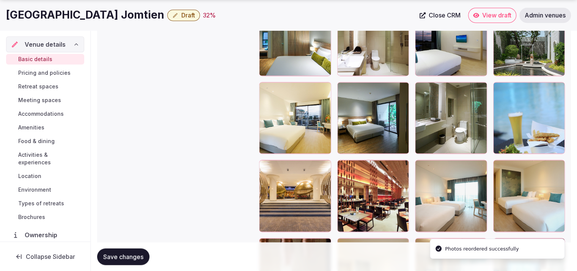
scroll to position [1241, 0]
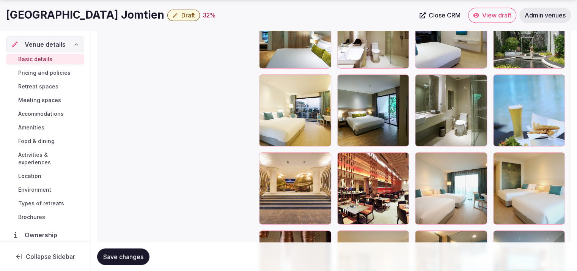
click at [132, 252] on button "Save changes" at bounding box center [123, 256] width 52 height 17
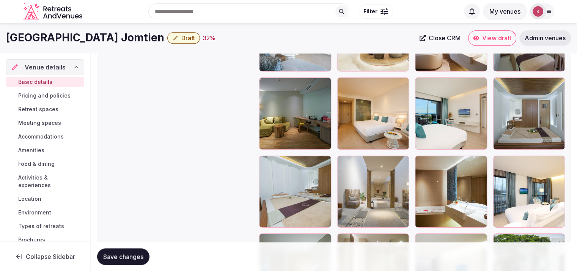
scroll to position [767, 0]
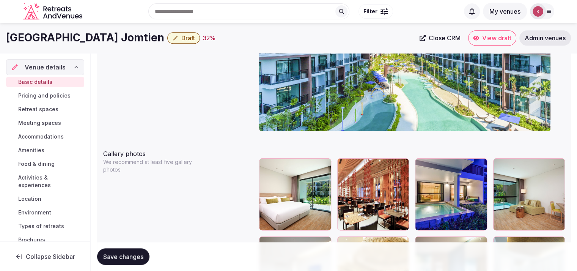
click at [181, 38] on span "Draft" at bounding box center [188, 38] width 14 height 8
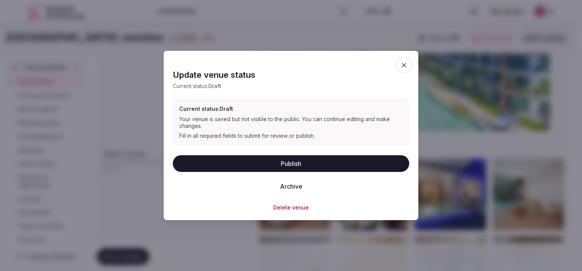
click at [306, 168] on button "Publish" at bounding box center [291, 163] width 237 height 17
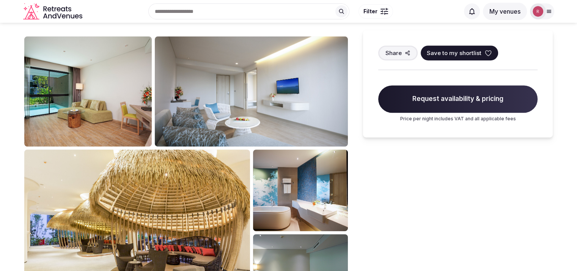
scroll to position [307, 0]
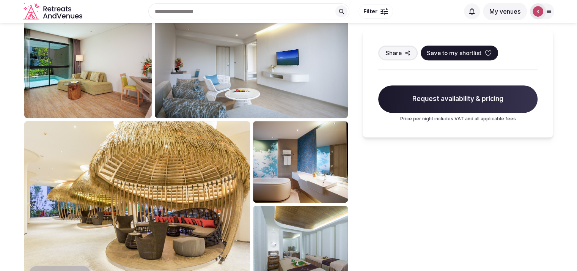
scroll to position [295, 0]
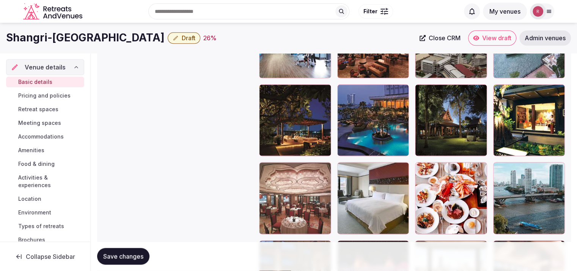
scroll to position [931, 0]
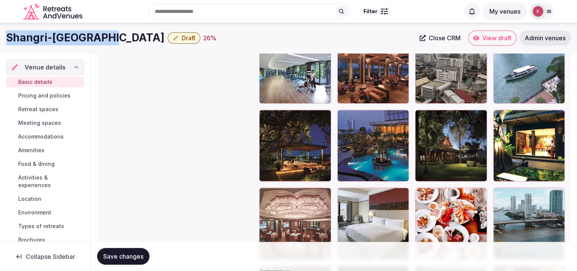
drag, startPoint x: 110, startPoint y: 35, endPoint x: 1, endPoint y: 35, distance: 108.4
click at [1, 35] on div "Shangri-La Bangkok Draft 26 % Close CRM View draft Admin venues" at bounding box center [288, 37] width 577 height 15
copy h1 "Shangri-[GEOGRAPHIC_DATA]"
click at [436, 37] on span "Close CRM" at bounding box center [444, 38] width 32 height 8
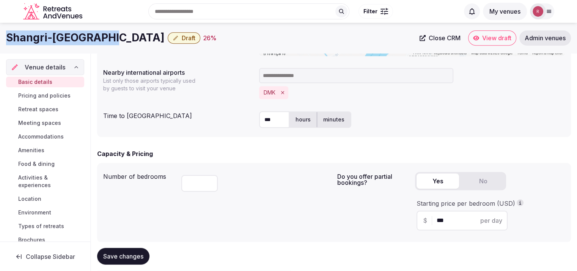
scroll to position [387, 0]
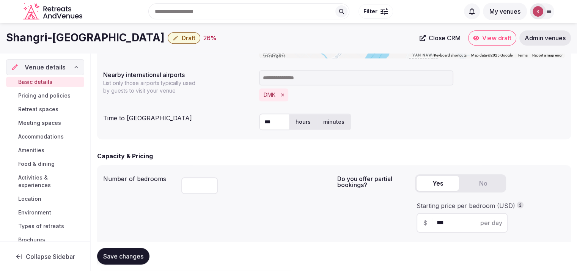
click at [329, 119] on label "minutes" at bounding box center [333, 122] width 33 height 20
click at [278, 122] on input "***" at bounding box center [274, 121] width 30 height 17
type input "*"
type input "**"
click at [108, 256] on span "Save changes" at bounding box center [123, 257] width 40 height 8
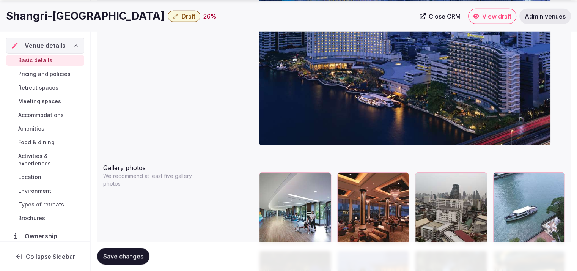
scroll to position [806, 0]
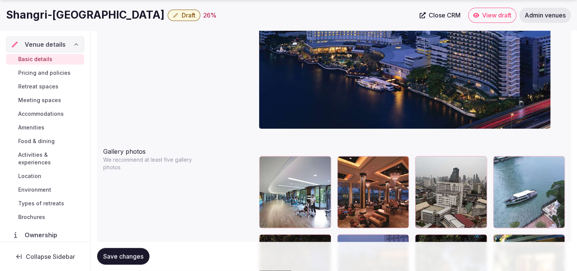
drag, startPoint x: 3, startPoint y: 22, endPoint x: 7, endPoint y: 13, distance: 9.7
click at [7, 13] on h1 "Shangri-[GEOGRAPHIC_DATA]" at bounding box center [85, 15] width 158 height 15
drag, startPoint x: 7, startPoint y: 13, endPoint x: 105, endPoint y: 14, distance: 97.8
click at [105, 14] on h1 "Shangri-[GEOGRAPHIC_DATA]" at bounding box center [85, 15] width 158 height 15
copy h1 "Shangri-[GEOGRAPHIC_DATA]"
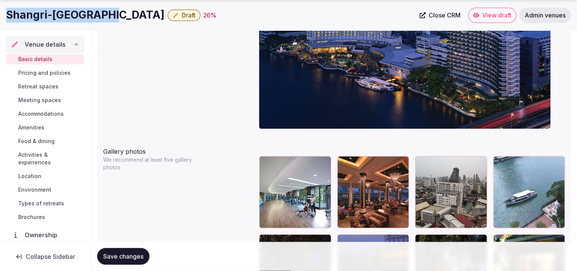
click at [431, 14] on span "Close CRM" at bounding box center [444, 15] width 32 height 8
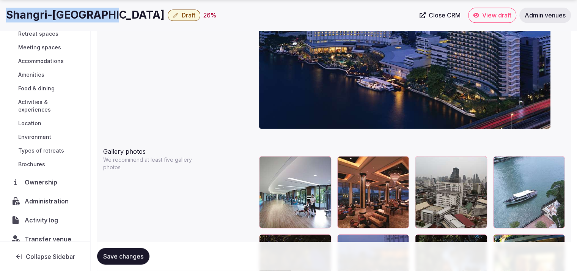
scroll to position [64, 0]
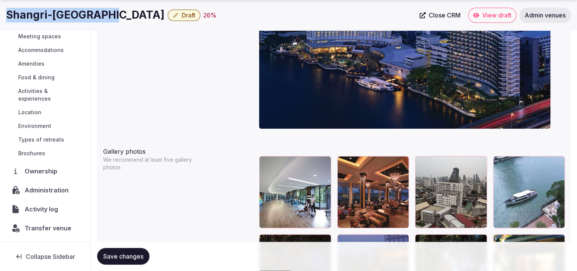
click at [46, 191] on span "Administration" at bounding box center [48, 189] width 47 height 9
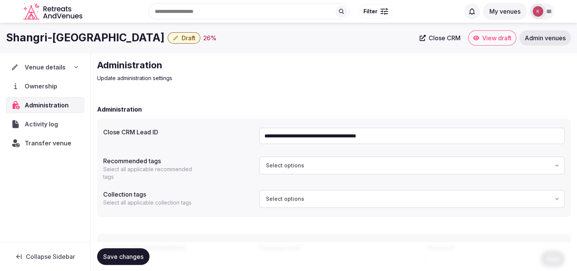
click at [42, 65] on span "Venue details" at bounding box center [45, 67] width 41 height 9
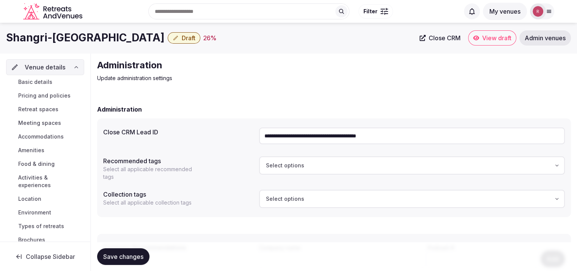
click at [41, 85] on span "Basic details" at bounding box center [35, 82] width 34 height 8
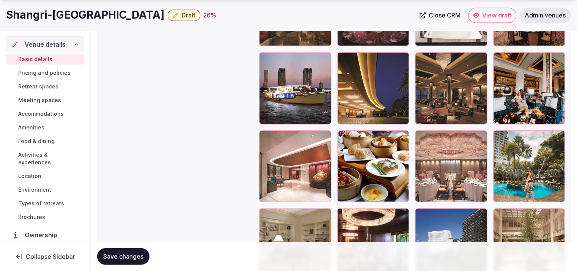
scroll to position [1271, 0]
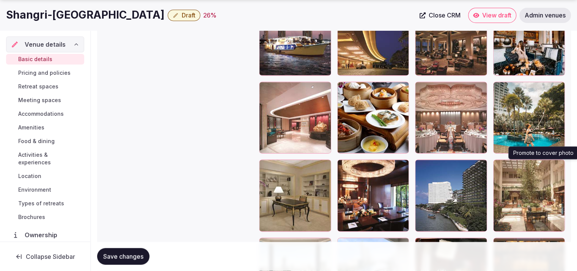
click at [558, 168] on button "button" at bounding box center [556, 166] width 9 height 9
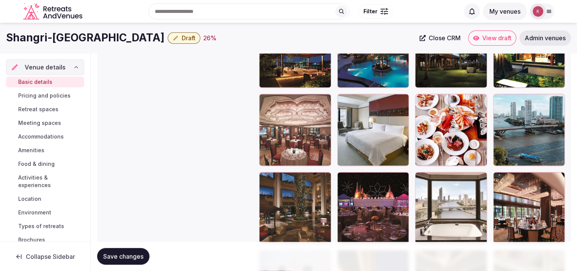
scroll to position [997, 0]
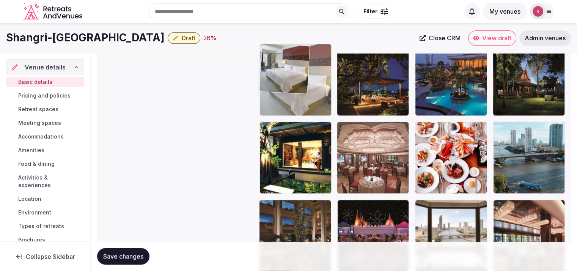
drag, startPoint x: 387, startPoint y: 157, endPoint x: 327, endPoint y: 106, distance: 79.4
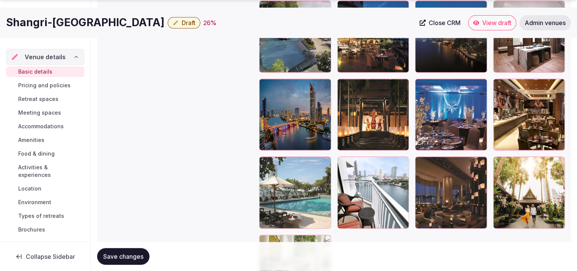
scroll to position [1676, 0]
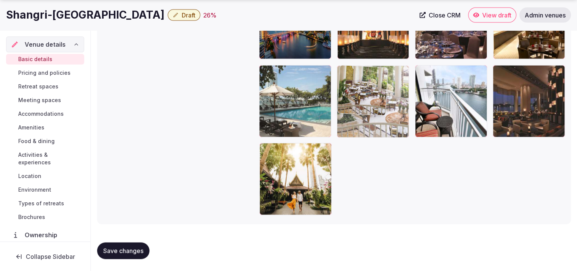
drag, startPoint x: 303, startPoint y: 192, endPoint x: 394, endPoint y: 130, distance: 110.0
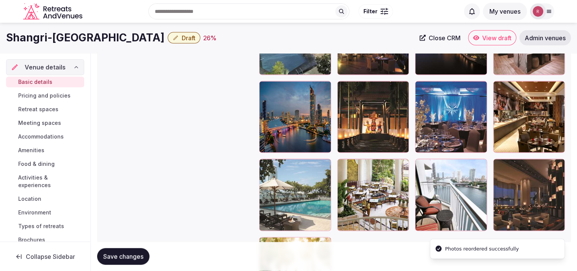
scroll to position [1576, 0]
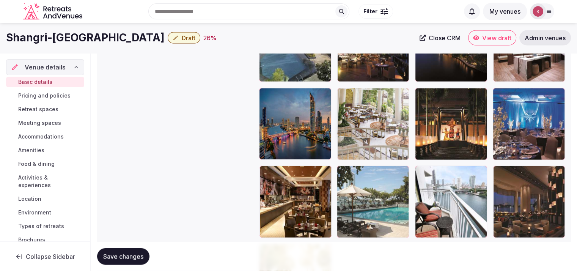
drag, startPoint x: 376, startPoint y: 197, endPoint x: 397, endPoint y: 100, distance: 98.9
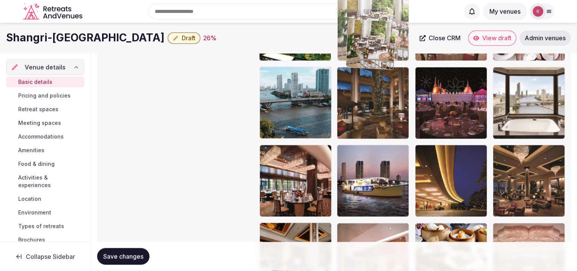
scroll to position [1128, 0]
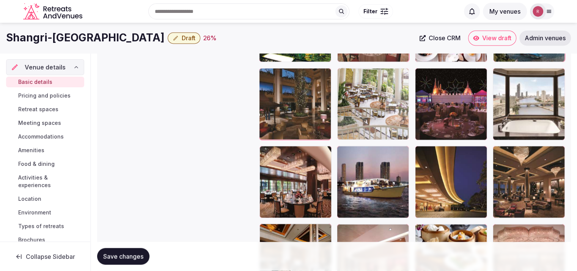
drag, startPoint x: 381, startPoint y: 116, endPoint x: 383, endPoint y: 98, distance: 17.5
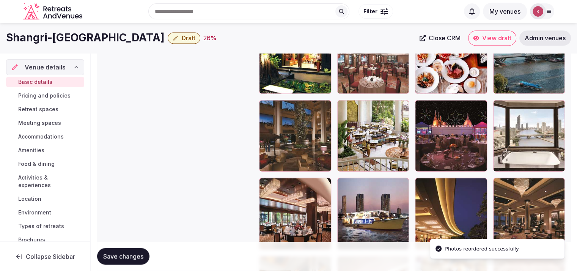
scroll to position [1046, 0]
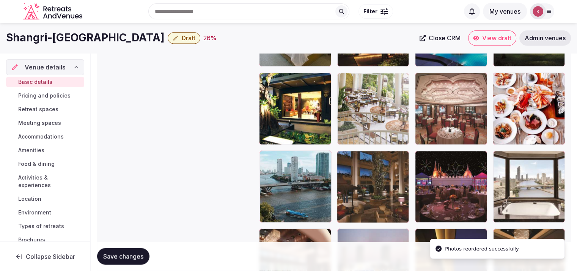
drag, startPoint x: 390, startPoint y: 184, endPoint x: 400, endPoint y: 126, distance: 58.6
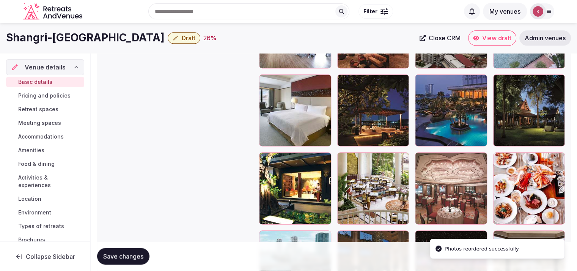
scroll to position [945, 0]
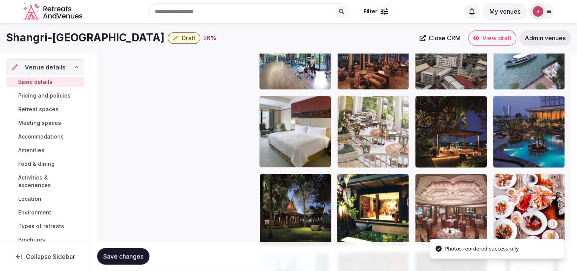
drag, startPoint x: 375, startPoint y: 207, endPoint x: 391, endPoint y: 149, distance: 59.9
click at [391, 149] on body "**********" at bounding box center [288, 28] width 577 height 1947
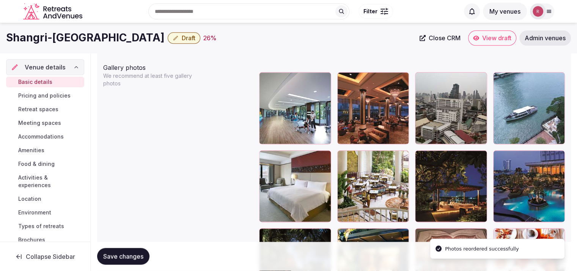
scroll to position [881, 0]
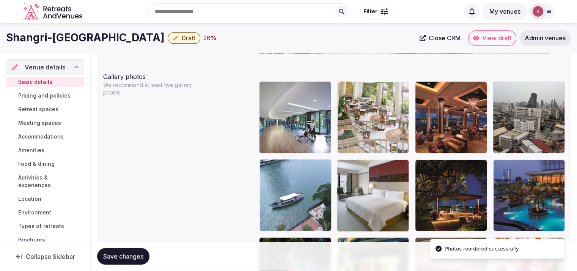
drag, startPoint x: 384, startPoint y: 203, endPoint x: 400, endPoint y: 137, distance: 68.3
click at [400, 137] on body "**********" at bounding box center [288, 92] width 577 height 1947
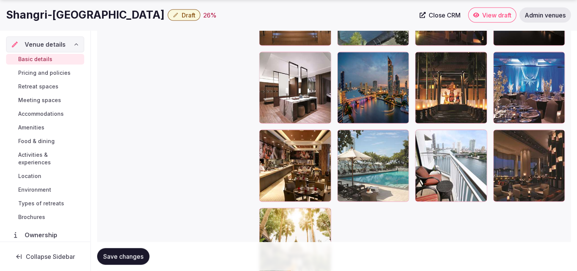
scroll to position [1614, 0]
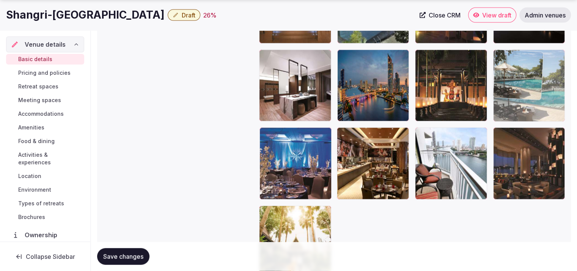
drag, startPoint x: 356, startPoint y: 177, endPoint x: 531, endPoint y: 122, distance: 183.0
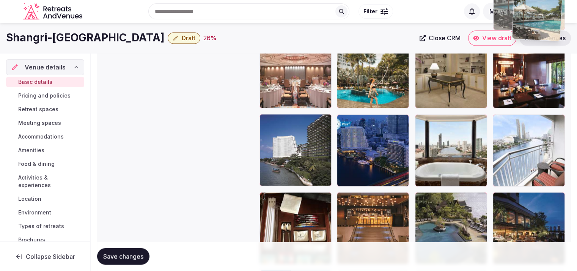
scroll to position [1388, 0]
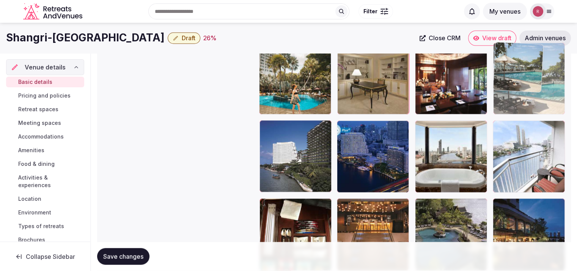
drag, startPoint x: 535, startPoint y: 166, endPoint x: 554, endPoint y: 109, distance: 60.3
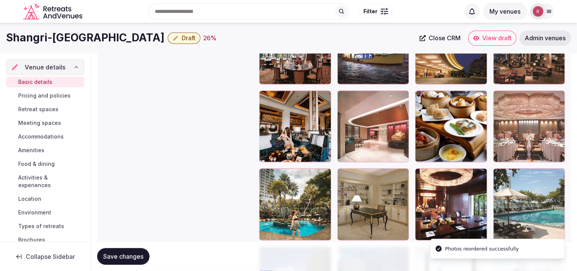
scroll to position [1250, 0]
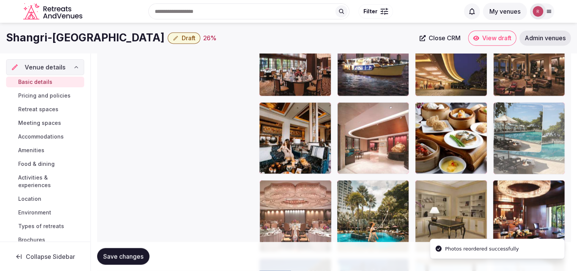
drag, startPoint x: 549, startPoint y: 205, endPoint x: 555, endPoint y: 152, distance: 52.7
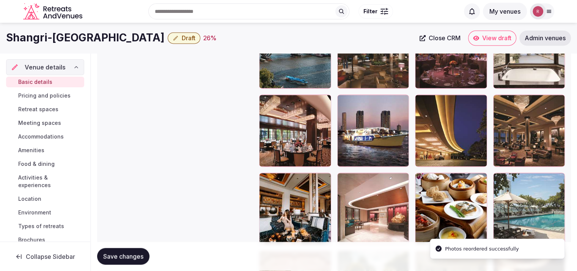
scroll to position [1172, 0]
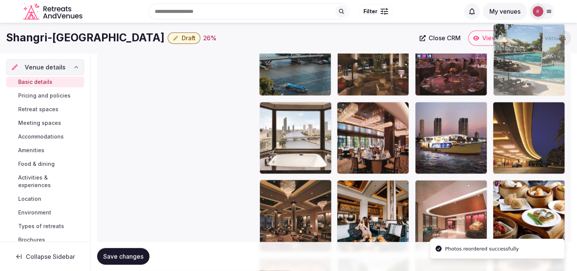
drag, startPoint x: 548, startPoint y: 213, endPoint x: 570, endPoint y: 81, distance: 134.6
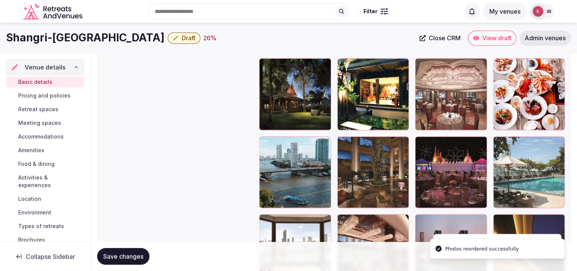
scroll to position [1097, 0]
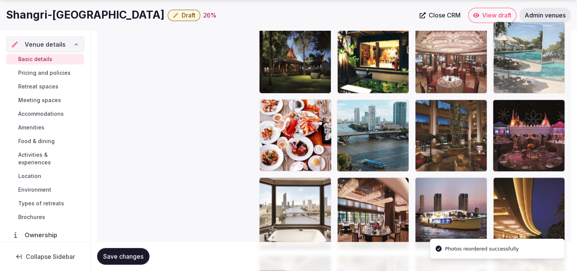
drag, startPoint x: 529, startPoint y: 142, endPoint x: 540, endPoint y: 89, distance: 54.1
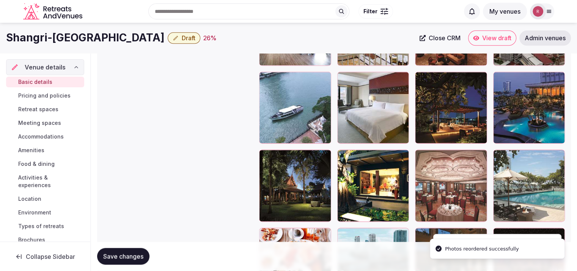
scroll to position [934, 0]
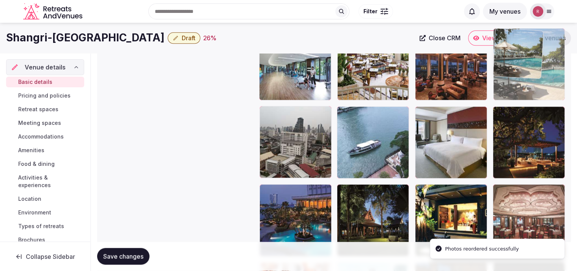
drag, startPoint x: 547, startPoint y: 193, endPoint x: 564, endPoint y: 75, distance: 118.3
click at [564, 75] on body "**********" at bounding box center [288, 39] width 577 height 1947
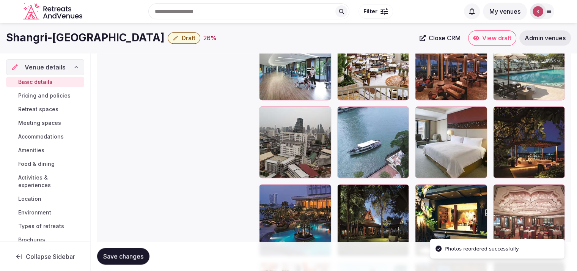
scroll to position [877, 0]
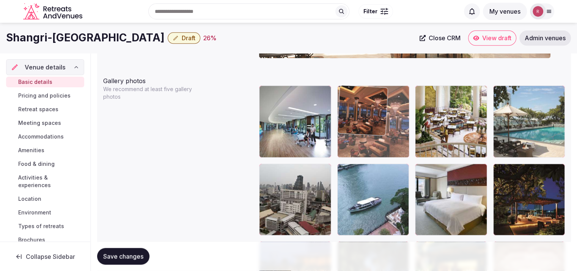
drag, startPoint x: 472, startPoint y: 121, endPoint x: 435, endPoint y: 130, distance: 38.3
click at [435, 130] on body "**********" at bounding box center [288, 96] width 577 height 1947
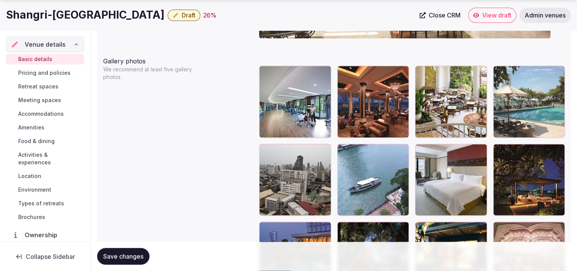
scroll to position [899, 0]
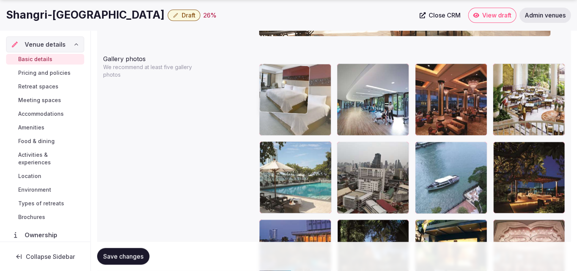
drag, startPoint x: 451, startPoint y: 167, endPoint x: 326, endPoint y: 122, distance: 132.7
click at [326, 122] on body "**********" at bounding box center [288, 74] width 577 height 1947
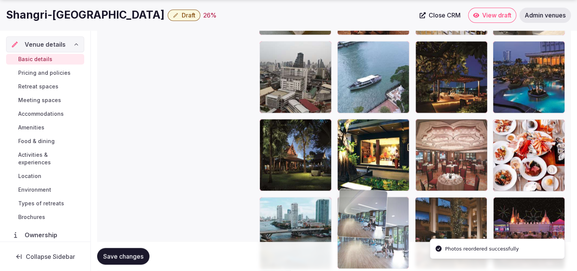
drag, startPoint x: 376, startPoint y: 153, endPoint x: 385, endPoint y: 226, distance: 73.3
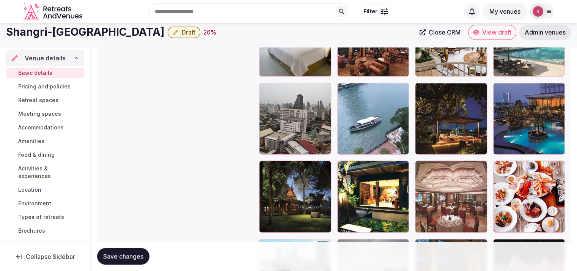
scroll to position [949, 0]
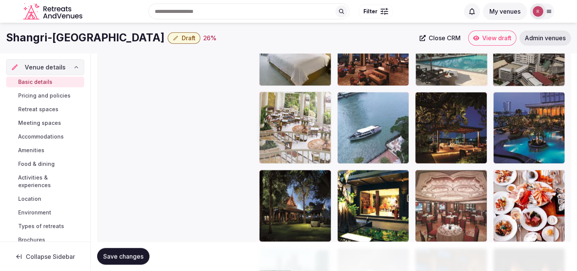
drag, startPoint x: 445, startPoint y: 72, endPoint x: 310, endPoint y: 150, distance: 156.1
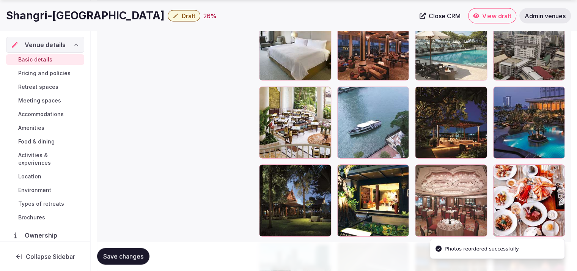
scroll to position [981, 0]
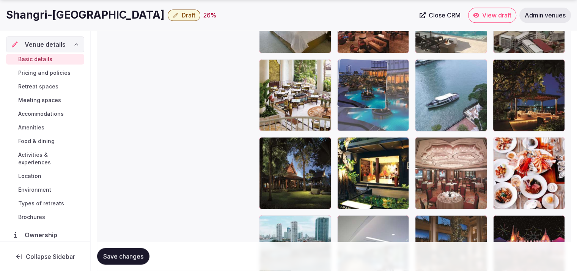
drag, startPoint x: 515, startPoint y: 116, endPoint x: 388, endPoint y: 114, distance: 126.6
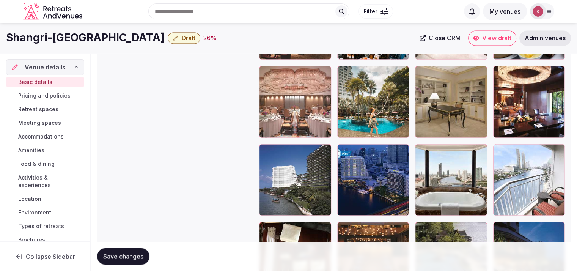
scroll to position [1274, 0]
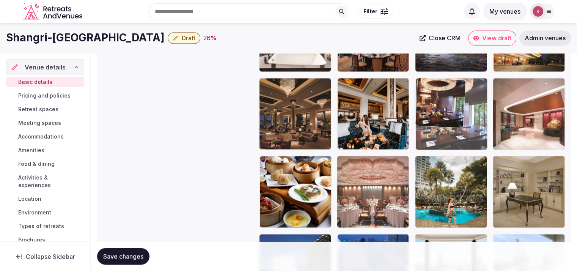
drag, startPoint x: 544, startPoint y: 195, endPoint x: 481, endPoint y: 130, distance: 90.1
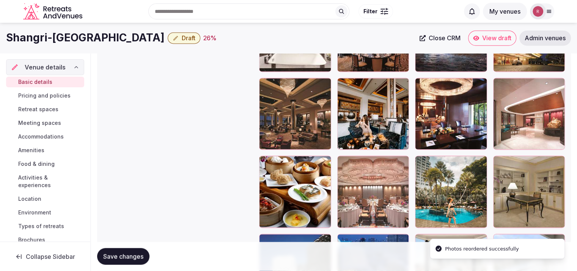
scroll to position [1197, 0]
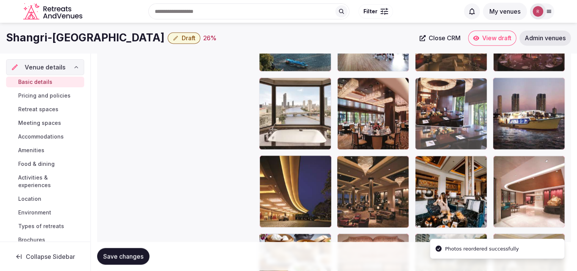
drag, startPoint x: 471, startPoint y: 189, endPoint x: 471, endPoint y: 87, distance: 102.0
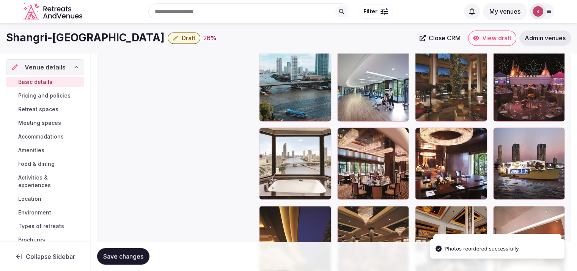
scroll to position [1117, 0]
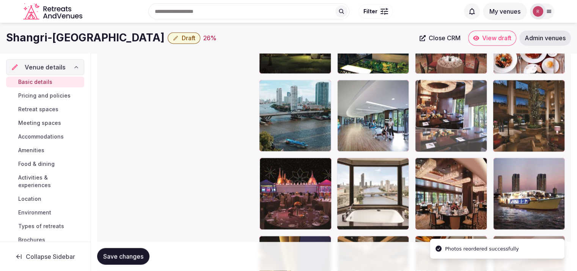
drag, startPoint x: 464, startPoint y: 200, endPoint x: 489, endPoint y: 145, distance: 60.6
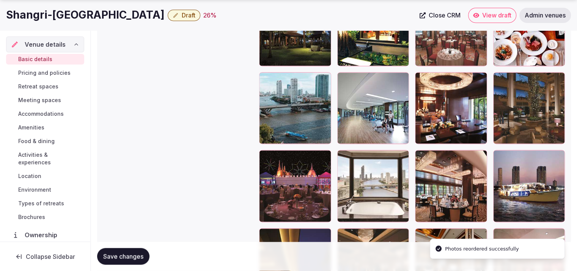
scroll to position [1129, 0]
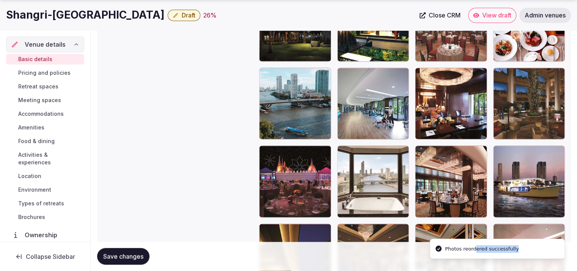
drag, startPoint x: 469, startPoint y: 235, endPoint x: 472, endPoint y: 184, distance: 50.5
click at [472, 238] on li "Photos reordered successfully" at bounding box center [497, 248] width 135 height 20
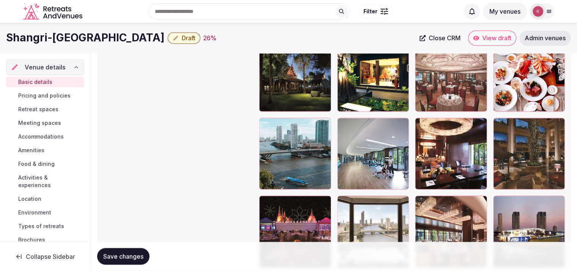
scroll to position [1028, 0]
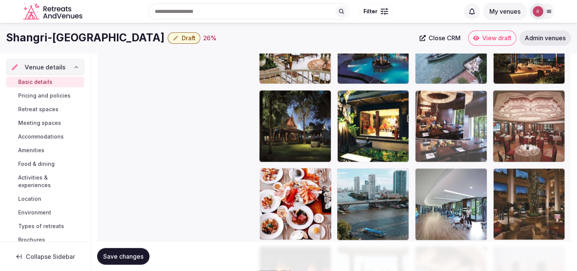
drag, startPoint x: 470, startPoint y: 202, endPoint x: 469, endPoint y: 152, distance: 50.4
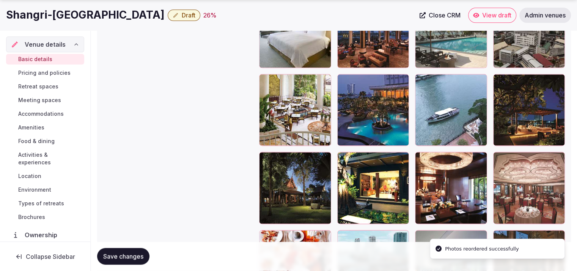
scroll to position [983, 0]
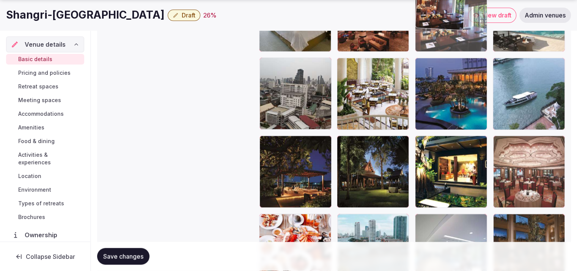
drag, startPoint x: 460, startPoint y: 201, endPoint x: 476, endPoint y: 70, distance: 132.1
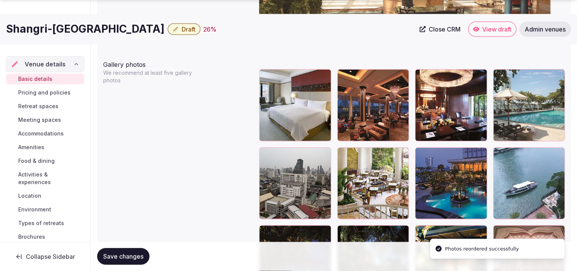
scroll to position [894, 0]
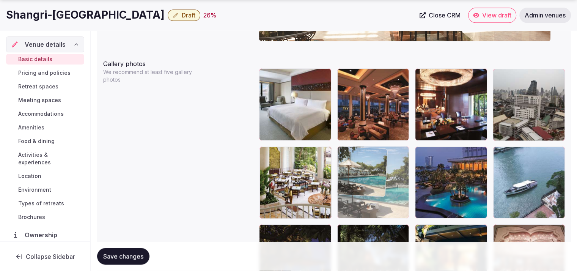
drag, startPoint x: 546, startPoint y: 117, endPoint x: 403, endPoint y: 198, distance: 163.8
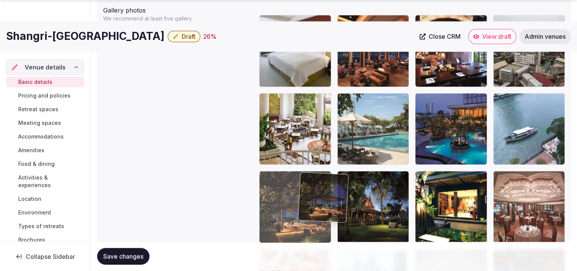
scroll to position [948, 0]
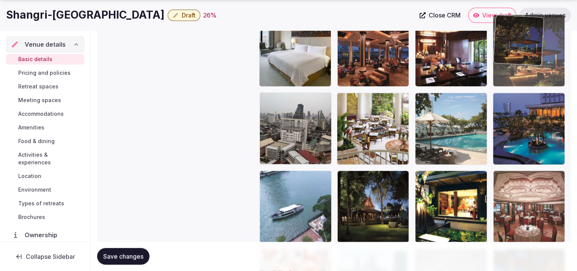
drag, startPoint x: 293, startPoint y: 218, endPoint x: 537, endPoint y: 94, distance: 273.5
click at [537, 94] on body "**********" at bounding box center [288, 25] width 577 height 1947
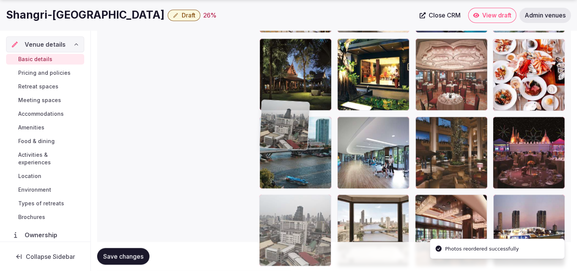
drag, startPoint x: 284, startPoint y: 193, endPoint x: 289, endPoint y: 249, distance: 56.3
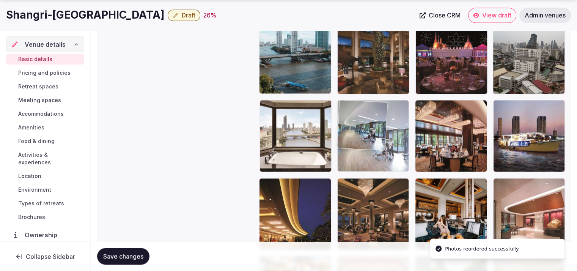
drag, startPoint x: 394, startPoint y: 85, endPoint x: 411, endPoint y: 175, distance: 92.1
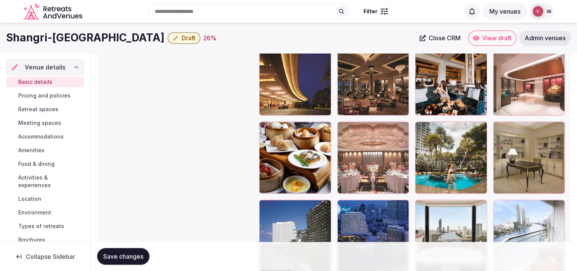
scroll to position [1290, 0]
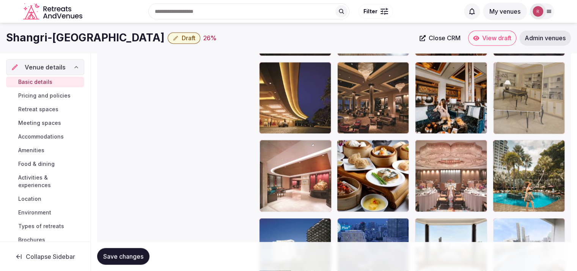
drag, startPoint x: 531, startPoint y: 176, endPoint x: 522, endPoint y: 120, distance: 56.5
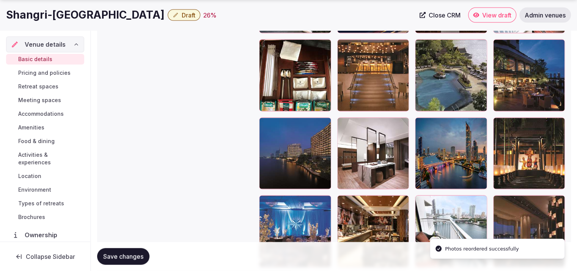
scroll to position [1548, 0]
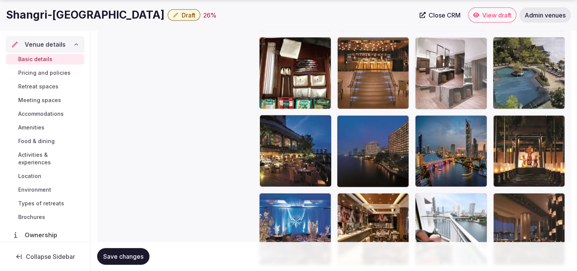
drag, startPoint x: 369, startPoint y: 174, endPoint x: 464, endPoint y: 116, distance: 111.9
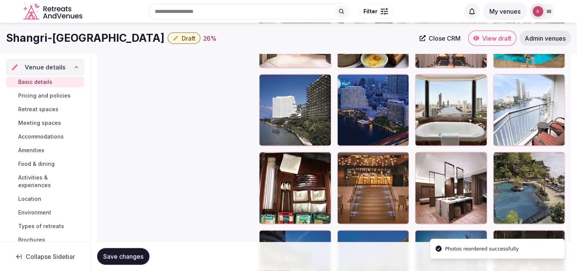
scroll to position [1413, 0]
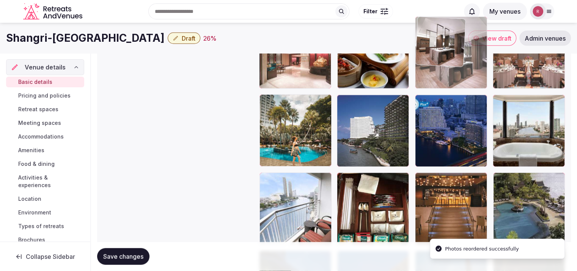
drag, startPoint x: 456, startPoint y: 206, endPoint x: 465, endPoint y: 85, distance: 121.6
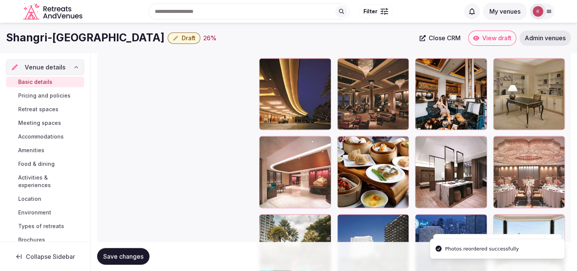
scroll to position [1275, 0]
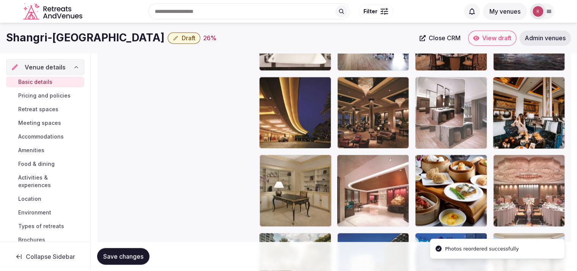
drag, startPoint x: 462, startPoint y: 200, endPoint x: 473, endPoint y: 134, distance: 66.9
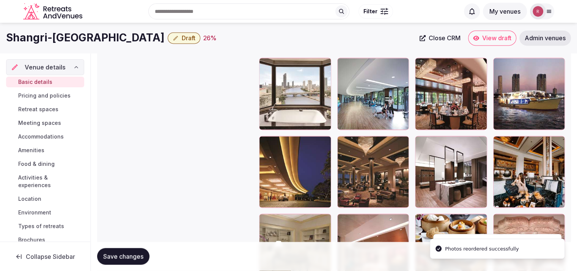
scroll to position [1209, 0]
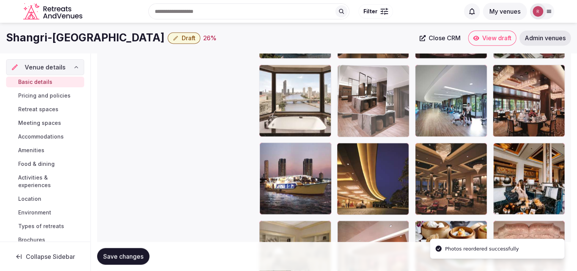
drag, startPoint x: 464, startPoint y: 187, endPoint x: 395, endPoint y: 132, distance: 88.5
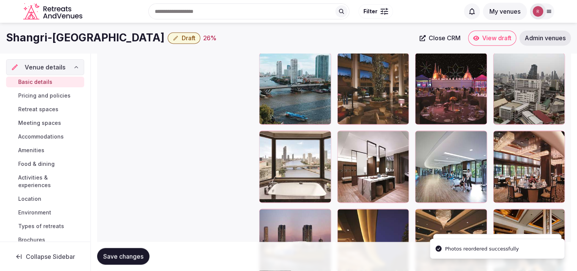
scroll to position [1125, 0]
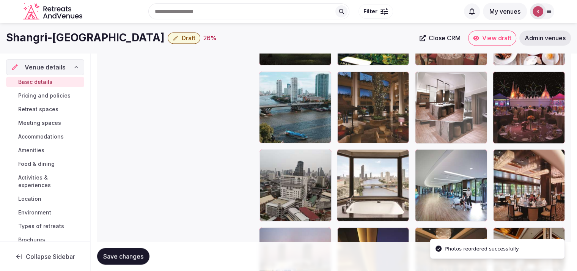
drag, startPoint x: 391, startPoint y: 196, endPoint x: 464, endPoint y: 130, distance: 98.5
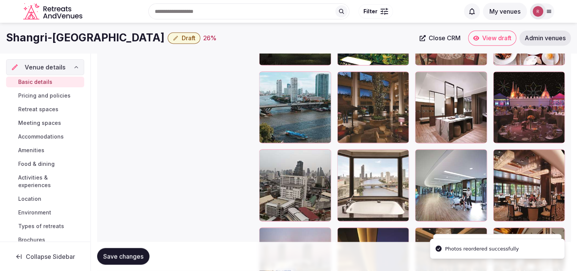
scroll to position [1003, 0]
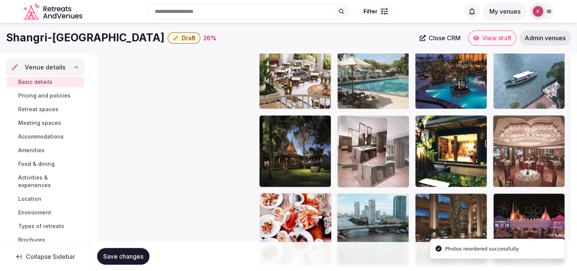
drag, startPoint x: 450, startPoint y: 212, endPoint x: 386, endPoint y: 121, distance: 111.3
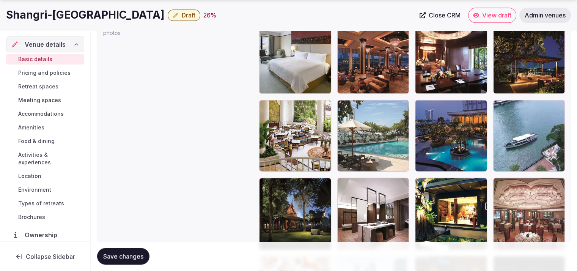
scroll to position [968, 0]
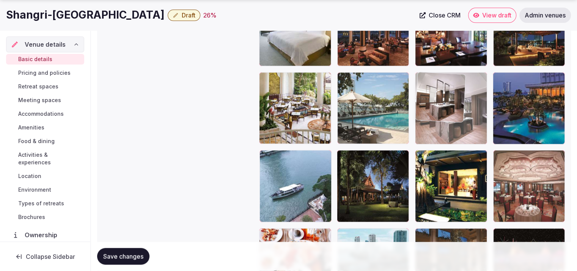
drag, startPoint x: 355, startPoint y: 218, endPoint x: 439, endPoint y: 169, distance: 97.2
click at [439, 169] on body "**********" at bounding box center [288, 5] width 577 height 1947
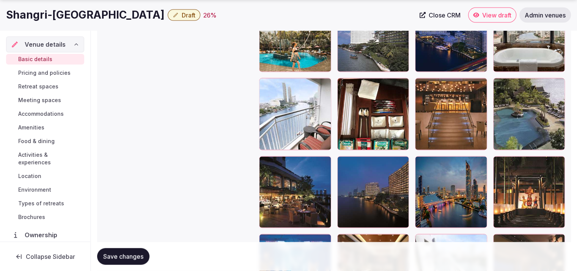
scroll to position [1517, 0]
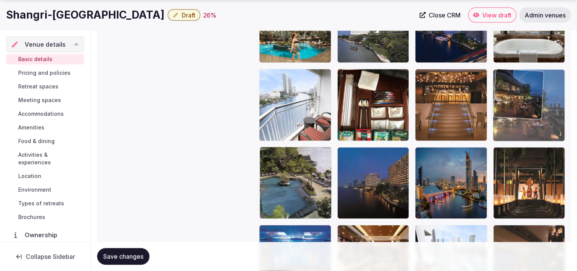
drag, startPoint x: 289, startPoint y: 184, endPoint x: 557, endPoint y: 102, distance: 279.7
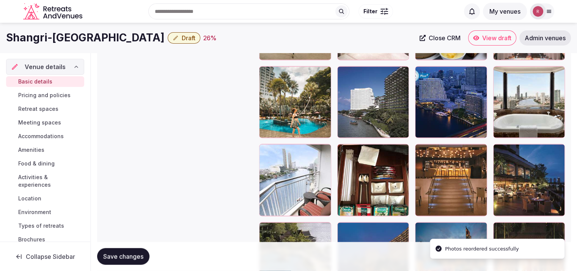
scroll to position [1418, 0]
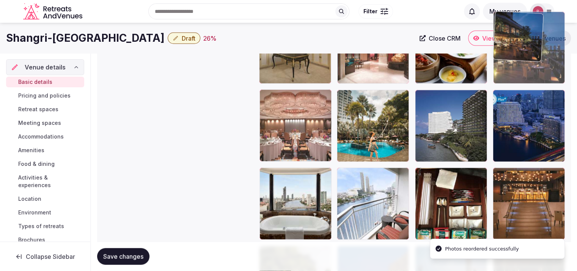
drag, startPoint x: 544, startPoint y: 209, endPoint x: 567, endPoint y: 70, distance: 141.5
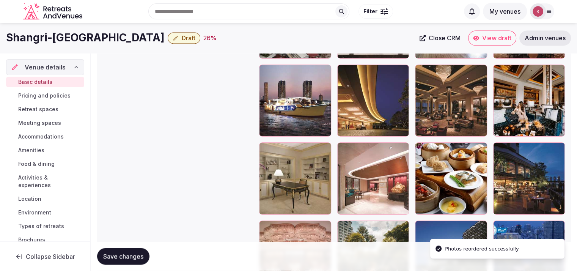
scroll to position [1283, 0]
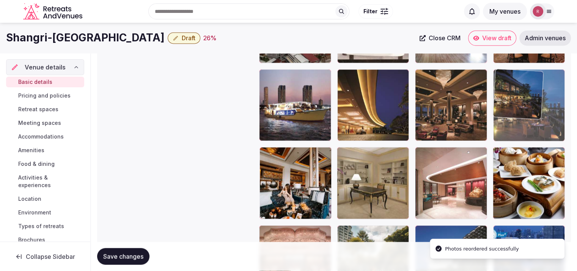
drag, startPoint x: 535, startPoint y: 190, endPoint x: 539, endPoint y: 106, distance: 84.3
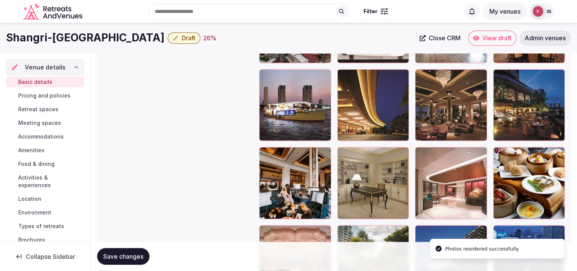
scroll to position [1206, 0]
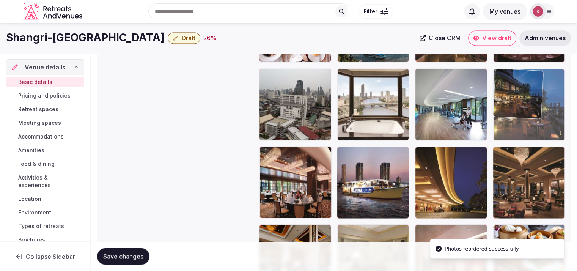
drag, startPoint x: 552, startPoint y: 188, endPoint x: 549, endPoint y: 117, distance: 70.9
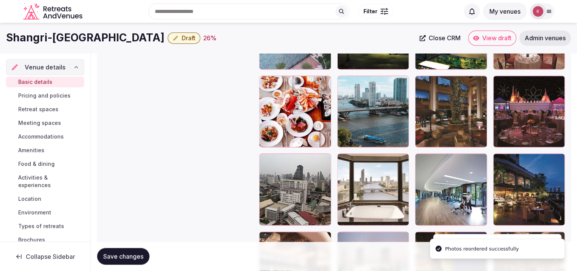
scroll to position [1107, 0]
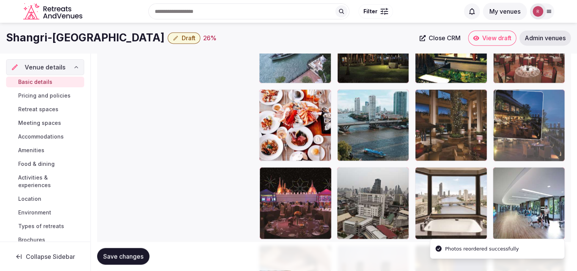
drag, startPoint x: 547, startPoint y: 206, endPoint x: 547, endPoint y: 133, distance: 73.2
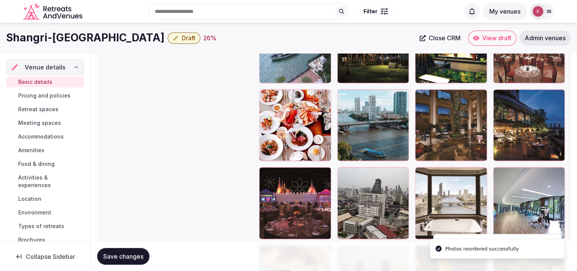
scroll to position [1025, 0]
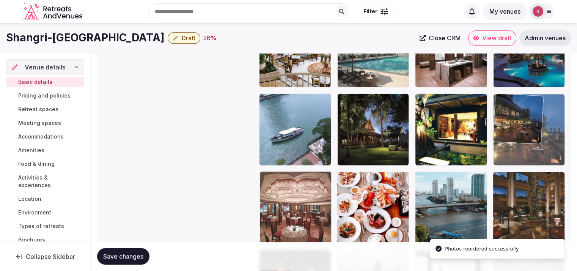
drag, startPoint x: 548, startPoint y: 204, endPoint x: 551, endPoint y: 130, distance: 74.4
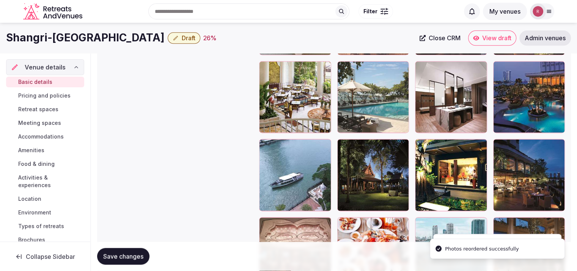
scroll to position [970, 0]
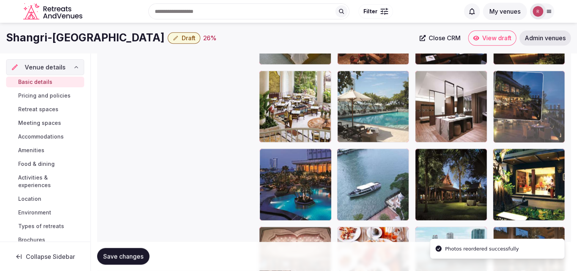
drag, startPoint x: 550, startPoint y: 200, endPoint x: 551, endPoint y: 142, distance: 57.6
click at [551, 142] on body "**********" at bounding box center [288, 3] width 577 height 1947
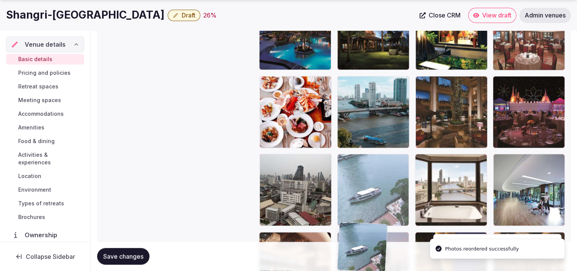
drag, startPoint x: 389, startPoint y: 226, endPoint x: 390, endPoint y: 253, distance: 26.9
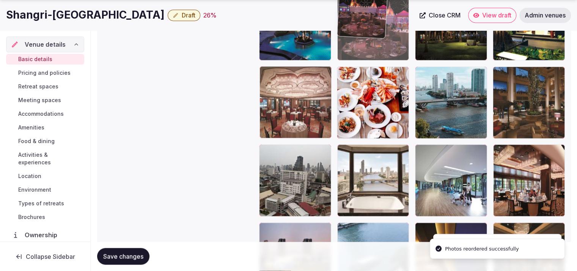
drag, startPoint x: 524, startPoint y: 119, endPoint x: 394, endPoint y: 82, distance: 136.1
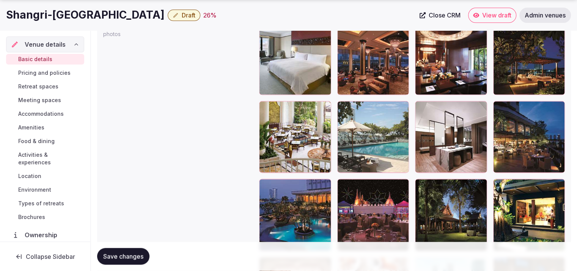
scroll to position [993, 0]
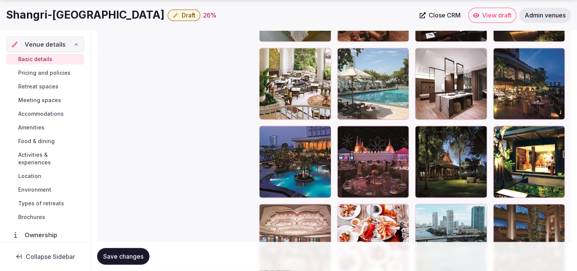
click at [127, 256] on span "Save changes" at bounding box center [123, 257] width 40 height 8
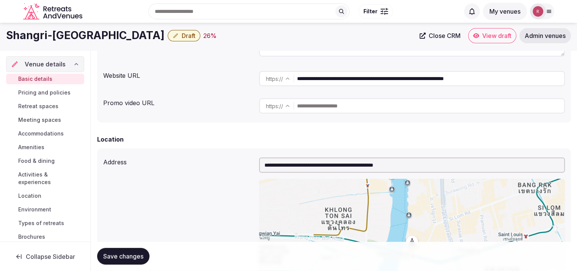
scroll to position [0, 0]
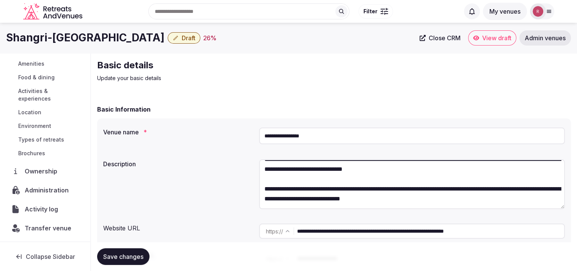
click at [42, 192] on span "Administration" at bounding box center [48, 189] width 47 height 9
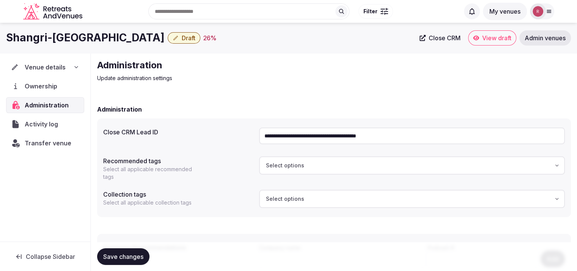
click at [301, 135] on input "**********" at bounding box center [412, 135] width 306 height 17
click at [240, 72] on div "Administration Update administration settings" at bounding box center [224, 70] width 255 height 23
click at [43, 68] on span "Venue details" at bounding box center [45, 67] width 41 height 9
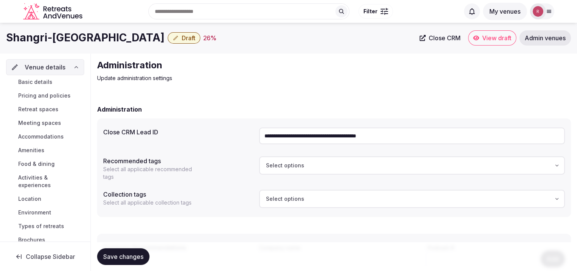
click at [38, 82] on span "Basic details" at bounding box center [35, 82] width 34 height 8
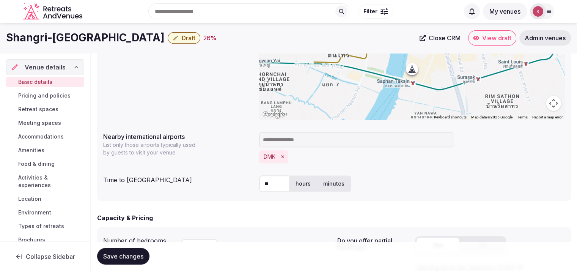
scroll to position [88, 0]
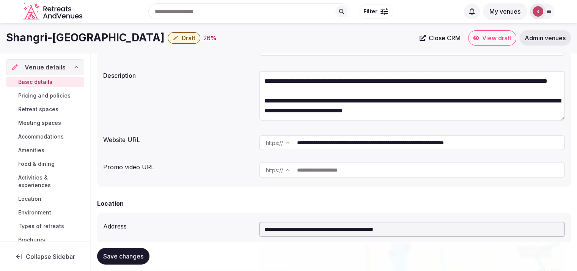
click at [173, 36] on icon "button" at bounding box center [176, 38] width 6 height 6
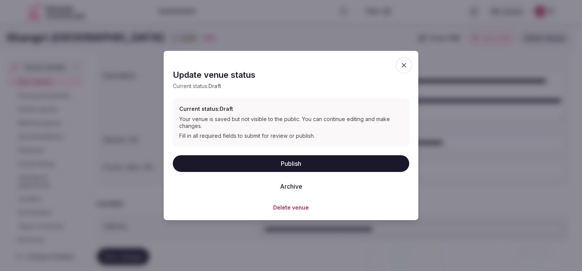
click at [266, 160] on button "Publish" at bounding box center [291, 163] width 237 height 17
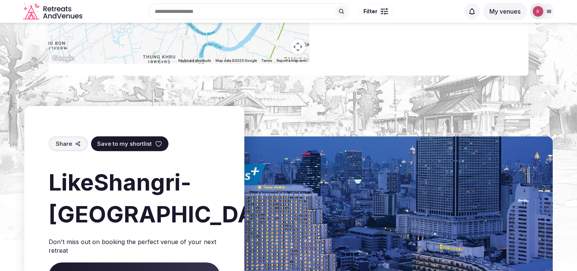
scroll to position [389, 0]
